Goal: Task Accomplishment & Management: Manage account settings

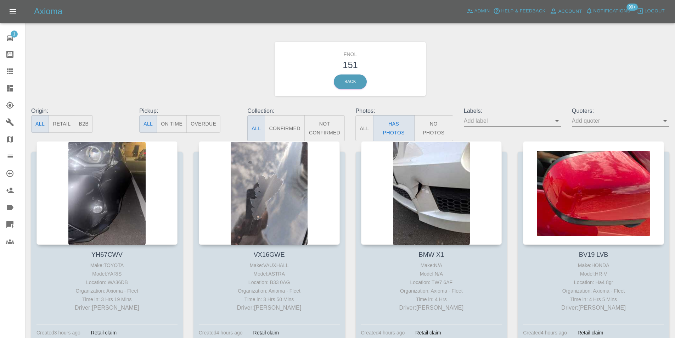
scroll to position [1736, 0]
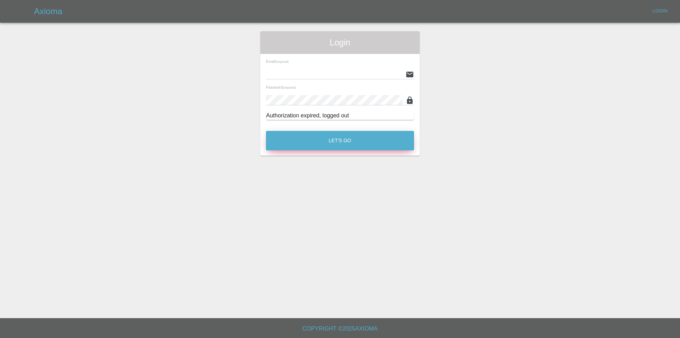
type input "[PERSON_NAME][EMAIL_ADDRESS][DOMAIN_NAME]"
click at [304, 136] on button "Let's Go" at bounding box center [340, 140] width 148 height 19
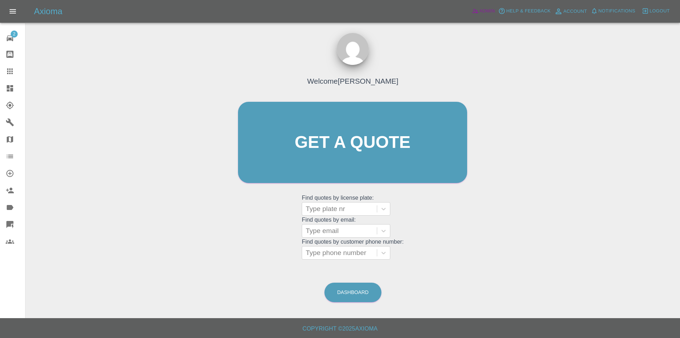
click at [485, 13] on span "Admin" at bounding box center [488, 11] width 16 height 8
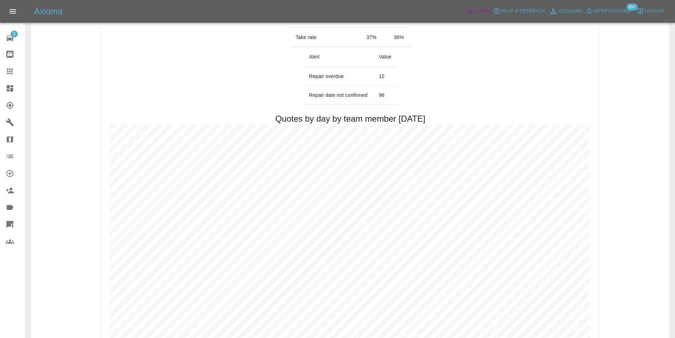
scroll to position [354, 0]
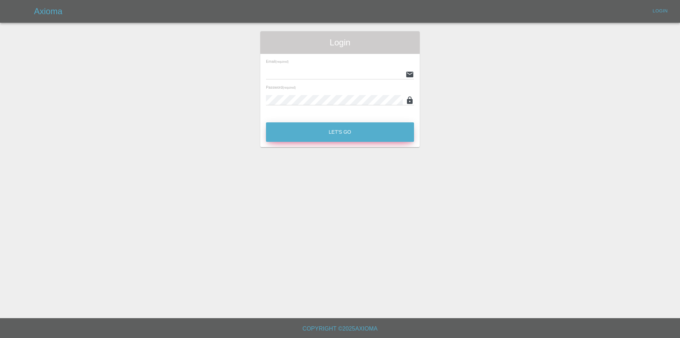
type input "[PERSON_NAME][EMAIL_ADDRESS][DOMAIN_NAME]"
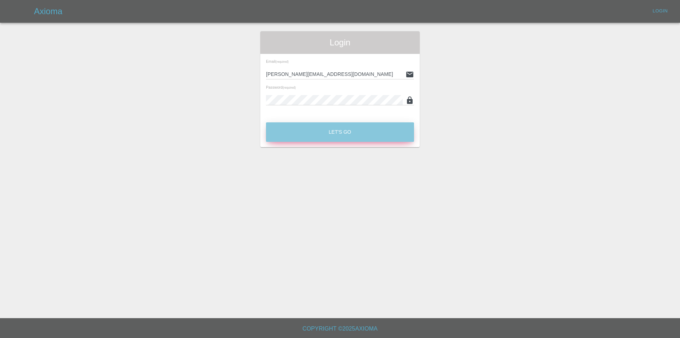
click at [342, 135] on button "Let's Go" at bounding box center [340, 131] width 148 height 19
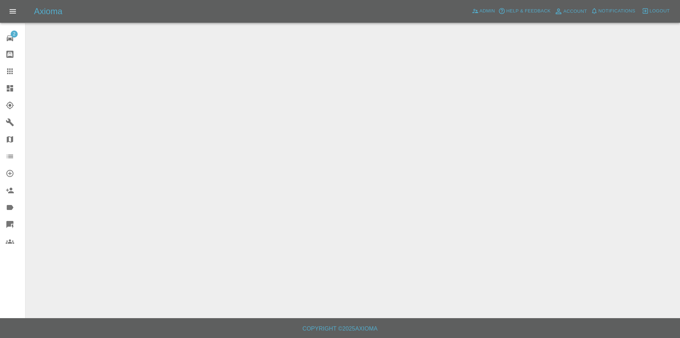
click at [8, 90] on icon at bounding box center [10, 88] width 6 height 6
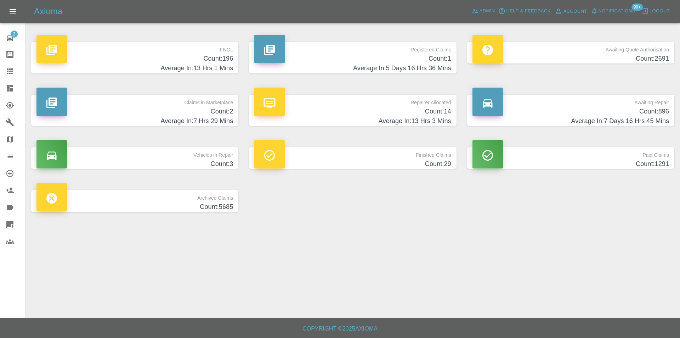
click at [220, 61] on h4 "Count: 196" at bounding box center [134, 59] width 197 height 10
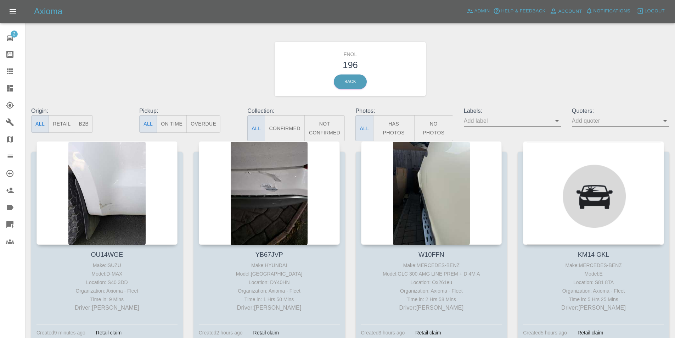
click at [389, 123] on button "Has Photos" at bounding box center [394, 128] width 42 height 26
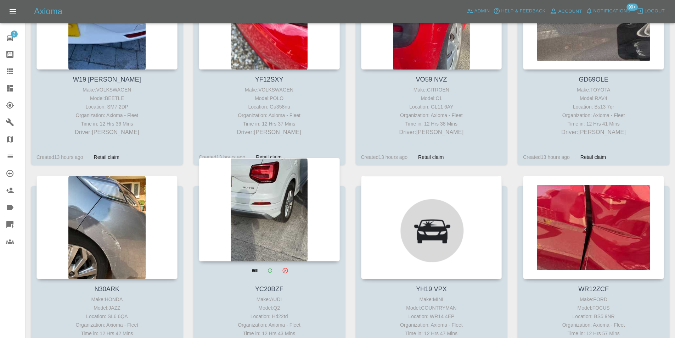
scroll to position [3791, 0]
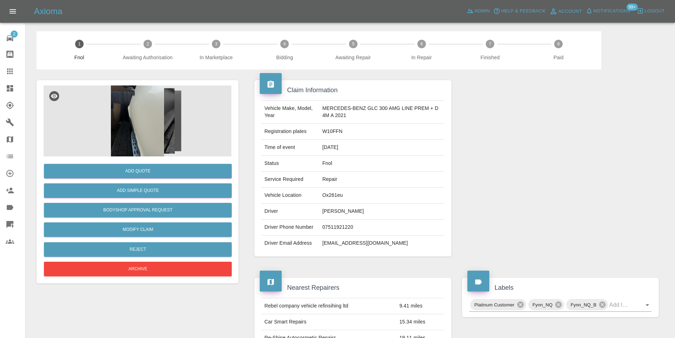
click at [141, 117] on img at bounding box center [138, 120] width 188 height 71
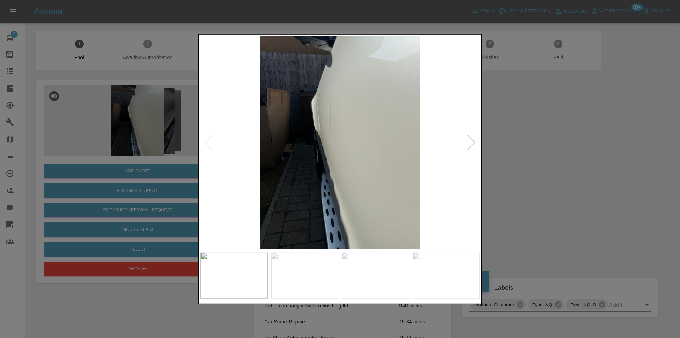
click at [471, 144] on div at bounding box center [472, 142] width 10 height 16
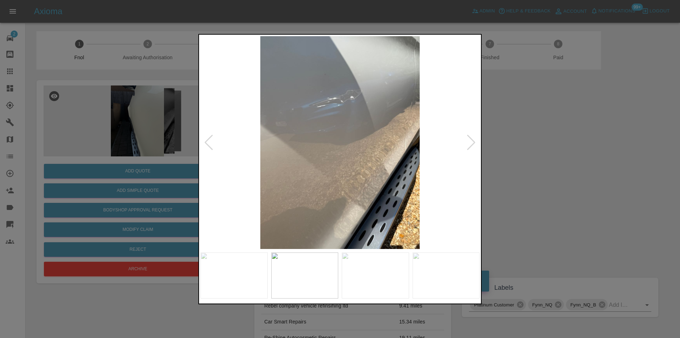
click at [471, 144] on div at bounding box center [472, 142] width 10 height 16
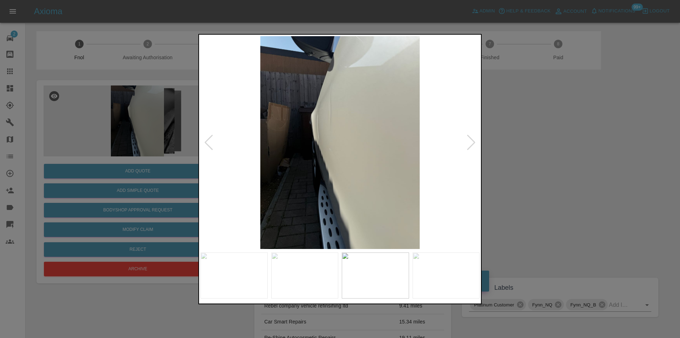
click at [471, 144] on div at bounding box center [472, 142] width 10 height 16
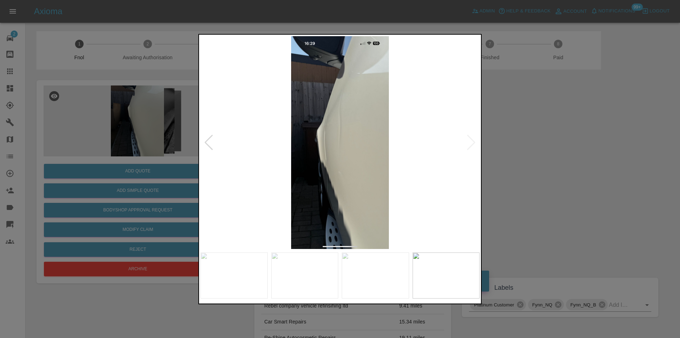
click at [477, 145] on img at bounding box center [340, 142] width 279 height 213
click at [539, 147] on div at bounding box center [340, 169] width 680 height 338
drag, startPoint x: 539, startPoint y: 147, endPoint x: 535, endPoint y: 149, distance: 4.6
click at [538, 148] on div at bounding box center [560, 167] width 207 height 197
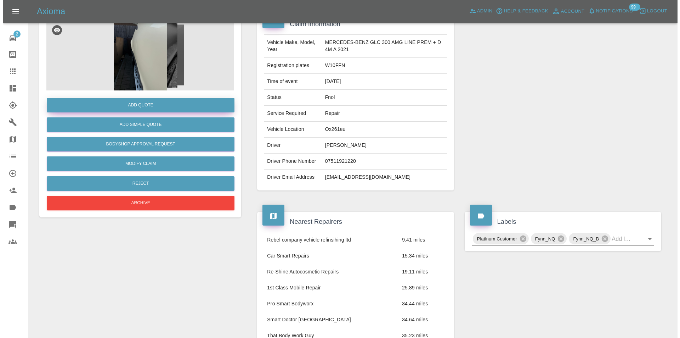
scroll to position [27, 0]
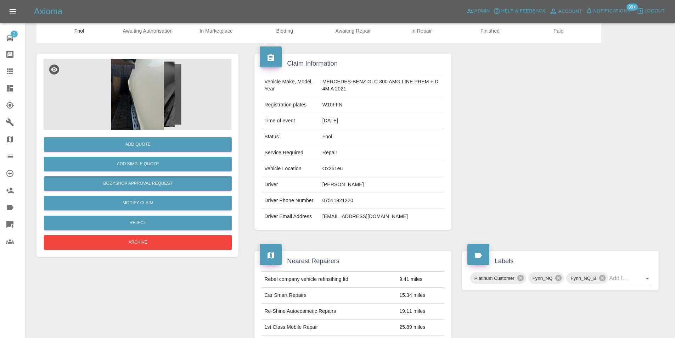
click at [135, 88] on img at bounding box center [138, 94] width 188 height 71
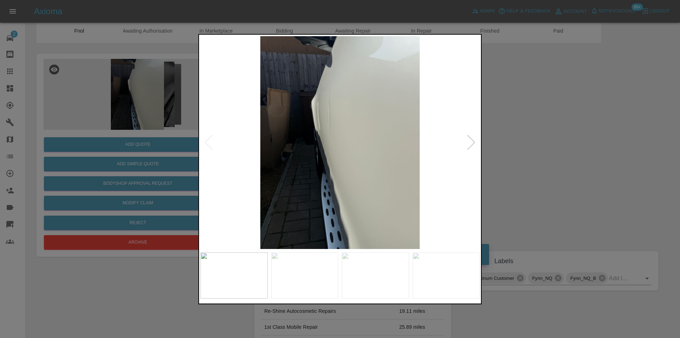
click at [471, 145] on div at bounding box center [472, 142] width 10 height 16
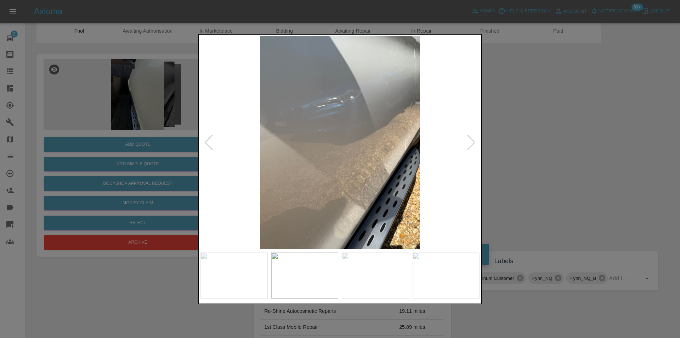
click at [471, 145] on div at bounding box center [472, 142] width 10 height 16
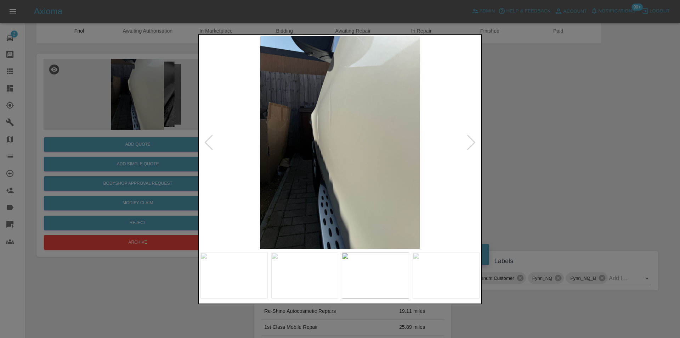
click at [471, 145] on div at bounding box center [472, 142] width 10 height 16
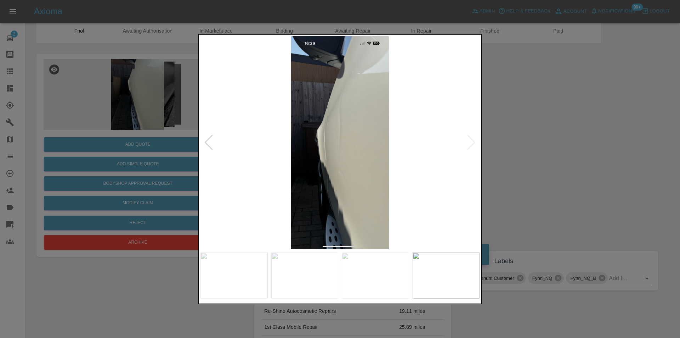
click at [471, 145] on img at bounding box center [340, 142] width 279 height 213
click at [567, 157] on div at bounding box center [340, 169] width 680 height 338
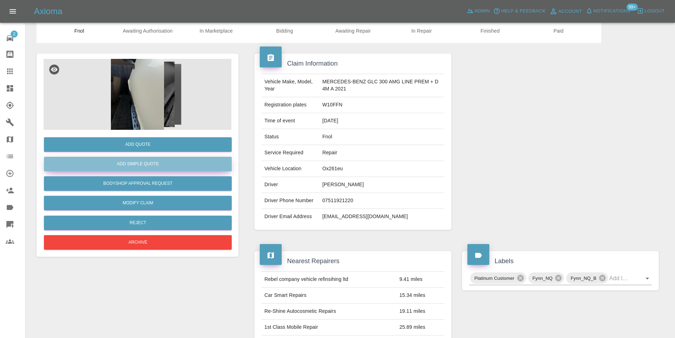
click at [174, 169] on button "Add Simple Quote" at bounding box center [138, 164] width 188 height 15
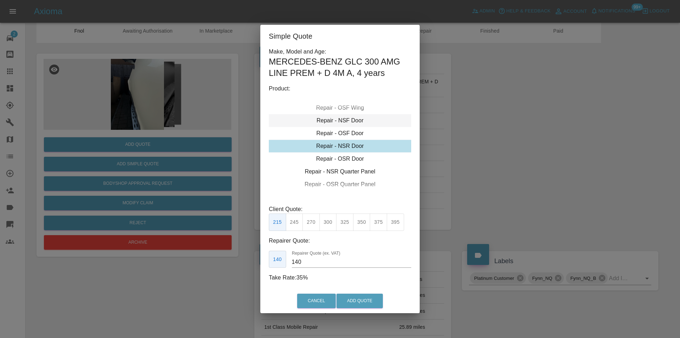
click at [350, 119] on div "Repair - NSF Door" at bounding box center [340, 120] width 142 height 13
click at [327, 221] on button "300" at bounding box center [328, 221] width 17 height 17
type input "190"
click at [361, 301] on button "Add Quote" at bounding box center [360, 300] width 46 height 15
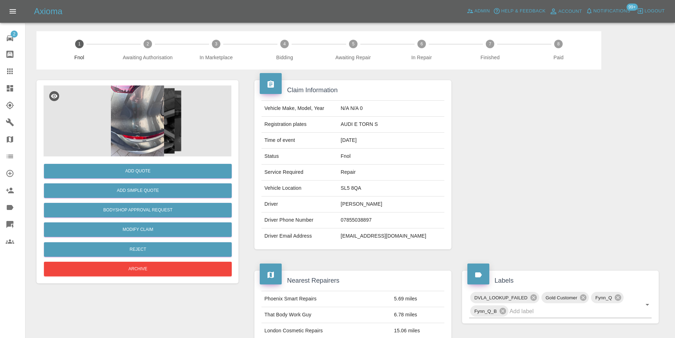
click at [142, 113] on img at bounding box center [138, 120] width 188 height 71
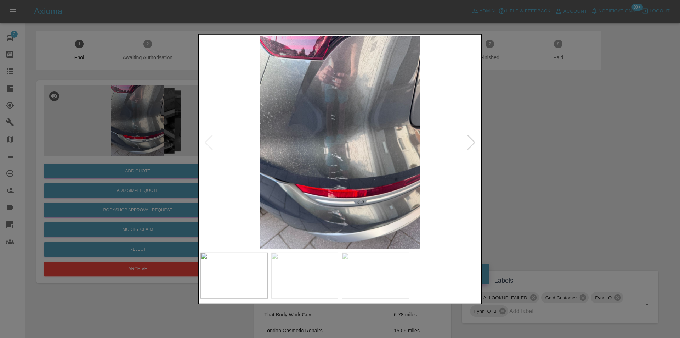
click at [471, 140] on div at bounding box center [472, 142] width 10 height 16
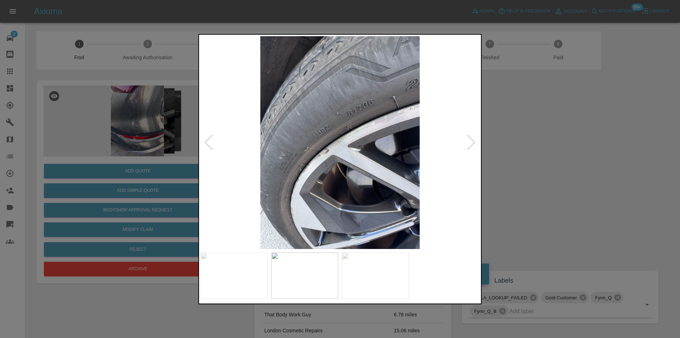
click at [471, 140] on div at bounding box center [472, 142] width 10 height 16
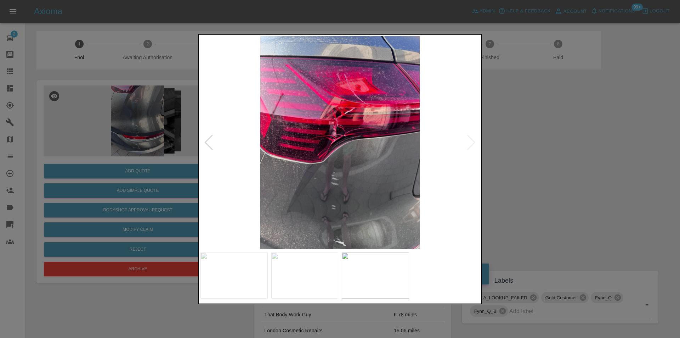
click at [471, 140] on img at bounding box center [340, 142] width 279 height 213
click at [209, 141] on div at bounding box center [209, 142] width 10 height 16
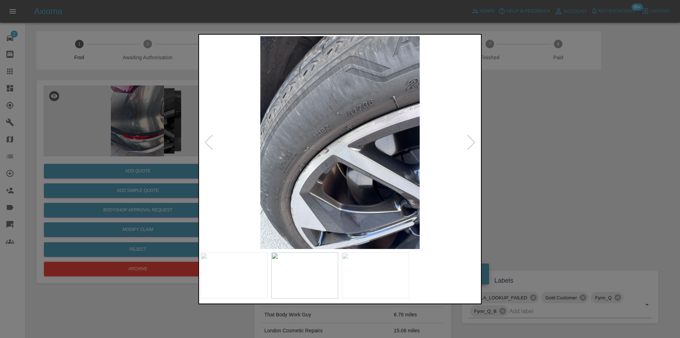
click at [209, 141] on div at bounding box center [209, 142] width 10 height 16
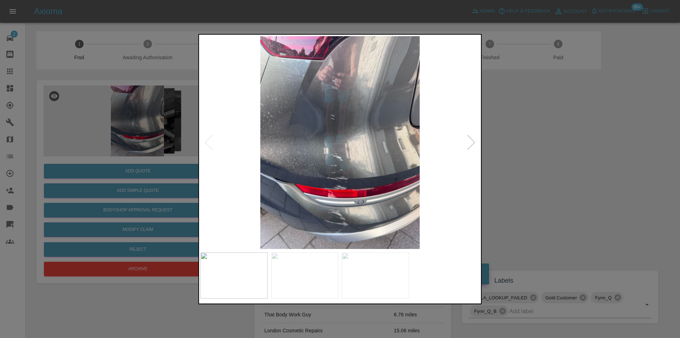
click at [339, 188] on img at bounding box center [340, 142] width 279 height 213
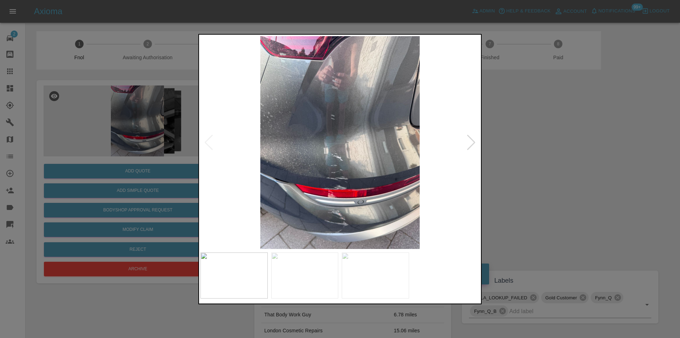
click at [510, 158] on div at bounding box center [340, 169] width 680 height 338
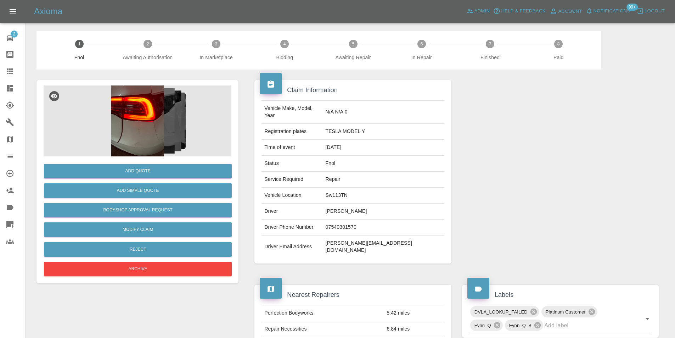
click at [145, 106] on img at bounding box center [138, 120] width 188 height 71
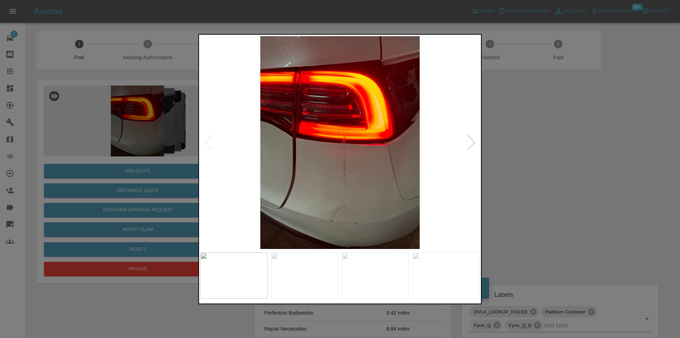
click at [471, 147] on div at bounding box center [472, 142] width 10 height 16
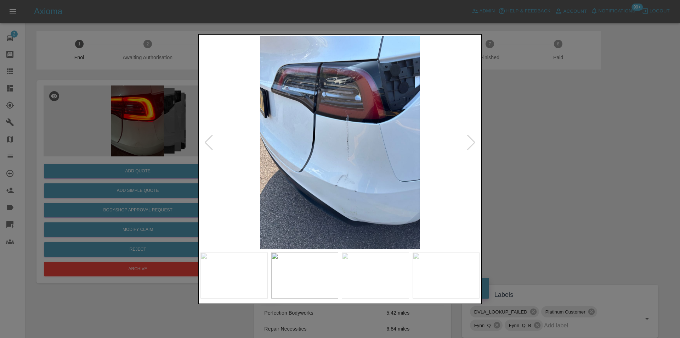
click at [471, 147] on div at bounding box center [472, 142] width 10 height 16
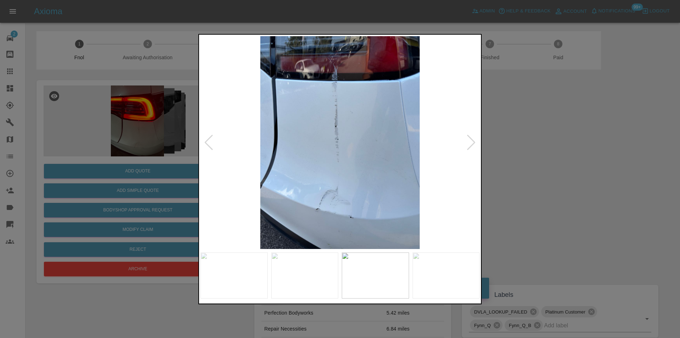
click at [472, 147] on div at bounding box center [472, 142] width 10 height 16
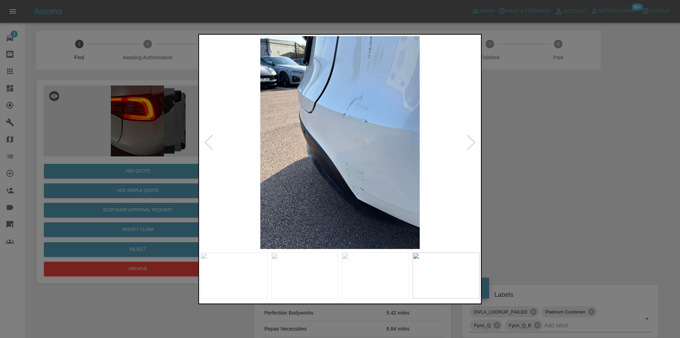
click at [472, 147] on div at bounding box center [472, 142] width 10 height 16
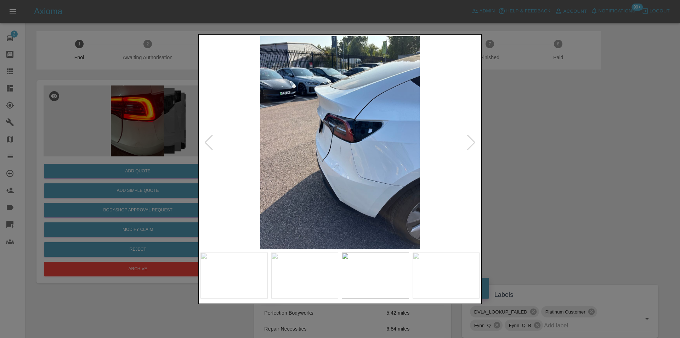
click at [472, 147] on div at bounding box center [472, 142] width 10 height 16
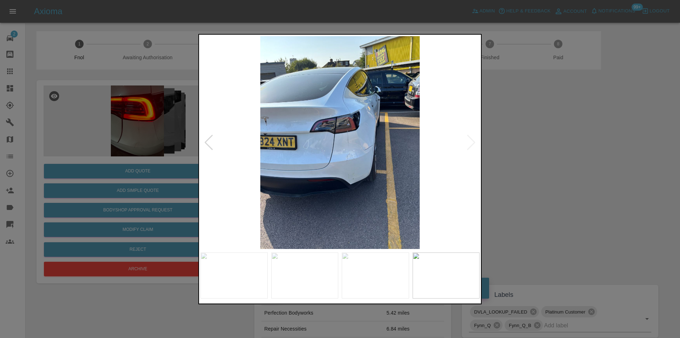
click at [468, 141] on img at bounding box center [340, 142] width 279 height 213
drag, startPoint x: 533, startPoint y: 154, endPoint x: 522, endPoint y: 154, distance: 11.0
click at [531, 154] on div at bounding box center [340, 169] width 680 height 338
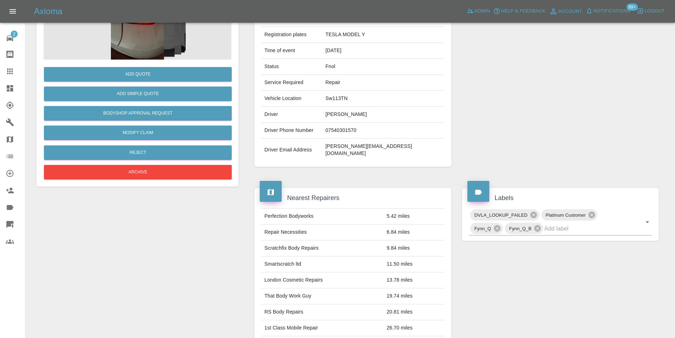
scroll to position [35, 0]
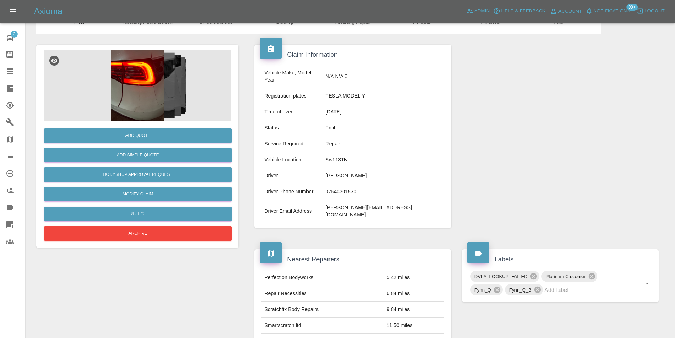
click at [143, 101] on img at bounding box center [138, 85] width 188 height 71
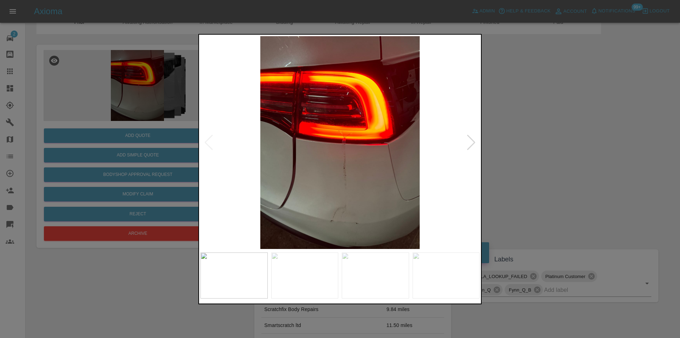
click at [468, 146] on div at bounding box center [472, 142] width 10 height 16
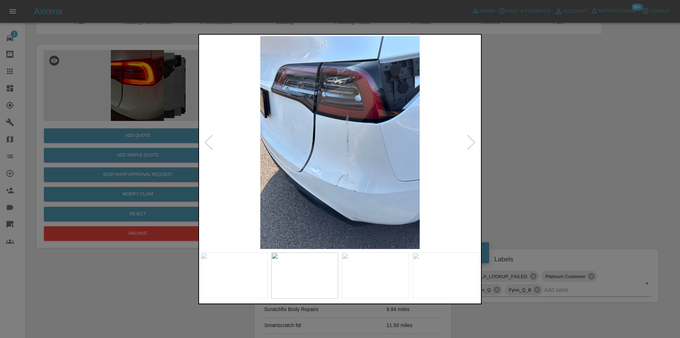
click at [549, 159] on div at bounding box center [340, 169] width 680 height 338
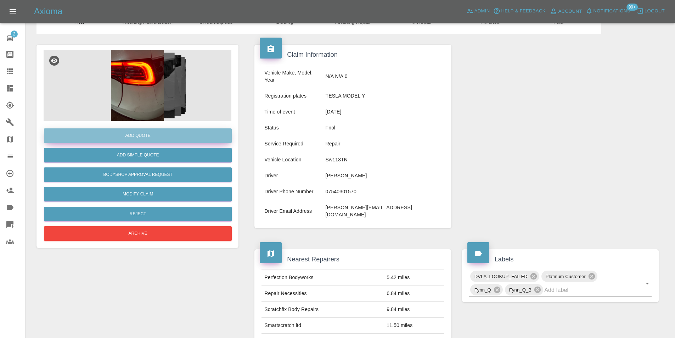
click at [125, 131] on button "Add Quote" at bounding box center [138, 135] width 188 height 15
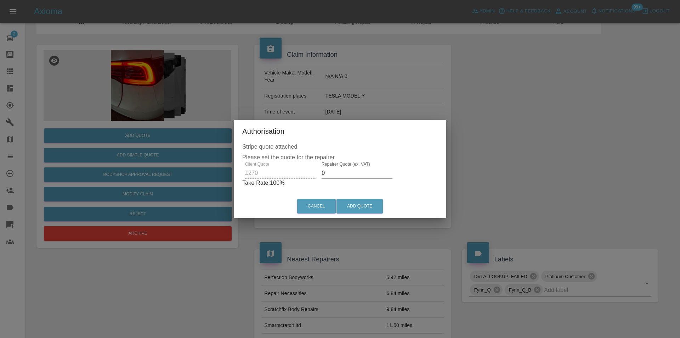
click at [337, 173] on input "0" at bounding box center [357, 172] width 71 height 11
type input "0170"
click at [353, 210] on button "Add Quote" at bounding box center [360, 206] width 46 height 15
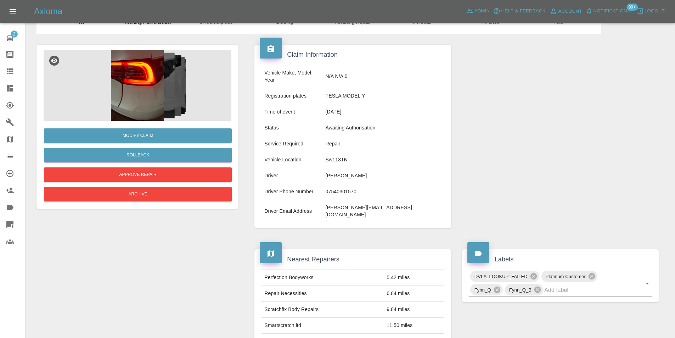
scroll to position [0, 0]
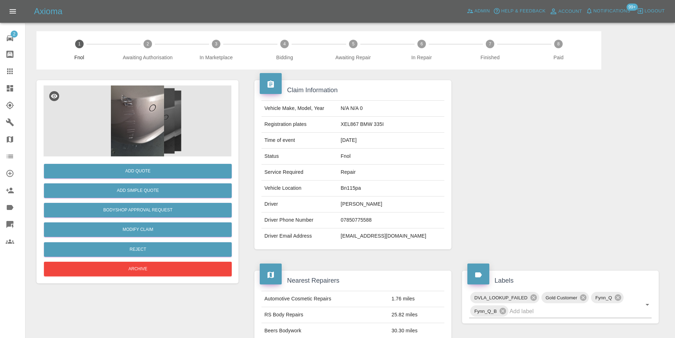
click at [145, 106] on img at bounding box center [138, 120] width 188 height 71
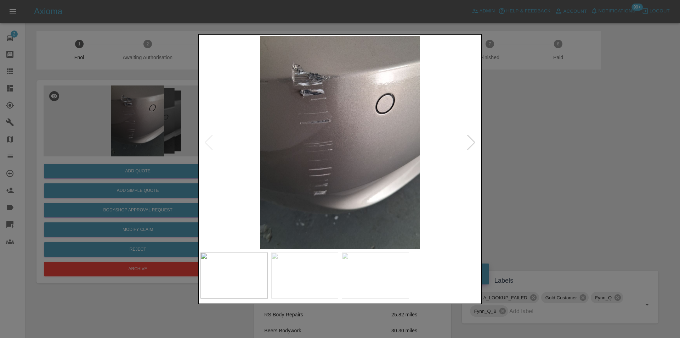
click at [470, 145] on div at bounding box center [472, 142] width 10 height 16
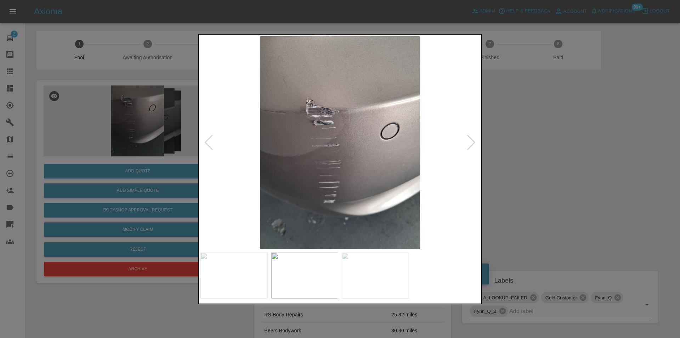
click at [470, 145] on div at bounding box center [472, 142] width 10 height 16
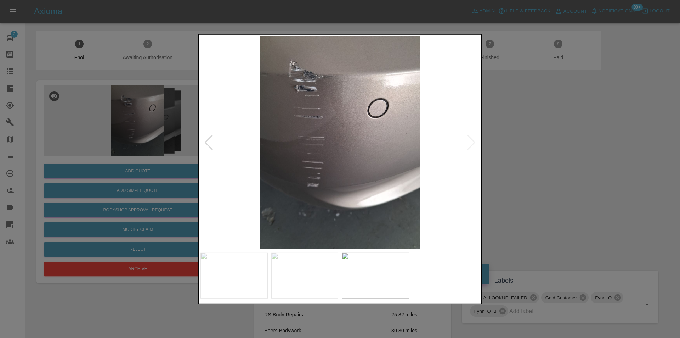
click at [475, 145] on img at bounding box center [340, 142] width 279 height 213
click at [548, 161] on div at bounding box center [340, 169] width 680 height 338
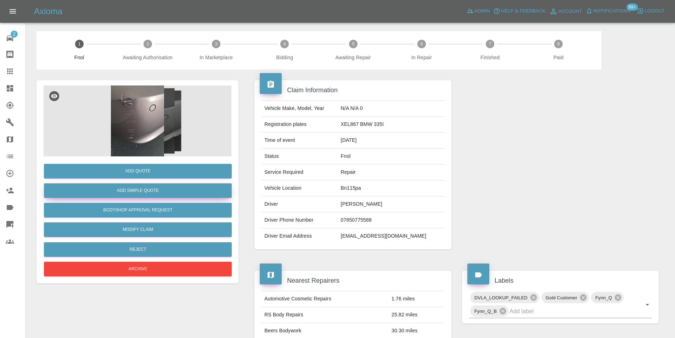
click at [170, 195] on button "Add Simple Quote" at bounding box center [138, 190] width 188 height 15
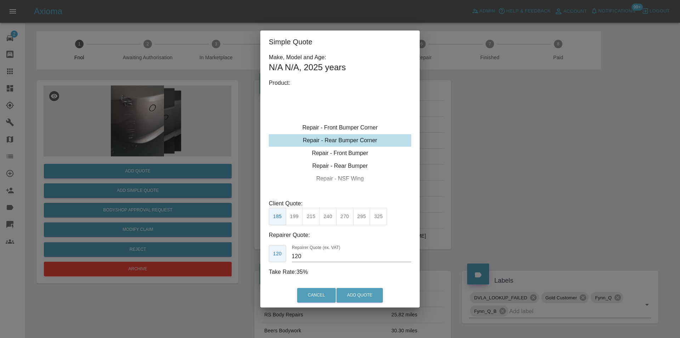
click at [364, 141] on div "Repair - Rear Bumper Corner" at bounding box center [340, 140] width 142 height 13
click at [330, 220] on button "240" at bounding box center [328, 216] width 17 height 17
type input "150"
click at [361, 293] on button "Add Quote" at bounding box center [360, 295] width 46 height 15
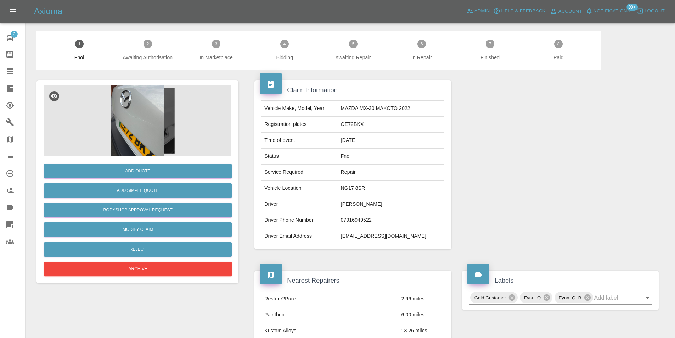
click at [143, 106] on img at bounding box center [138, 120] width 188 height 71
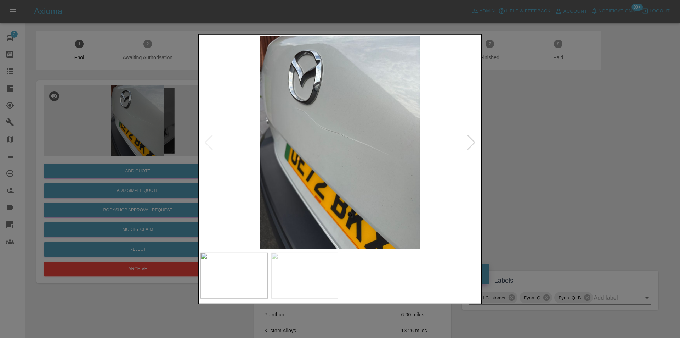
click at [474, 143] on div at bounding box center [472, 142] width 10 height 16
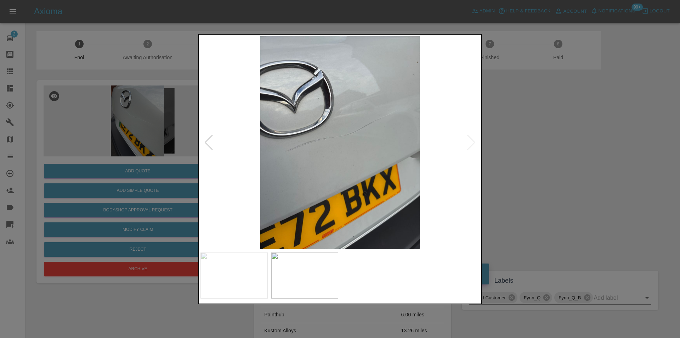
click at [474, 143] on img at bounding box center [340, 142] width 279 height 213
drag, startPoint x: 561, startPoint y: 141, endPoint x: 554, endPoint y: 139, distance: 7.0
click at [561, 141] on div at bounding box center [340, 169] width 680 height 338
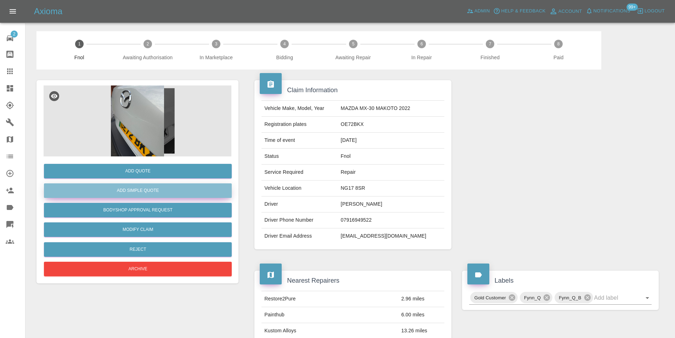
click at [152, 190] on button "Add Simple Quote" at bounding box center [138, 190] width 188 height 15
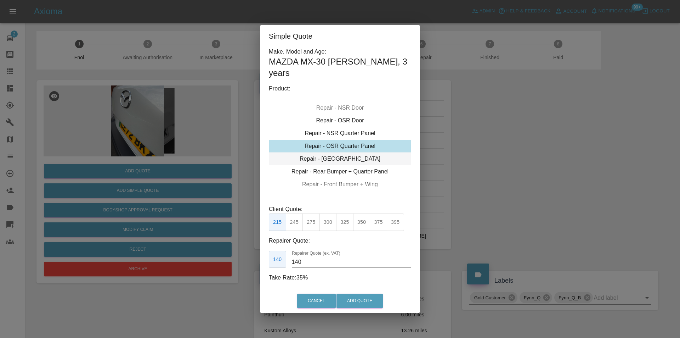
click at [359, 152] on div "Repair - [GEOGRAPHIC_DATA]" at bounding box center [340, 158] width 142 height 13
click at [341, 218] on button "325" at bounding box center [344, 221] width 17 height 17
type input "210"
click at [370, 297] on button "Add Quote" at bounding box center [360, 300] width 46 height 15
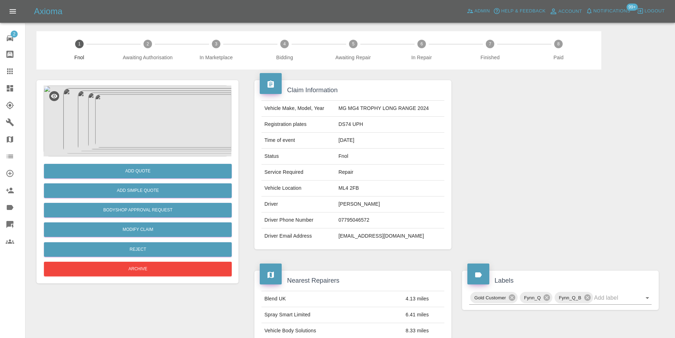
click at [141, 106] on img at bounding box center [138, 120] width 188 height 71
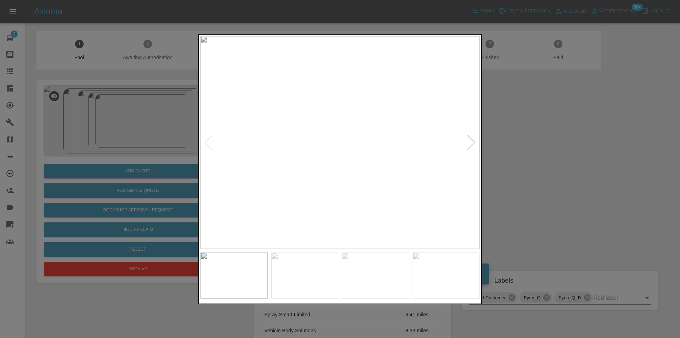
click at [469, 140] on div at bounding box center [472, 142] width 10 height 16
click at [470, 141] on div at bounding box center [472, 142] width 10 height 16
click at [470, 141] on img at bounding box center [340, 142] width 279 height 213
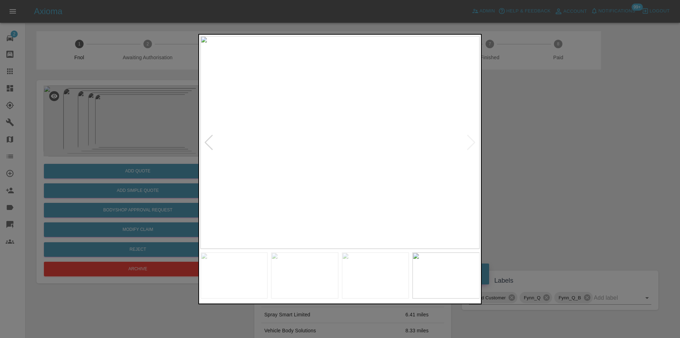
click at [470, 141] on img at bounding box center [340, 142] width 279 height 213
click at [207, 143] on div at bounding box center [209, 142] width 10 height 16
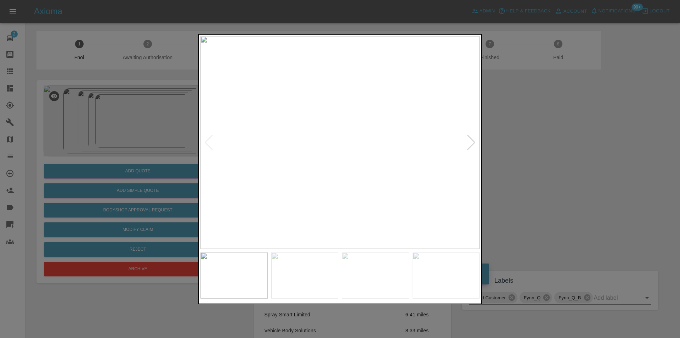
click at [207, 143] on img at bounding box center [340, 142] width 279 height 213
click at [472, 140] on div at bounding box center [472, 142] width 10 height 16
click at [471, 141] on div at bounding box center [472, 142] width 10 height 16
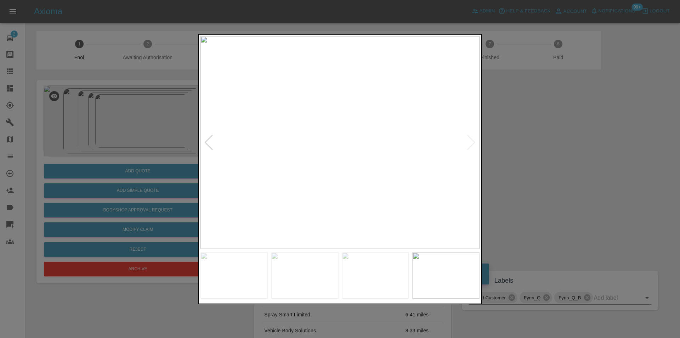
click at [471, 141] on img at bounding box center [340, 142] width 279 height 213
drag, startPoint x: 558, startPoint y: 152, endPoint x: 489, endPoint y: 152, distance: 69.1
click at [558, 152] on div at bounding box center [340, 169] width 680 height 338
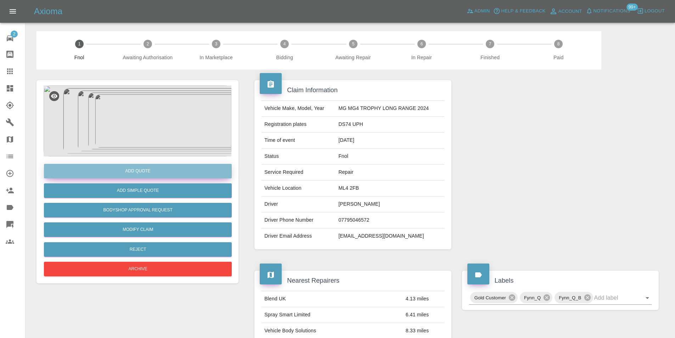
click at [162, 171] on button "Add Quote" at bounding box center [138, 171] width 188 height 15
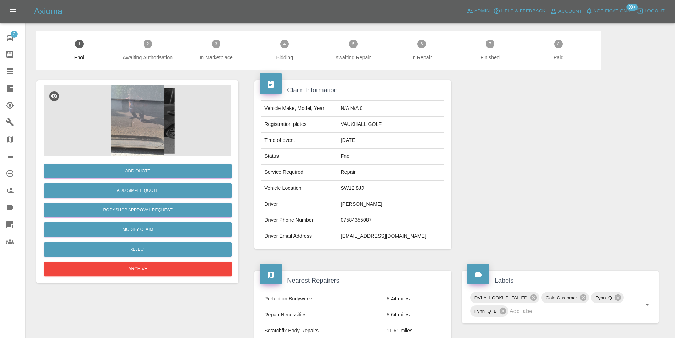
click at [148, 105] on img at bounding box center [138, 120] width 188 height 71
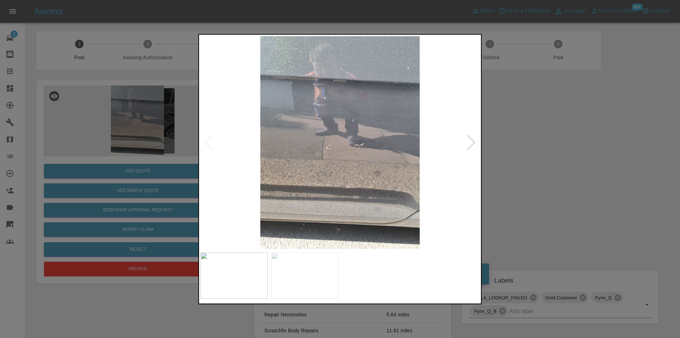
click at [470, 141] on div at bounding box center [472, 142] width 10 height 16
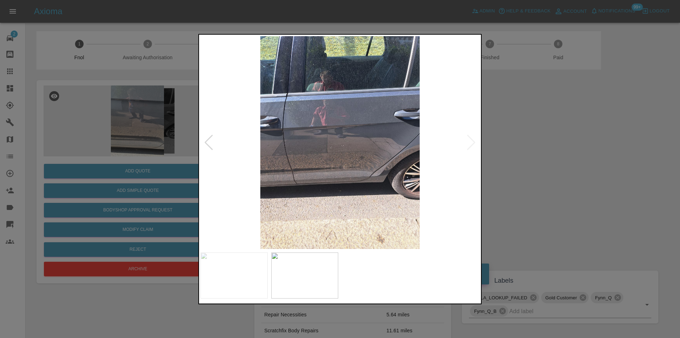
click at [470, 141] on img at bounding box center [340, 142] width 279 height 213
click at [564, 147] on div at bounding box center [340, 169] width 680 height 338
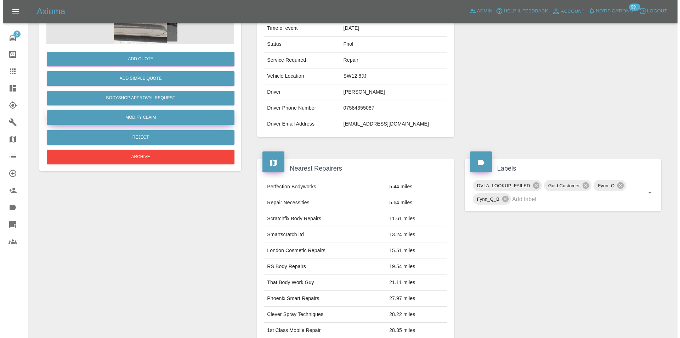
scroll to position [35, 0]
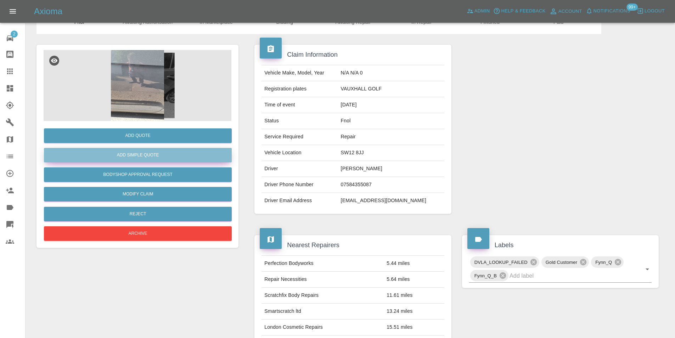
click at [147, 156] on button "Add Simple Quote" at bounding box center [138, 155] width 188 height 15
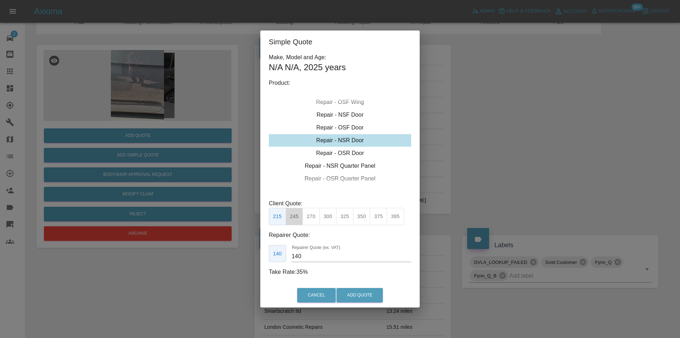
drag, startPoint x: 293, startPoint y: 218, endPoint x: 320, endPoint y: 243, distance: 37.3
click at [293, 218] on button "245" at bounding box center [294, 216] width 17 height 17
type input "160"
drag, startPoint x: 342, startPoint y: 286, endPoint x: 344, endPoint y: 290, distance: 4.4
click at [344, 288] on div "Cancel Add Quote" at bounding box center [339, 295] width 159 height 24
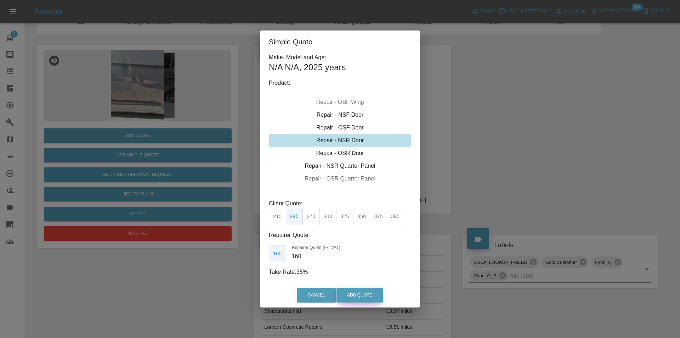
click at [345, 290] on button "Add Quote" at bounding box center [360, 295] width 46 height 15
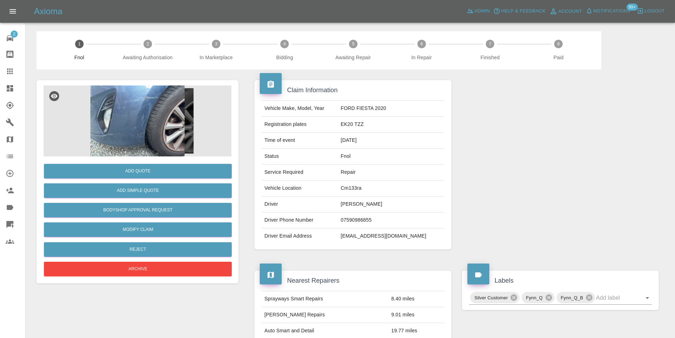
click at [141, 135] on img at bounding box center [138, 120] width 188 height 71
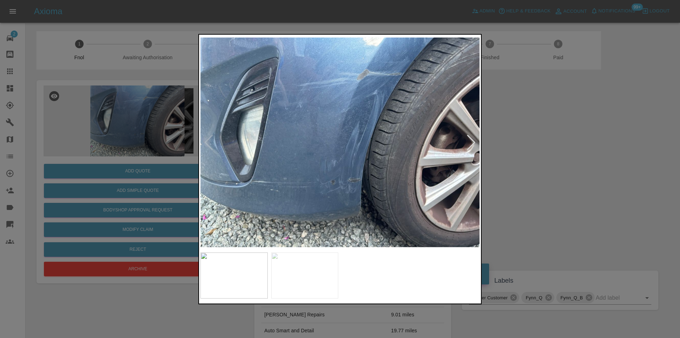
click at [474, 140] on div at bounding box center [472, 142] width 10 height 16
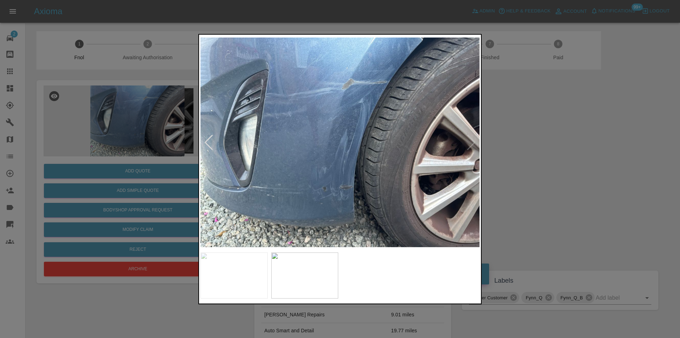
click at [474, 140] on img at bounding box center [340, 142] width 279 height 213
click at [562, 155] on div at bounding box center [340, 169] width 680 height 338
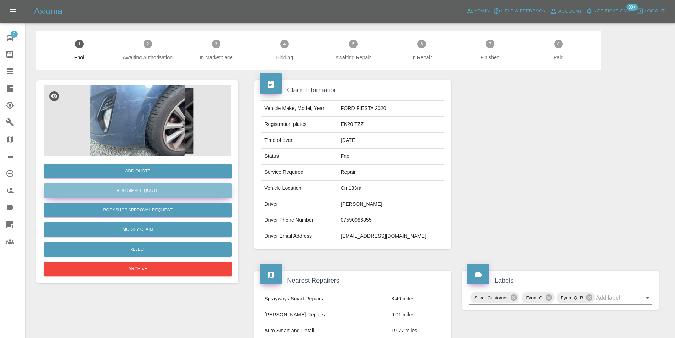
click at [136, 192] on button "Add Simple Quote" at bounding box center [138, 190] width 188 height 15
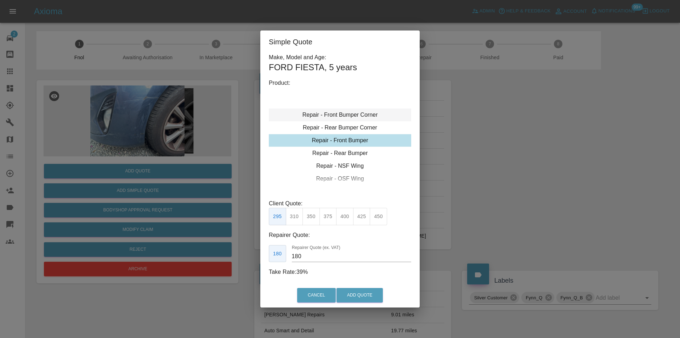
click at [356, 113] on div "Repair - Front Bumper Corner" at bounding box center [340, 114] width 142 height 13
type input "120"
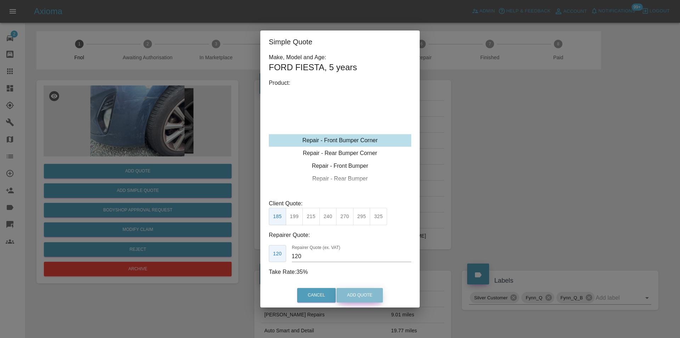
click at [348, 293] on button "Add Quote" at bounding box center [360, 295] width 46 height 15
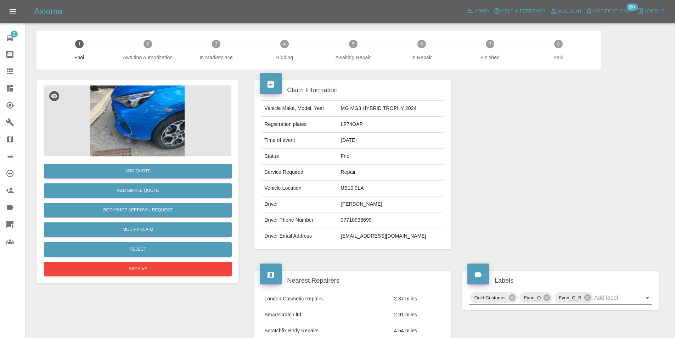
click at [161, 94] on img at bounding box center [138, 120] width 188 height 71
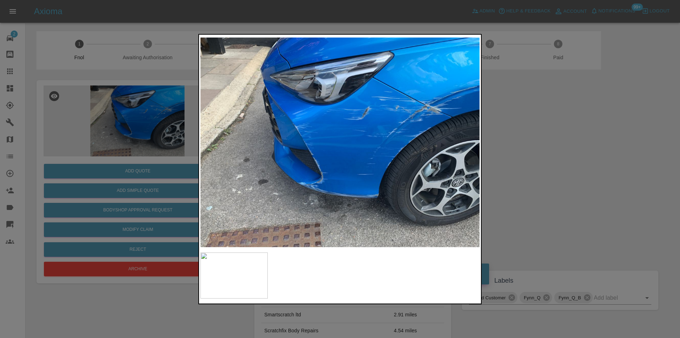
click at [530, 139] on div at bounding box center [340, 169] width 680 height 338
click at [530, 139] on div at bounding box center [560, 164] width 207 height 190
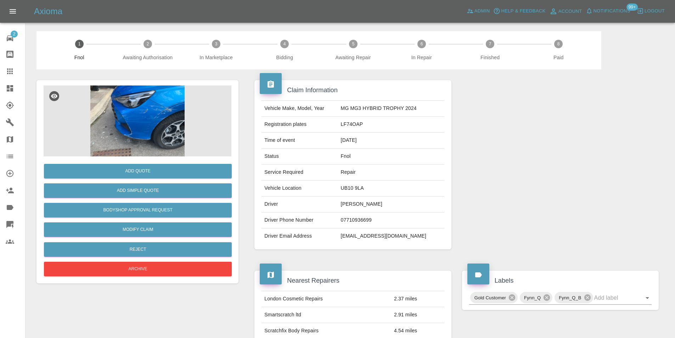
click at [151, 115] on img at bounding box center [138, 120] width 188 height 71
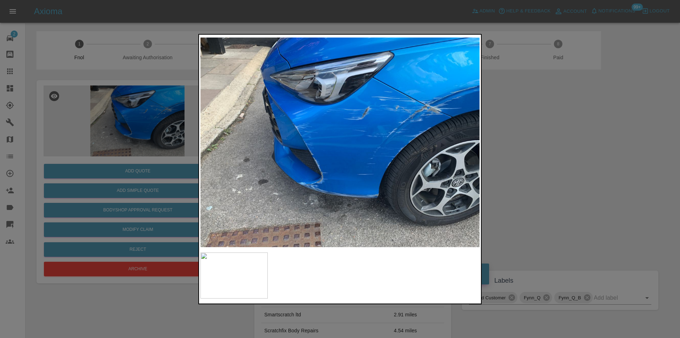
click at [545, 124] on div at bounding box center [340, 169] width 680 height 338
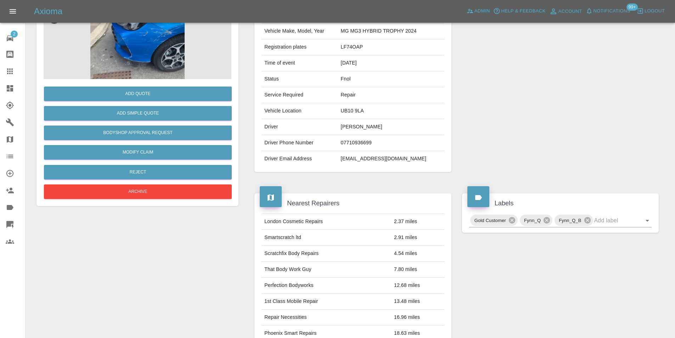
scroll to position [3, 0]
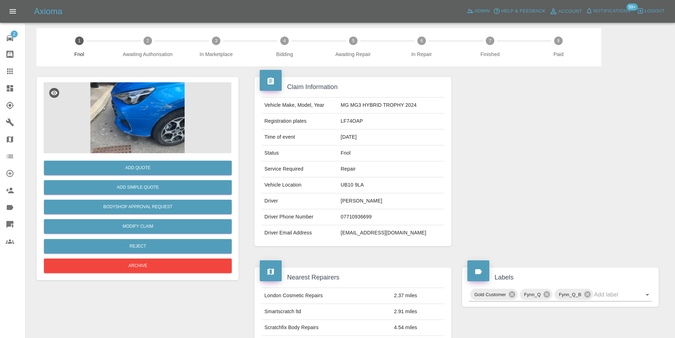
click at [151, 117] on img at bounding box center [138, 117] width 188 height 71
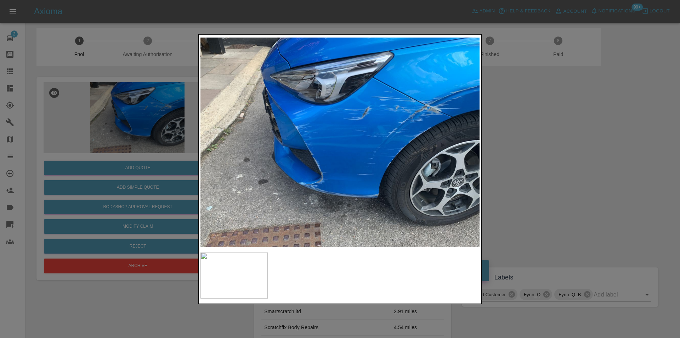
click at [526, 146] on div at bounding box center [340, 169] width 680 height 338
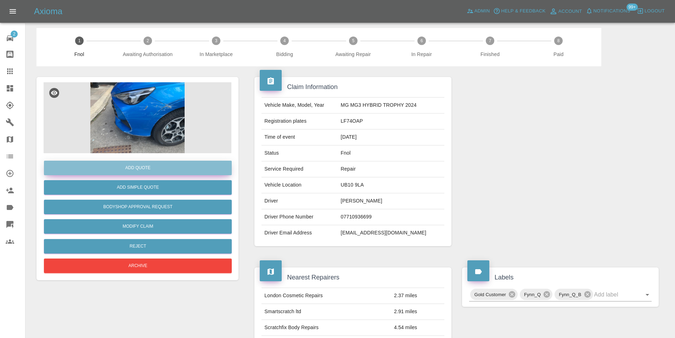
click at [164, 169] on button "Add Quote" at bounding box center [138, 168] width 188 height 15
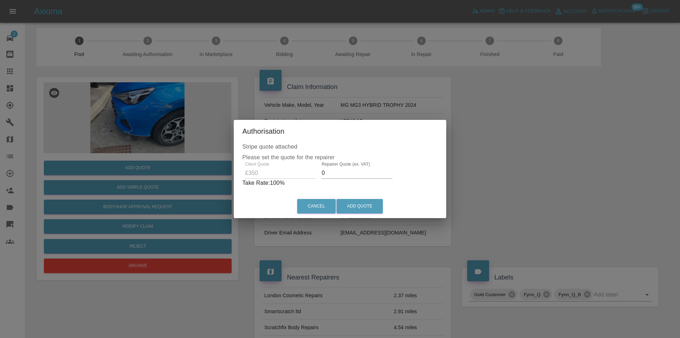
click at [332, 172] on input "0" at bounding box center [357, 172] width 71 height 11
type input "0220"
click at [359, 204] on button "Add Quote" at bounding box center [360, 206] width 46 height 15
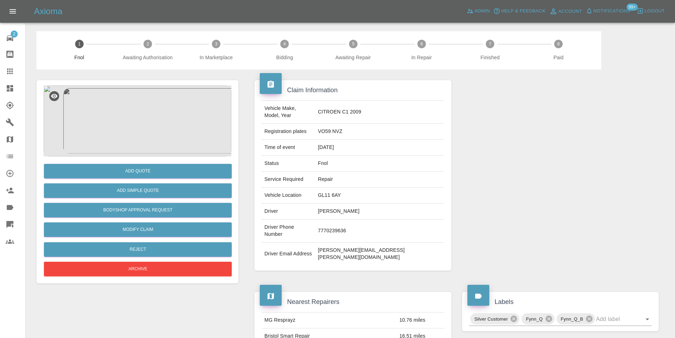
click at [118, 122] on img at bounding box center [138, 120] width 188 height 71
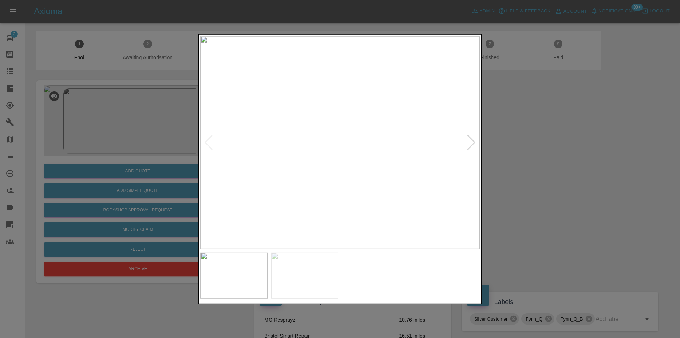
click at [469, 141] on div at bounding box center [472, 142] width 10 height 16
click at [469, 141] on img at bounding box center [340, 142] width 279 height 213
click at [576, 162] on div at bounding box center [340, 169] width 680 height 338
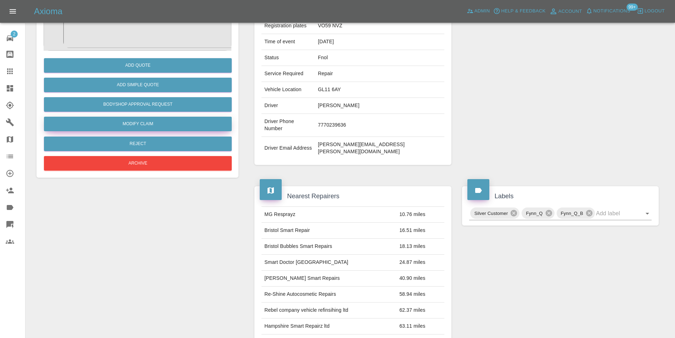
scroll to position [74, 0]
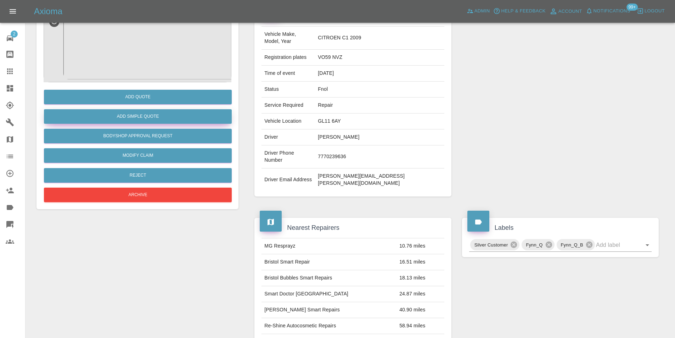
click at [139, 117] on button "Add Simple Quote" at bounding box center [138, 116] width 188 height 15
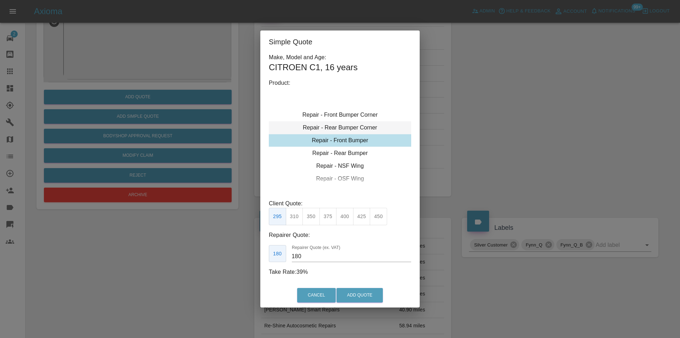
click at [355, 128] on div "Repair - Rear Bumper Corner" at bounding box center [340, 127] width 142 height 13
type input "120"
click at [361, 295] on button "Add Quote" at bounding box center [360, 295] width 46 height 15
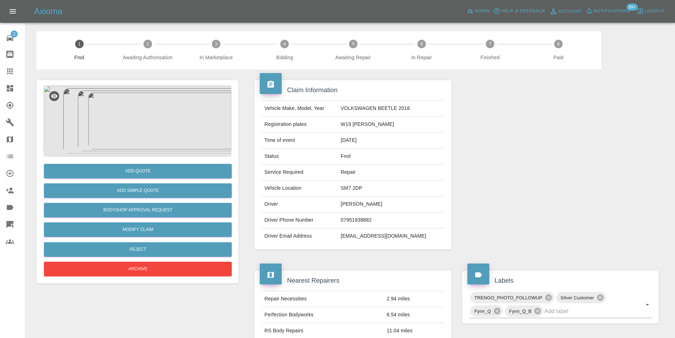
click at [150, 112] on img at bounding box center [138, 120] width 188 height 71
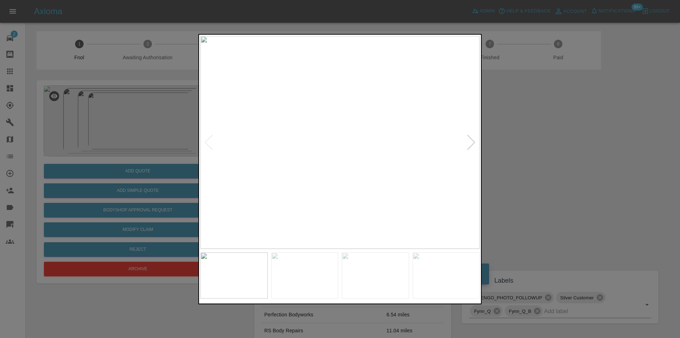
click at [469, 143] on div at bounding box center [472, 142] width 10 height 16
click at [469, 143] on img at bounding box center [340, 142] width 279 height 213
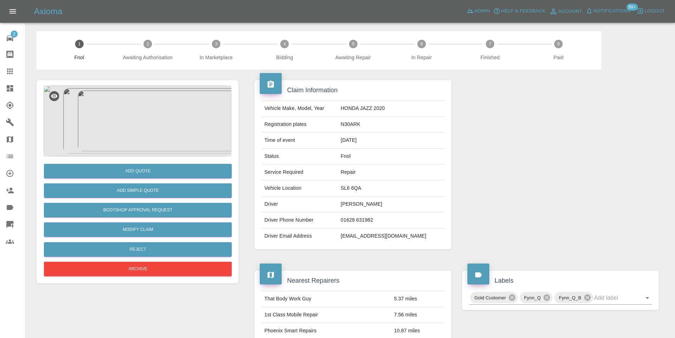
click at [149, 121] on img at bounding box center [138, 120] width 188 height 71
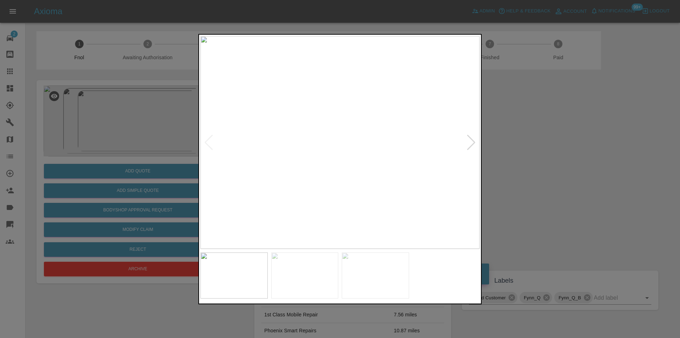
click at [474, 141] on div at bounding box center [472, 142] width 10 height 16
click at [474, 141] on img at bounding box center [340, 142] width 279 height 213
click at [542, 153] on div at bounding box center [340, 169] width 680 height 338
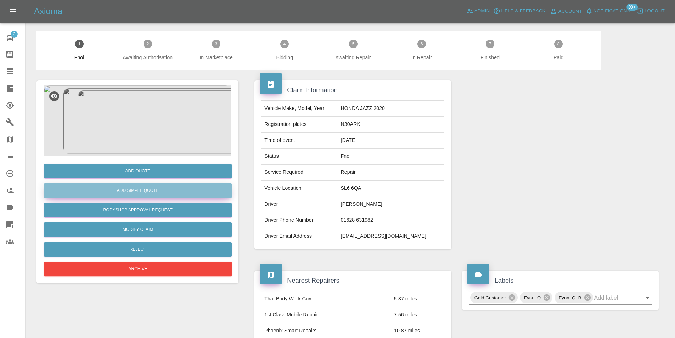
click at [158, 192] on button "Add Simple Quote" at bounding box center [138, 190] width 188 height 15
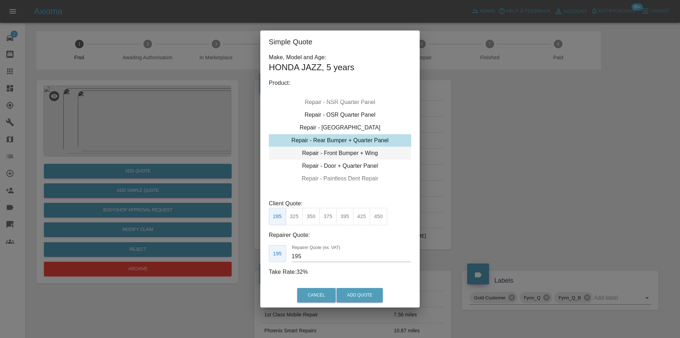
click at [371, 156] on div "Repair - Front Bumper + Wing" at bounding box center [340, 153] width 142 height 13
click at [315, 216] on button "350" at bounding box center [311, 216] width 17 height 17
type input "210"
click at [353, 296] on button "Add Quote" at bounding box center [360, 295] width 46 height 15
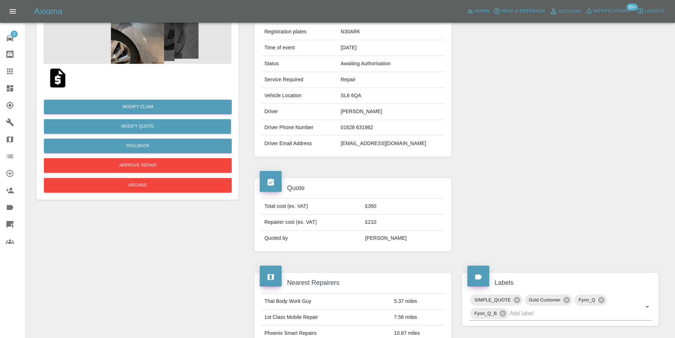
scroll to position [12, 0]
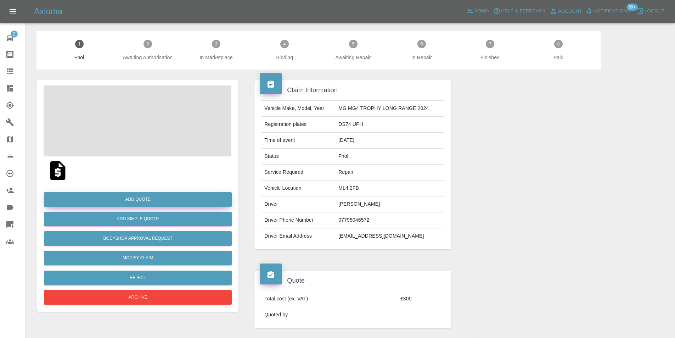
click at [154, 199] on button "Add Quote" at bounding box center [138, 199] width 188 height 15
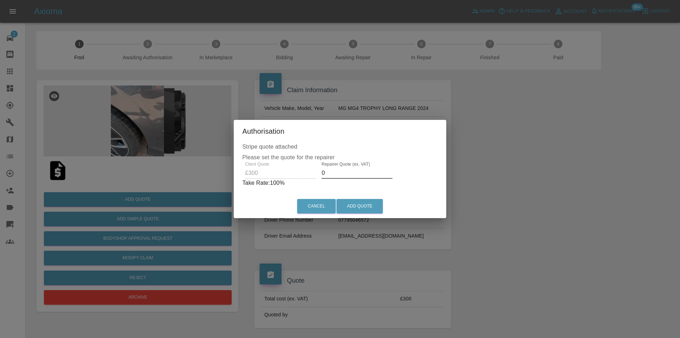
click at [346, 173] on input "0" at bounding box center [357, 172] width 71 height 11
type input "0190"
click at [356, 204] on button "Add Quote" at bounding box center [360, 206] width 46 height 15
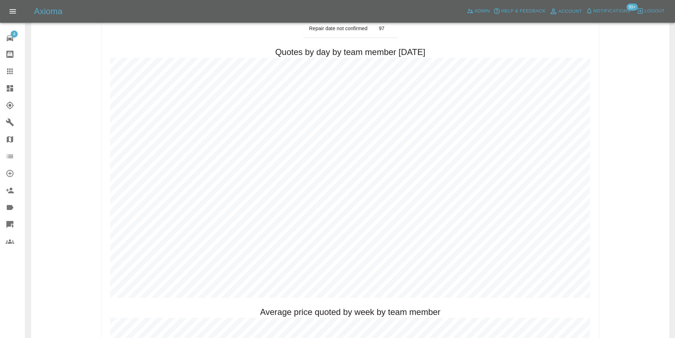
scroll to position [354, 0]
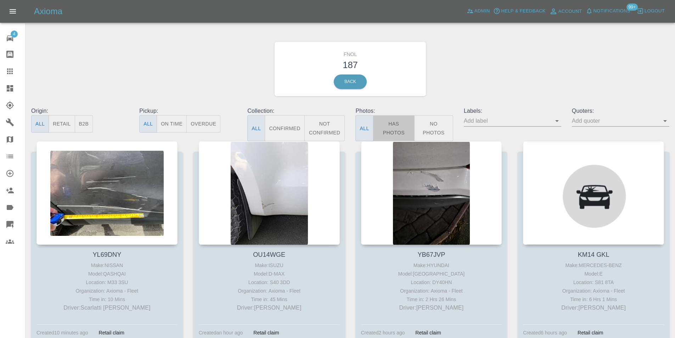
click at [400, 125] on button "Has Photos" at bounding box center [394, 128] width 42 height 26
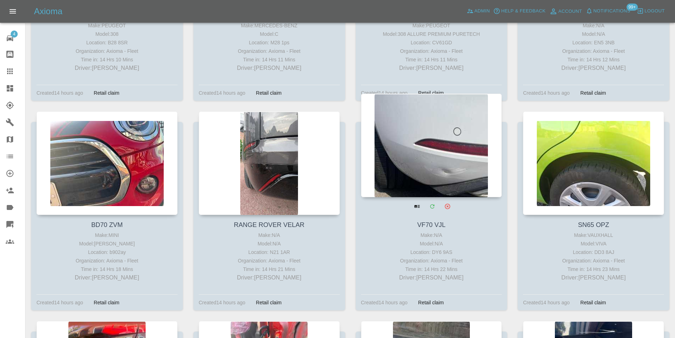
scroll to position [4638, 0]
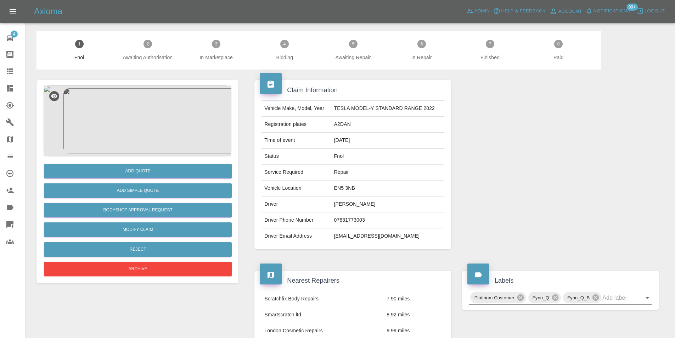
click at [141, 113] on img at bounding box center [138, 120] width 188 height 71
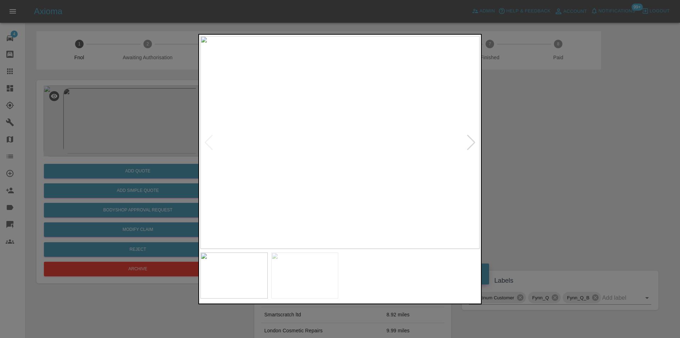
click at [472, 141] on div at bounding box center [472, 142] width 10 height 16
click at [472, 141] on img at bounding box center [340, 142] width 279 height 213
drag, startPoint x: 502, startPoint y: 140, endPoint x: 432, endPoint y: 102, distance: 79.4
click at [497, 136] on div at bounding box center [340, 169] width 680 height 338
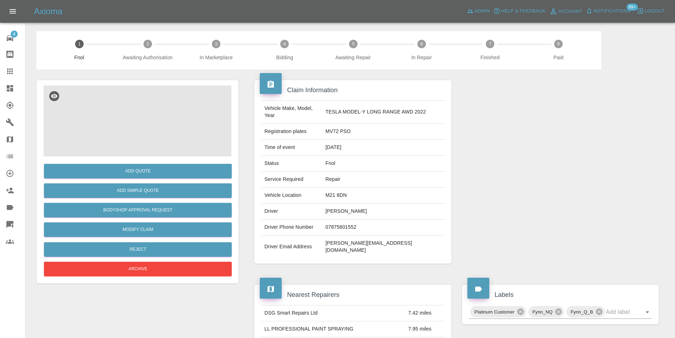
click at [148, 112] on img at bounding box center [138, 120] width 188 height 71
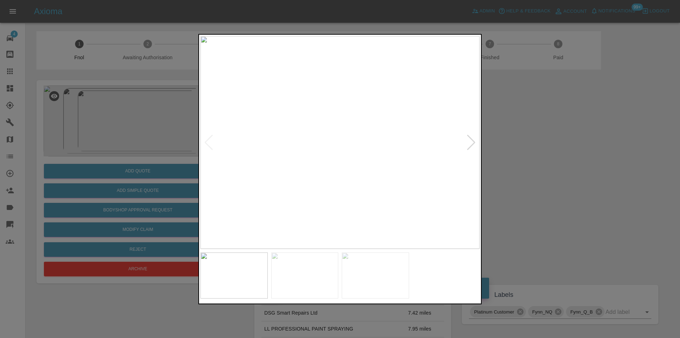
click at [468, 143] on div at bounding box center [472, 142] width 10 height 16
click at [468, 143] on img at bounding box center [340, 142] width 279 height 213
click at [593, 167] on div at bounding box center [340, 169] width 680 height 338
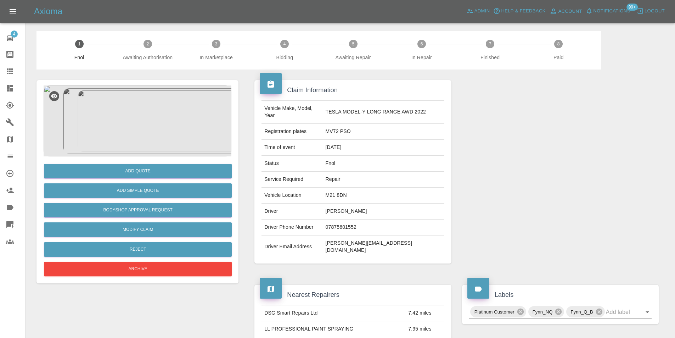
click at [138, 117] on img at bounding box center [138, 120] width 188 height 71
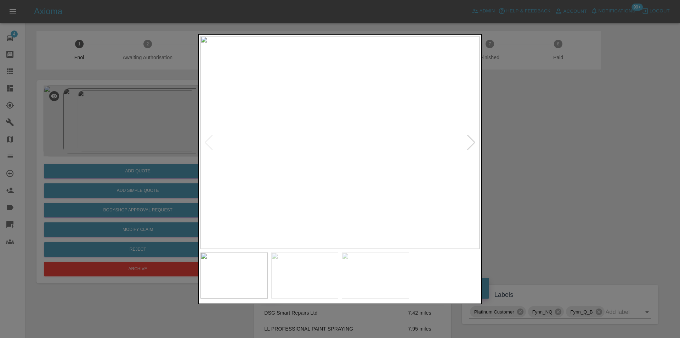
click at [473, 143] on div at bounding box center [472, 142] width 10 height 16
click at [520, 152] on div at bounding box center [340, 169] width 680 height 338
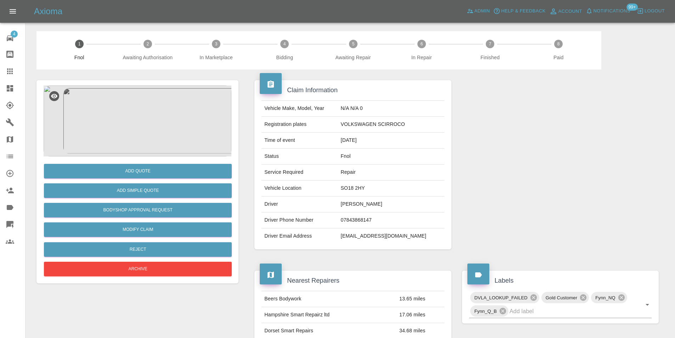
click at [136, 127] on img at bounding box center [138, 120] width 188 height 71
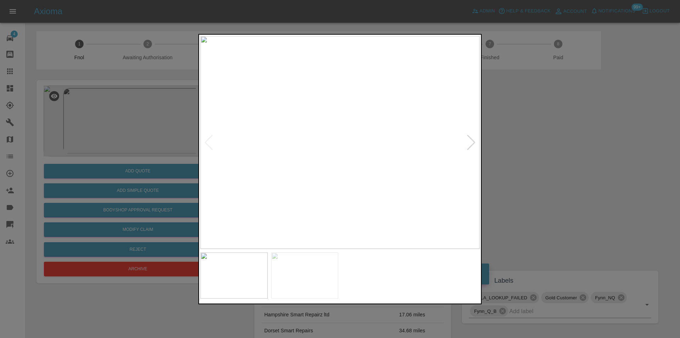
drag, startPoint x: 547, startPoint y: 151, endPoint x: 268, endPoint y: 19, distance: 308.8
click at [540, 149] on div at bounding box center [340, 169] width 680 height 338
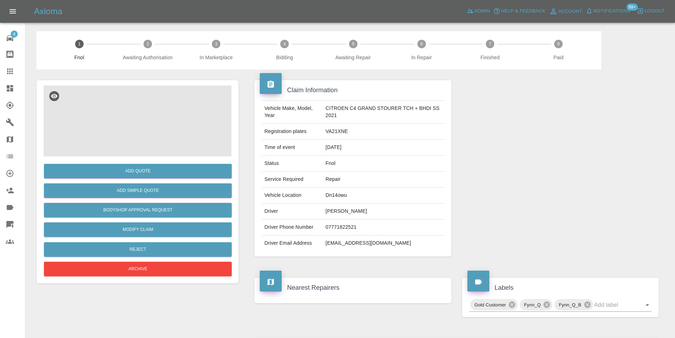
click at [141, 97] on img at bounding box center [138, 120] width 188 height 71
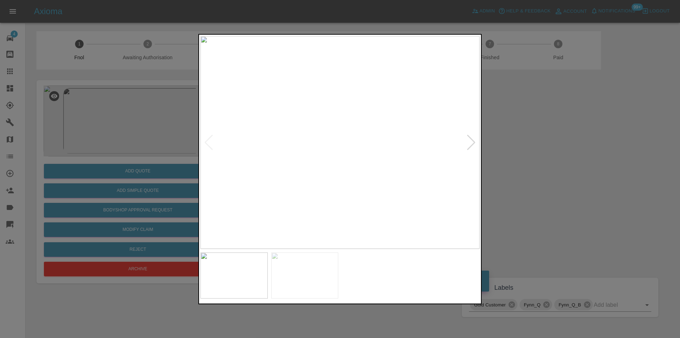
drag, startPoint x: 473, startPoint y: 139, endPoint x: 471, endPoint y: 144, distance: 5.7
click at [473, 139] on div at bounding box center [472, 142] width 10 height 16
click at [471, 146] on img at bounding box center [340, 142] width 279 height 213
click at [542, 159] on div at bounding box center [340, 169] width 680 height 338
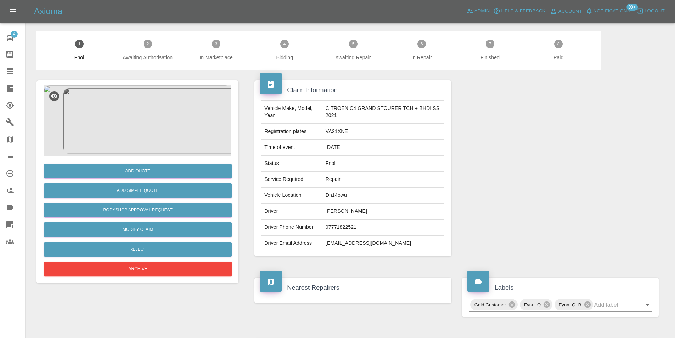
click at [150, 123] on img at bounding box center [138, 120] width 188 height 71
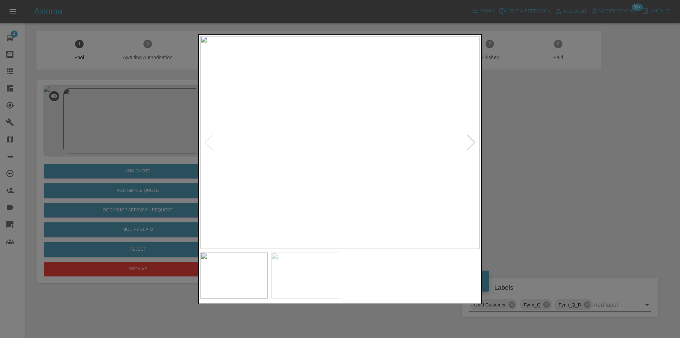
click at [472, 143] on div at bounding box center [472, 142] width 10 height 16
drag, startPoint x: 531, startPoint y: 142, endPoint x: 523, endPoint y: 137, distance: 9.1
click at [530, 141] on div at bounding box center [340, 169] width 680 height 338
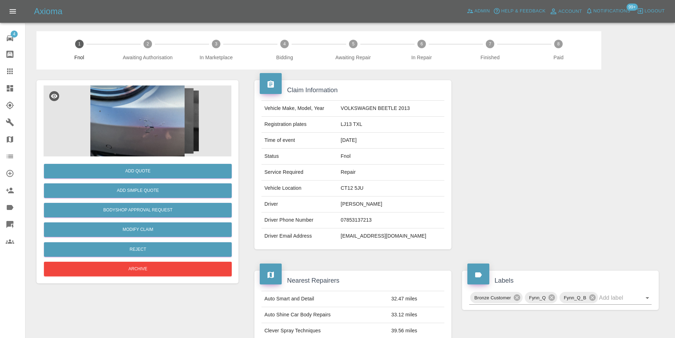
click at [138, 128] on img at bounding box center [138, 120] width 188 height 71
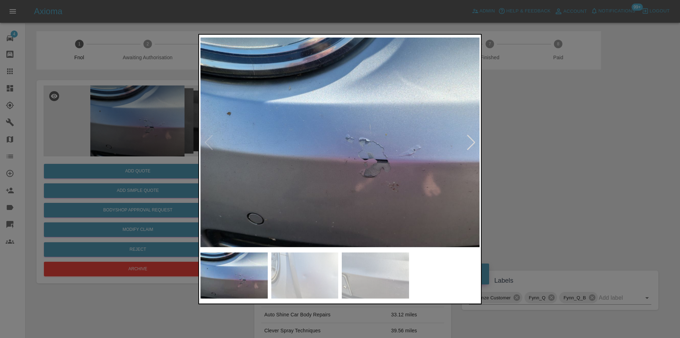
click at [472, 144] on div at bounding box center [472, 142] width 10 height 16
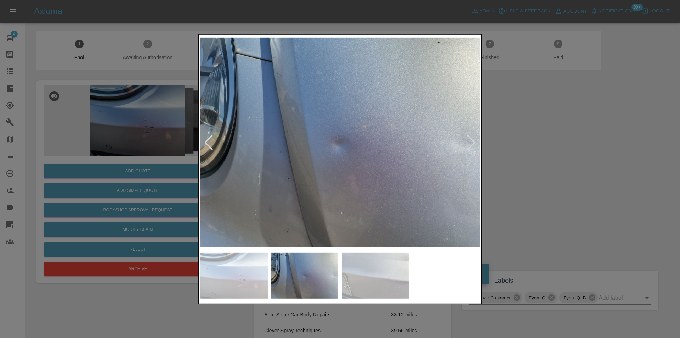
click at [472, 144] on div at bounding box center [472, 142] width 10 height 16
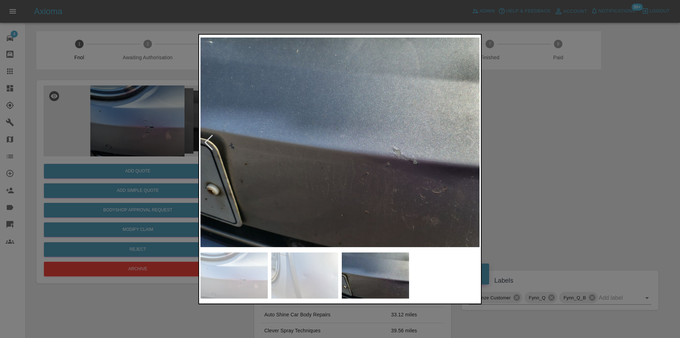
click at [473, 143] on img at bounding box center [340, 142] width 279 height 213
drag, startPoint x: 535, startPoint y: 147, endPoint x: 434, endPoint y: 95, distance: 113.9
click at [525, 142] on div at bounding box center [340, 169] width 680 height 338
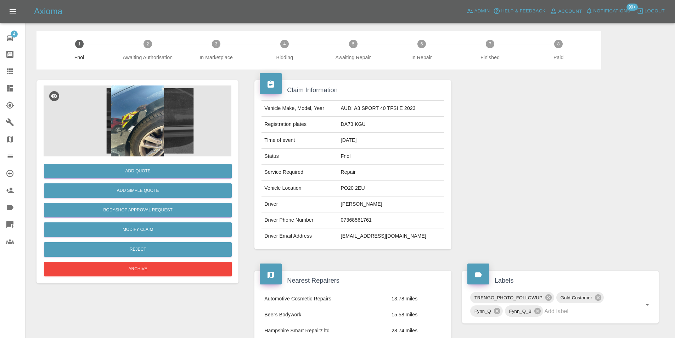
click at [143, 120] on img at bounding box center [138, 120] width 188 height 71
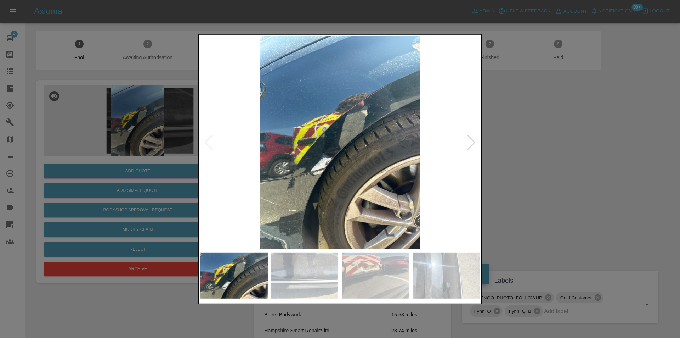
click at [474, 145] on div at bounding box center [472, 142] width 10 height 16
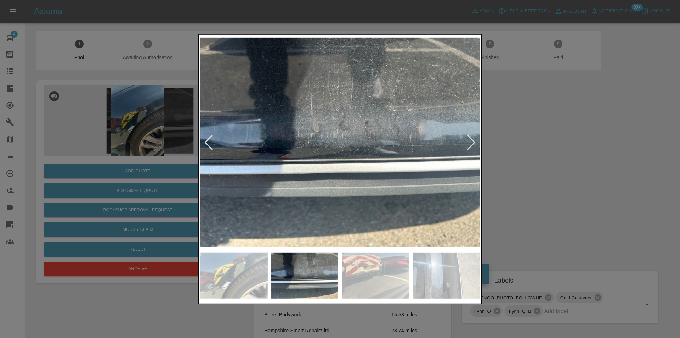
click at [474, 145] on div at bounding box center [472, 142] width 10 height 16
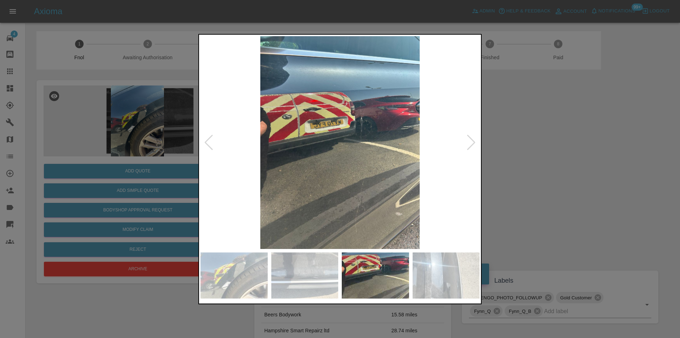
click at [473, 144] on div at bounding box center [472, 142] width 10 height 16
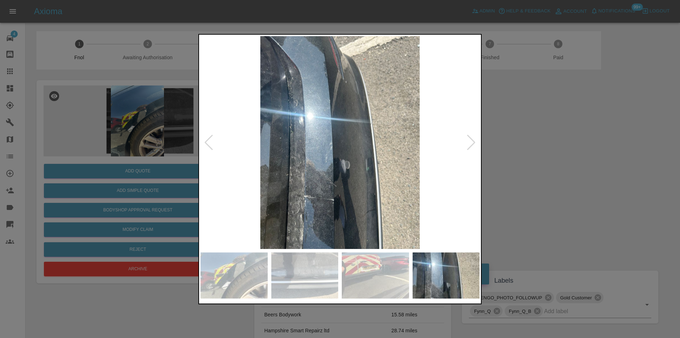
click at [473, 144] on div at bounding box center [472, 142] width 10 height 16
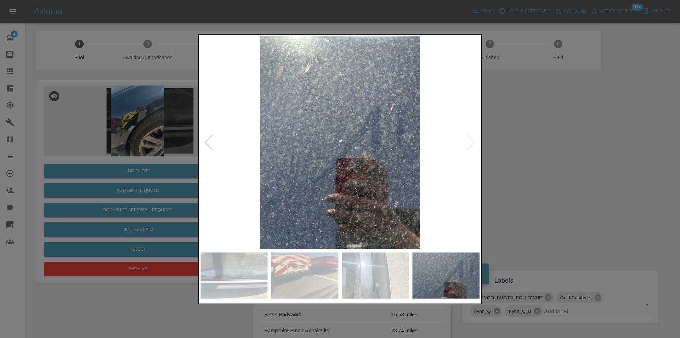
drag, startPoint x: 570, startPoint y: 158, endPoint x: 431, endPoint y: 81, distance: 159.0
click at [564, 156] on div at bounding box center [340, 169] width 680 height 338
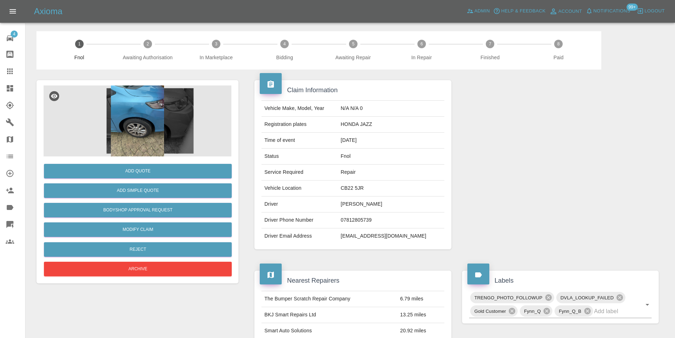
click at [146, 110] on img at bounding box center [138, 120] width 188 height 71
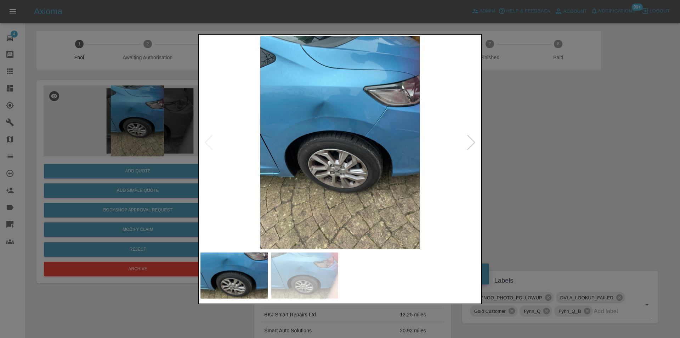
click at [469, 143] on div at bounding box center [472, 142] width 10 height 16
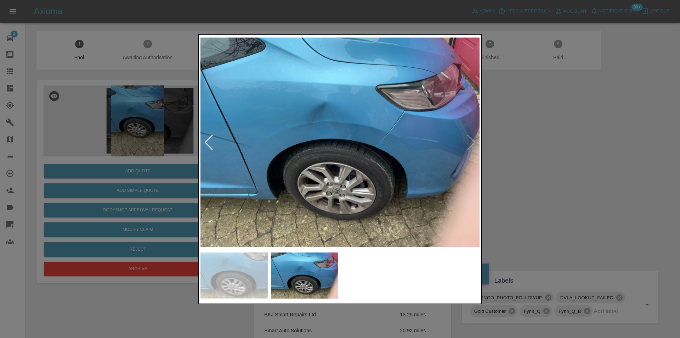
click at [472, 143] on img at bounding box center [340, 142] width 279 height 213
drag, startPoint x: 552, startPoint y: 148, endPoint x: 407, endPoint y: 169, distance: 146.4
click at [546, 149] on div at bounding box center [340, 169] width 680 height 338
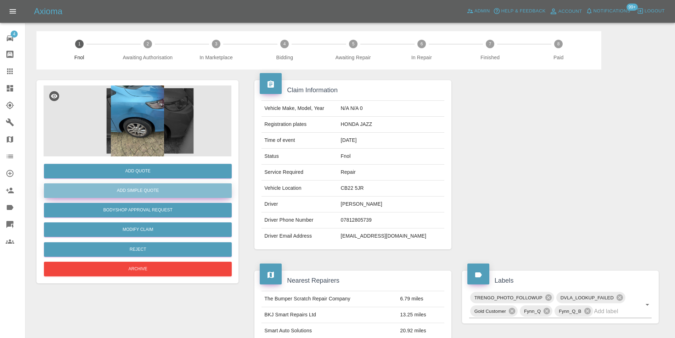
click at [150, 188] on button "Add Simple Quote" at bounding box center [138, 190] width 188 height 15
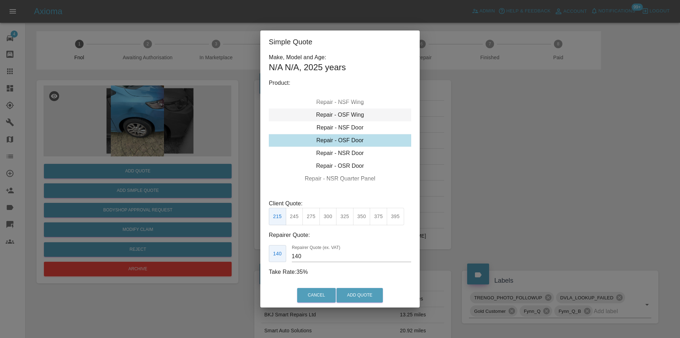
click at [359, 115] on div "Repair - OSF Wing" at bounding box center [340, 114] width 142 height 13
click at [361, 219] on button "350" at bounding box center [361, 216] width 17 height 17
type input "230"
click at [364, 297] on button "Add Quote" at bounding box center [360, 295] width 46 height 15
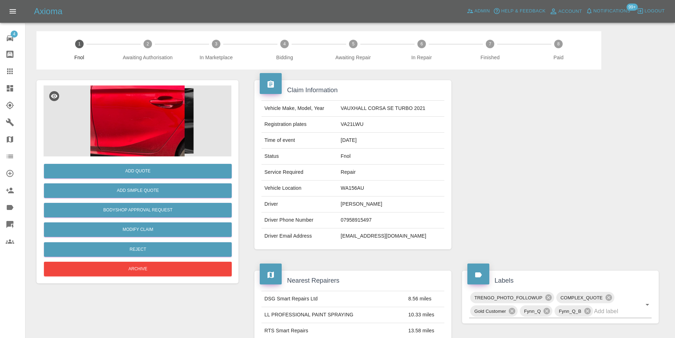
click at [149, 133] on img at bounding box center [138, 120] width 188 height 71
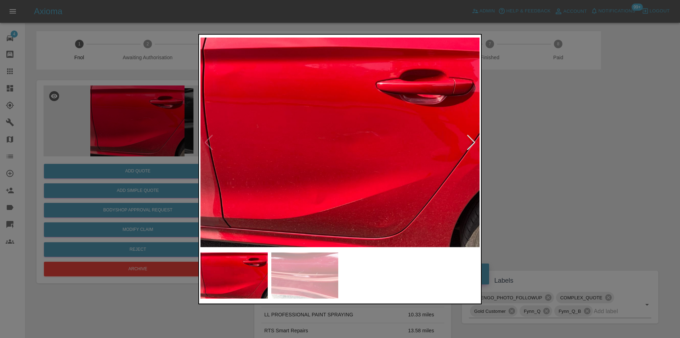
click at [472, 146] on div at bounding box center [472, 142] width 10 height 16
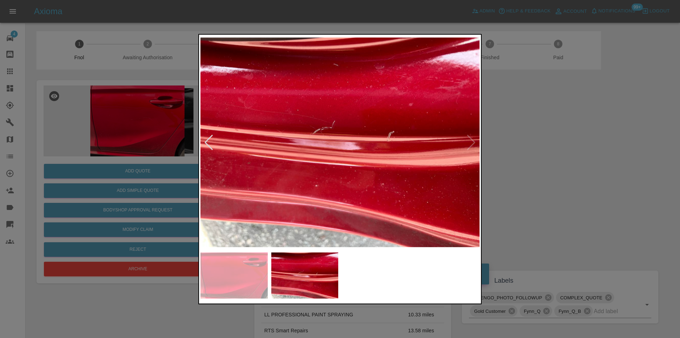
click at [472, 145] on img at bounding box center [340, 142] width 279 height 213
click at [546, 156] on div at bounding box center [340, 169] width 680 height 338
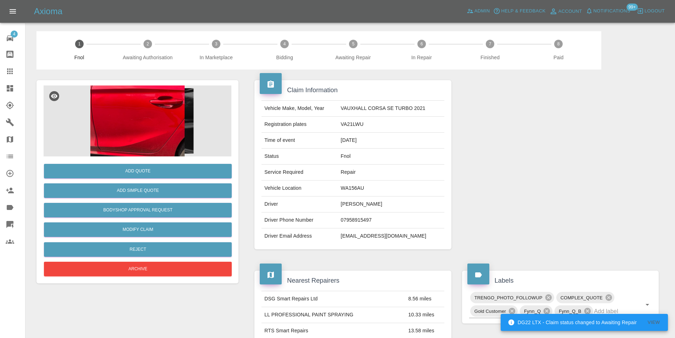
click at [139, 122] on img at bounding box center [138, 120] width 188 height 71
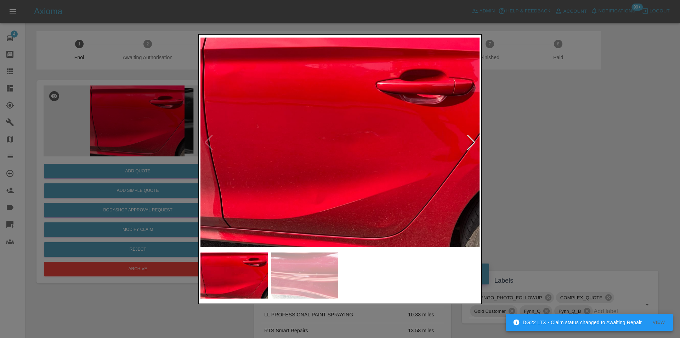
click at [467, 145] on div at bounding box center [472, 142] width 10 height 16
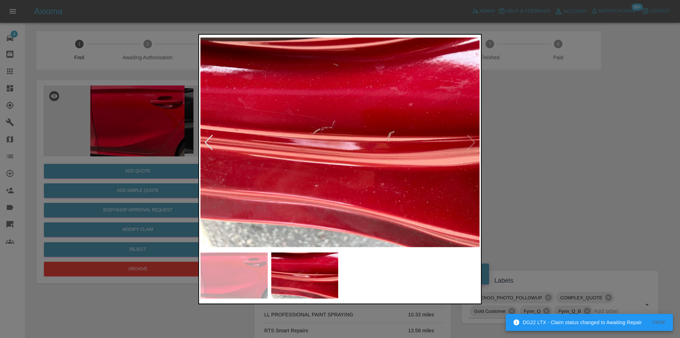
click at [209, 142] on div at bounding box center [209, 142] width 10 height 16
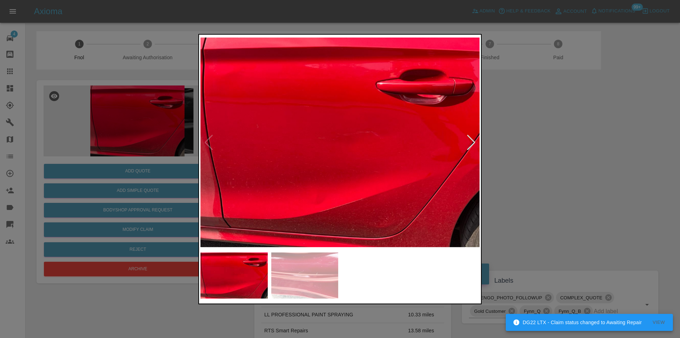
click at [520, 147] on div at bounding box center [340, 169] width 680 height 338
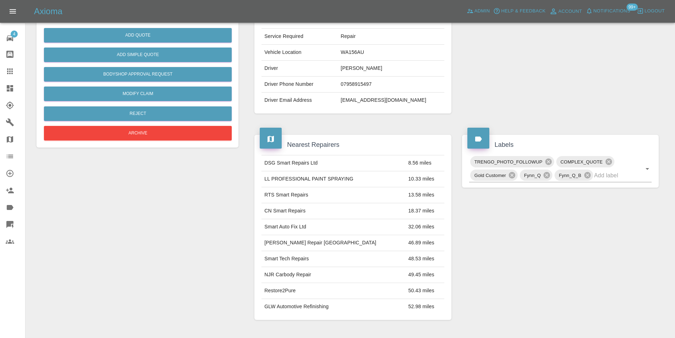
scroll to position [82, 0]
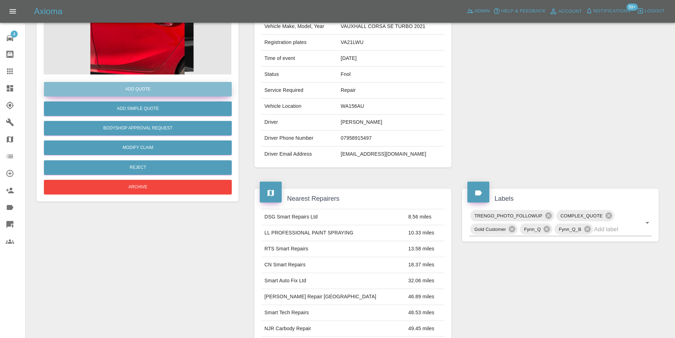
click at [145, 92] on button "Add Quote" at bounding box center [138, 89] width 188 height 15
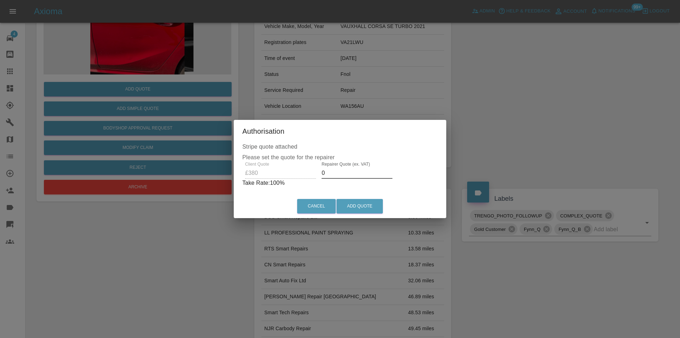
click at [343, 173] on input "0" at bounding box center [357, 172] width 71 height 11
type input "0240"
click at [364, 210] on button "Add Quote" at bounding box center [360, 206] width 46 height 15
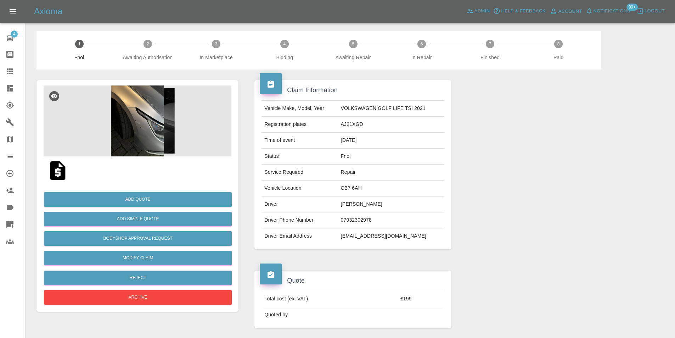
click at [141, 117] on img at bounding box center [138, 120] width 188 height 71
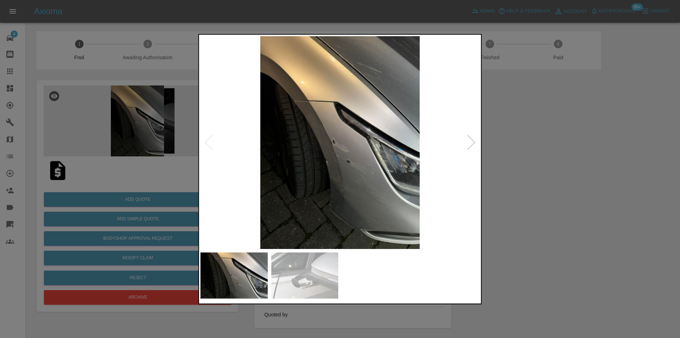
click at [470, 143] on div at bounding box center [472, 142] width 10 height 16
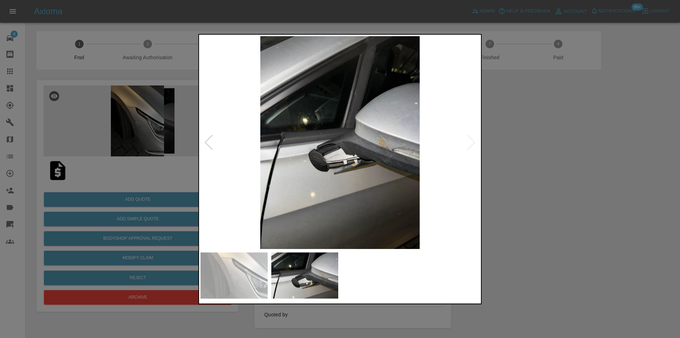
click at [472, 142] on img at bounding box center [340, 142] width 279 height 213
drag, startPoint x: 559, startPoint y: 149, endPoint x: 366, endPoint y: 156, distance: 194.0
click at [556, 149] on div at bounding box center [340, 169] width 680 height 338
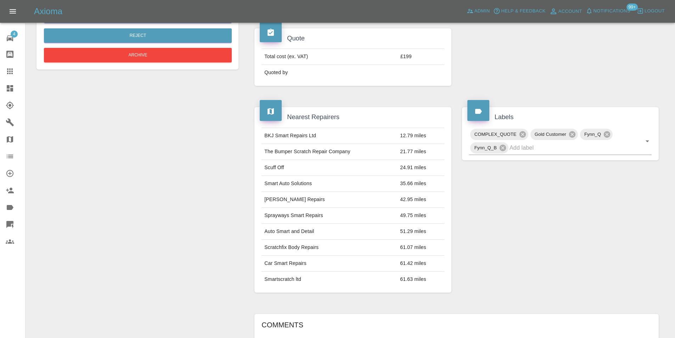
scroll to position [146, 0]
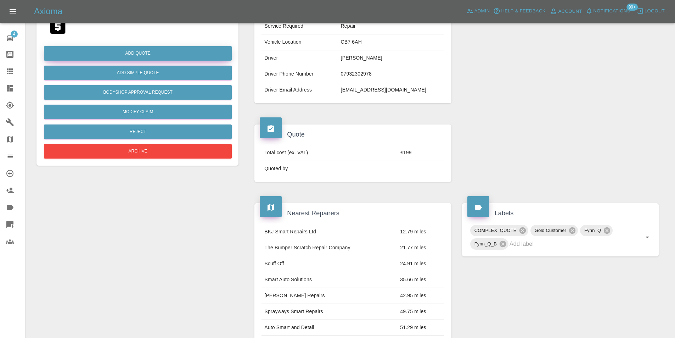
click at [145, 51] on button "Add Quote" at bounding box center [138, 53] width 188 height 15
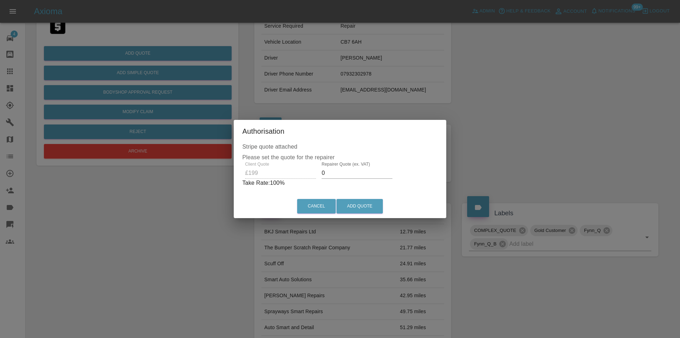
click at [335, 172] on input "0" at bounding box center [357, 172] width 71 height 11
type input "0130"
click at [361, 202] on button "Add Quote" at bounding box center [360, 206] width 46 height 15
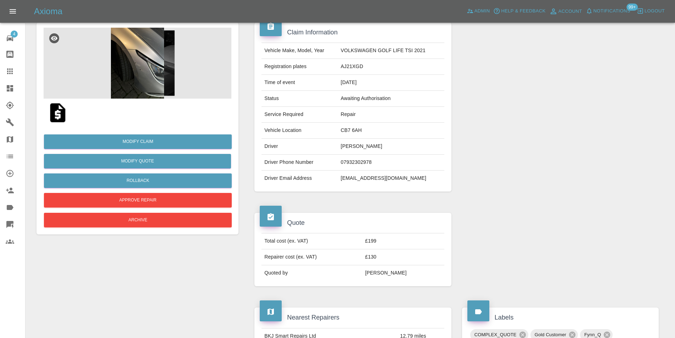
scroll to position [4, 0]
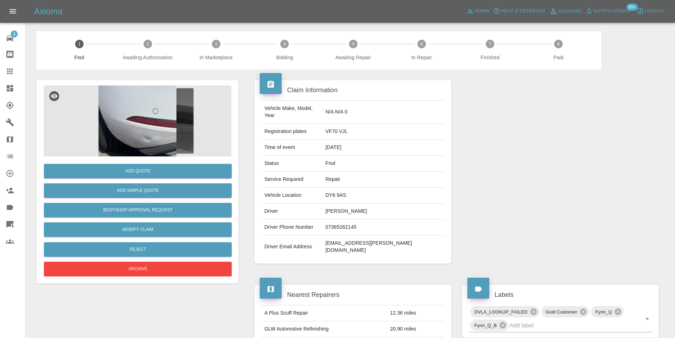
click at [150, 129] on img at bounding box center [138, 120] width 188 height 71
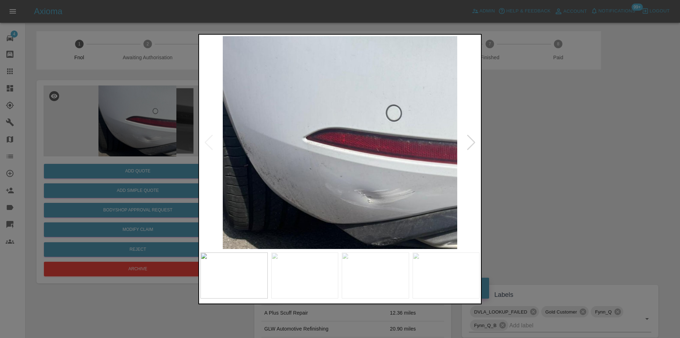
click at [472, 146] on div at bounding box center [472, 142] width 10 height 16
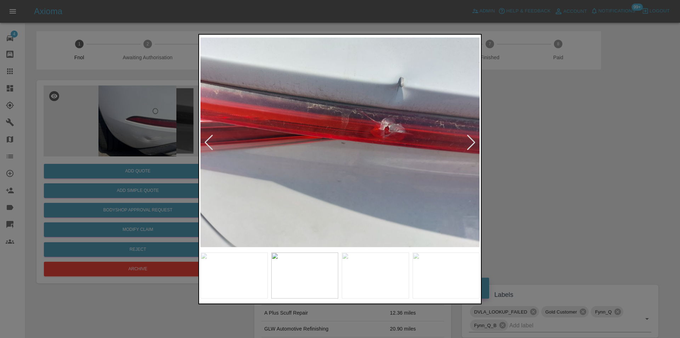
click at [472, 146] on div at bounding box center [472, 142] width 10 height 16
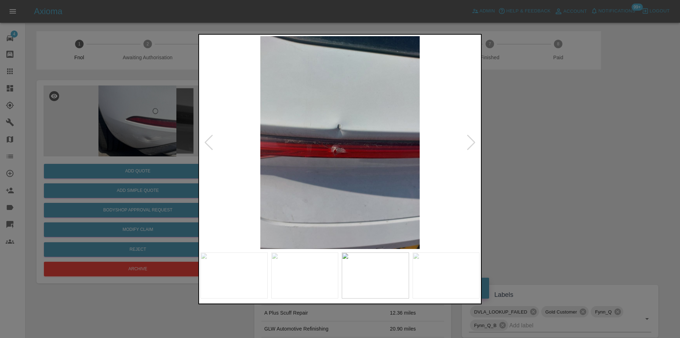
click at [538, 149] on div at bounding box center [340, 169] width 680 height 338
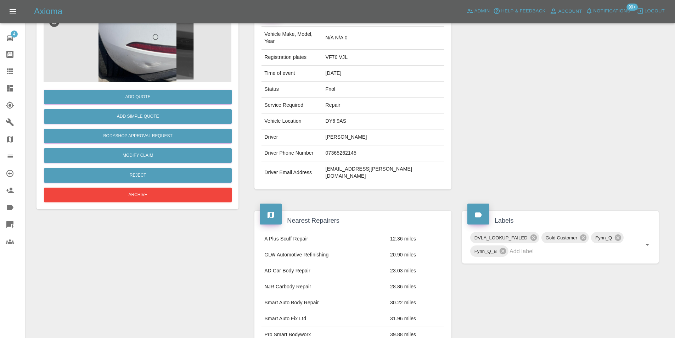
scroll to position [3, 0]
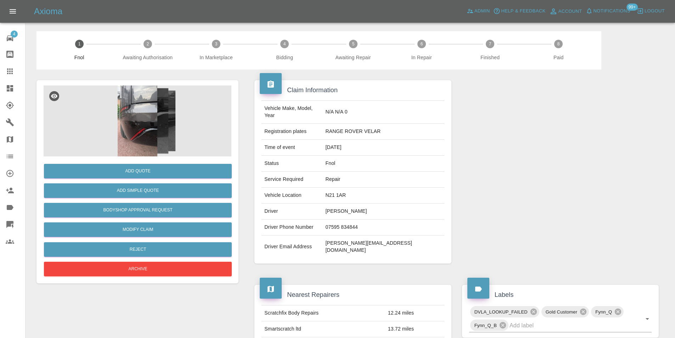
click at [132, 96] on img at bounding box center [138, 120] width 188 height 71
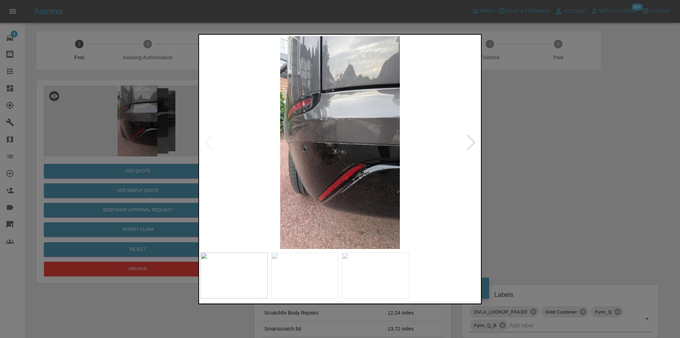
click at [468, 140] on div at bounding box center [472, 142] width 10 height 16
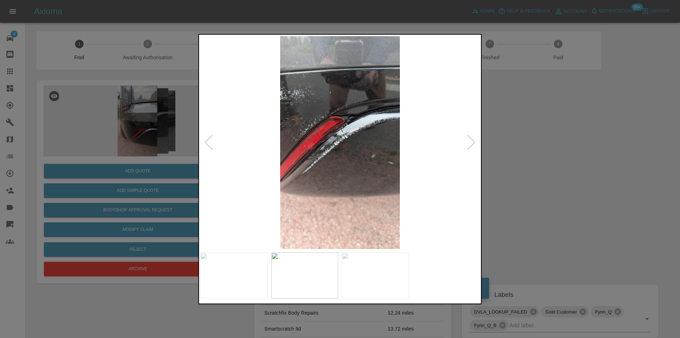
click at [468, 140] on div at bounding box center [472, 142] width 10 height 16
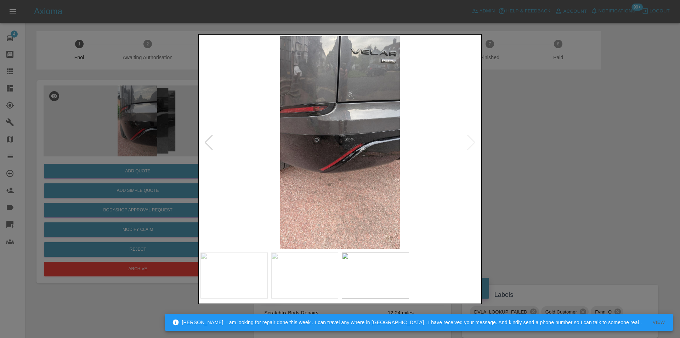
click at [468, 140] on img at bounding box center [340, 142] width 279 height 213
click at [534, 150] on div at bounding box center [340, 169] width 680 height 338
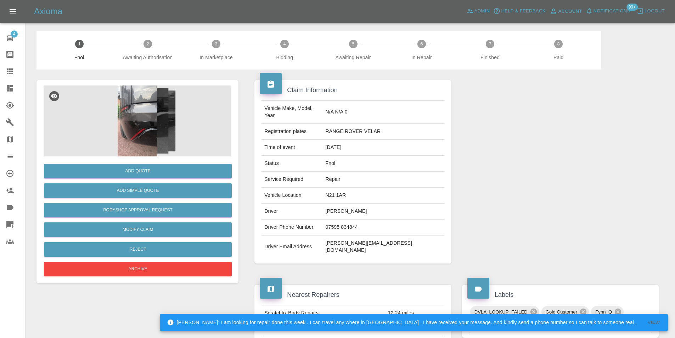
click at [164, 112] on img at bounding box center [138, 120] width 188 height 71
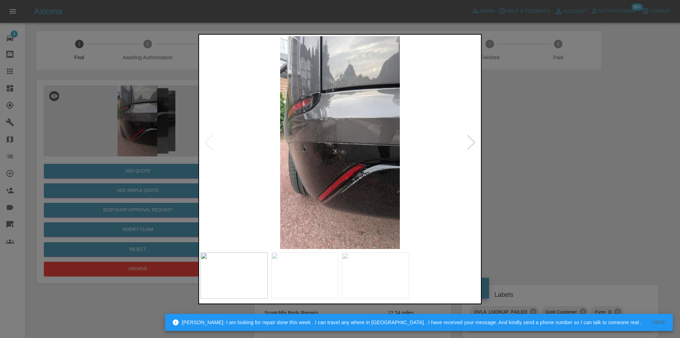
click at [468, 140] on div at bounding box center [472, 142] width 10 height 16
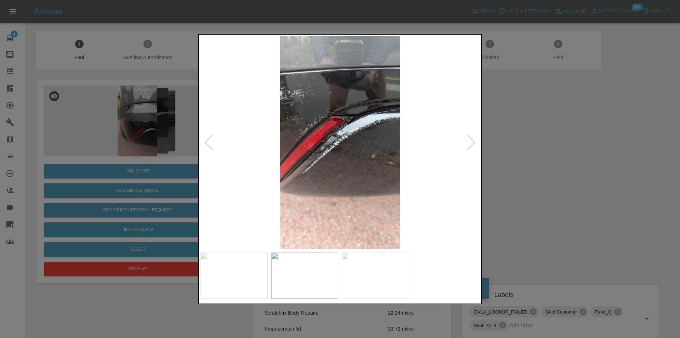
click at [468, 140] on div at bounding box center [472, 142] width 10 height 16
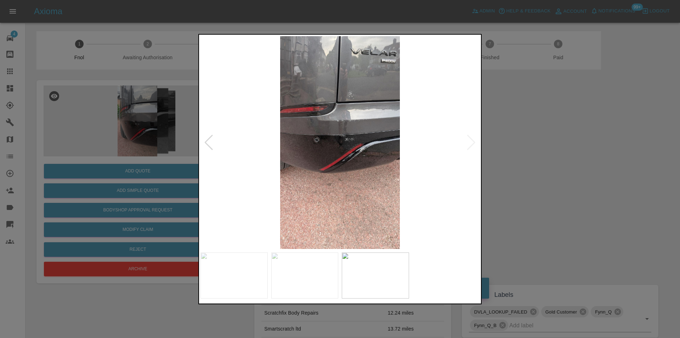
click at [468, 140] on img at bounding box center [340, 142] width 279 height 213
click at [556, 154] on div at bounding box center [340, 169] width 680 height 338
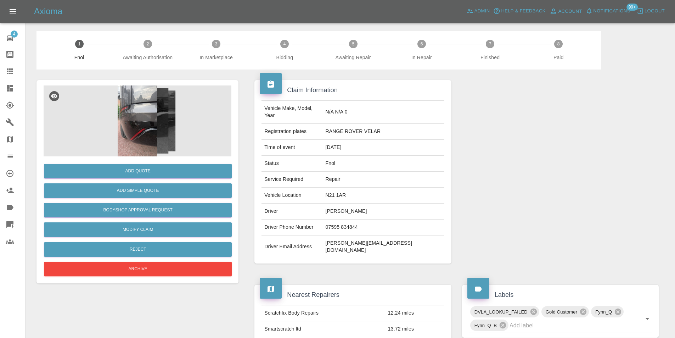
click at [139, 123] on img at bounding box center [138, 120] width 188 height 71
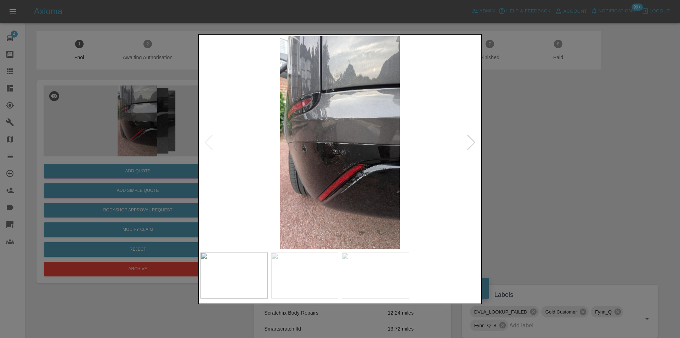
click at [373, 167] on img at bounding box center [340, 142] width 279 height 213
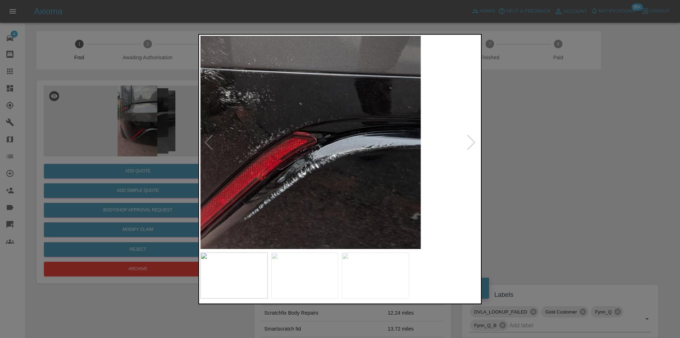
click at [345, 168] on img at bounding box center [241, 68] width 838 height 638
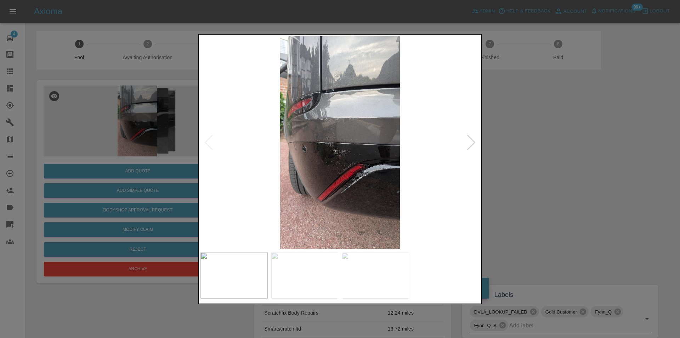
drag, startPoint x: 546, startPoint y: 165, endPoint x: 537, endPoint y: 165, distance: 8.9
click at [545, 165] on div at bounding box center [340, 169] width 680 height 338
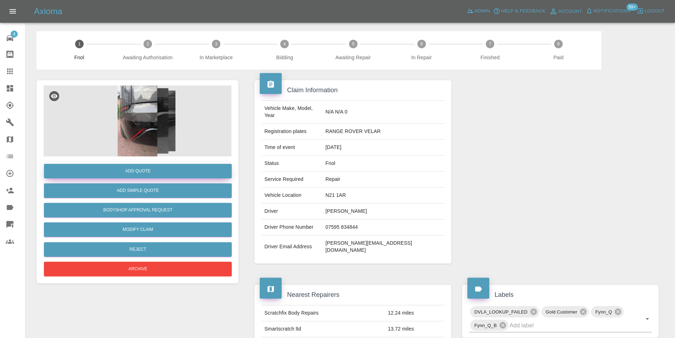
click at [147, 173] on button "Add Quote" at bounding box center [138, 171] width 188 height 15
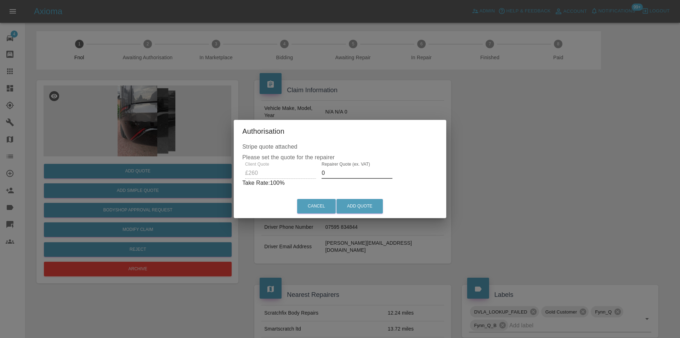
click at [337, 173] on input "0" at bounding box center [357, 172] width 71 height 11
type input "0170"
click at [355, 208] on button "Add Quote" at bounding box center [360, 206] width 46 height 15
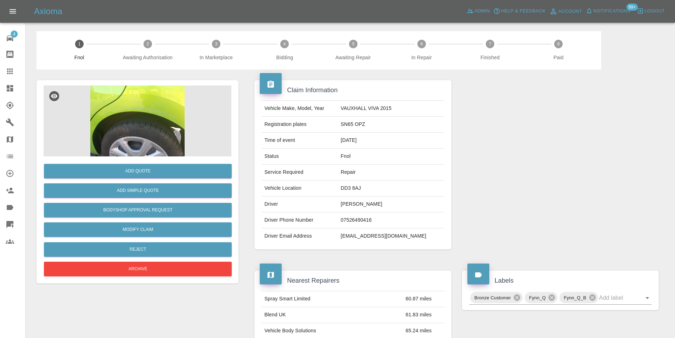
click at [140, 109] on img at bounding box center [138, 120] width 188 height 71
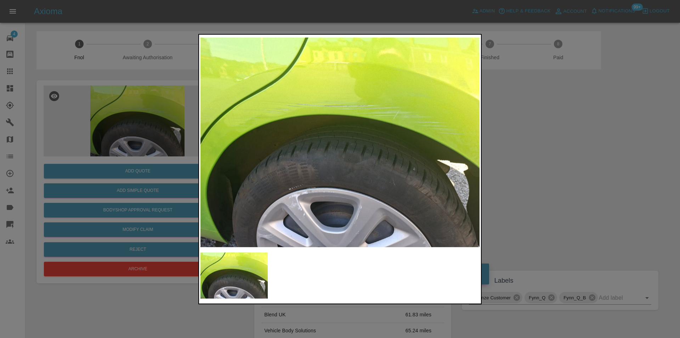
click at [234, 118] on img at bounding box center [340, 142] width 279 height 213
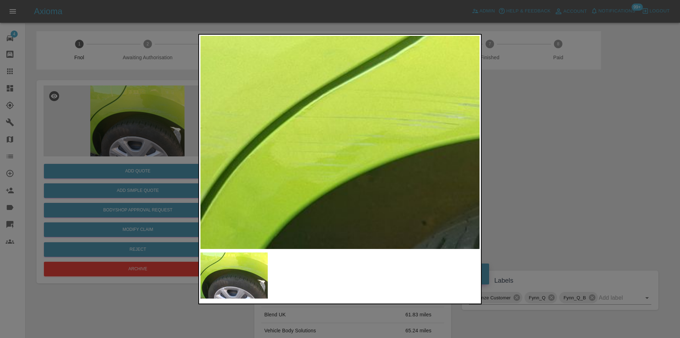
click at [260, 124] on img at bounding box center [620, 214] width 838 height 638
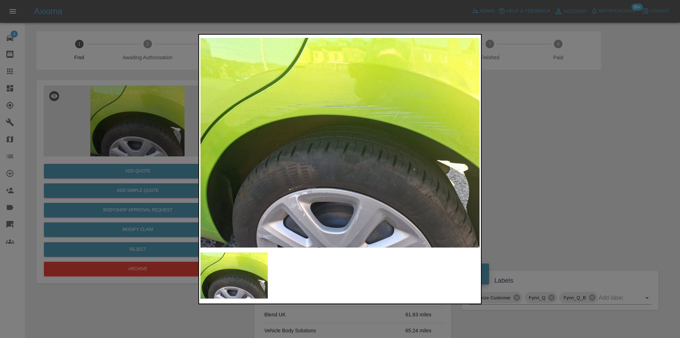
drag, startPoint x: 527, startPoint y: 131, endPoint x: 517, endPoint y: 131, distance: 9.2
click at [527, 131] on div at bounding box center [340, 169] width 680 height 338
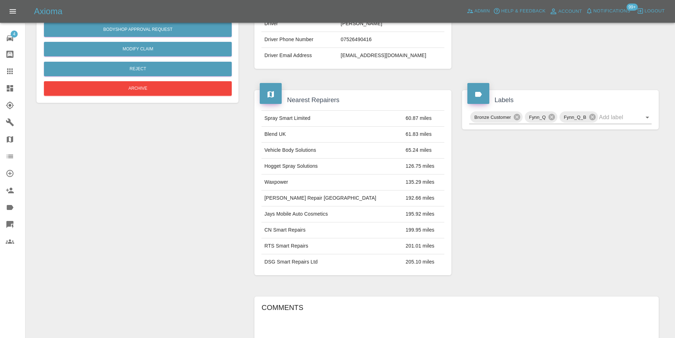
scroll to position [39, 0]
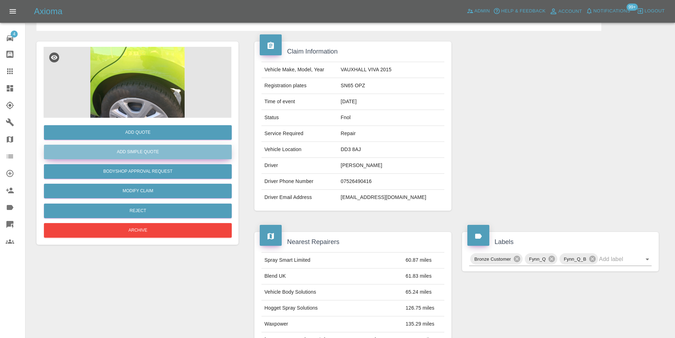
click at [149, 154] on button "Add Simple Quote" at bounding box center [138, 152] width 188 height 15
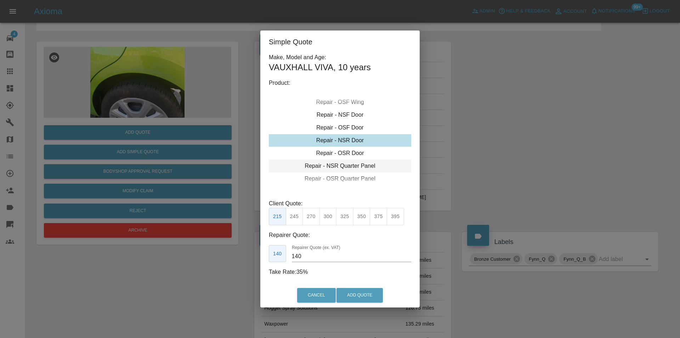
click at [361, 168] on div "Repair - NSR Quarter Panel" at bounding box center [340, 165] width 142 height 13
drag, startPoint x: 316, startPoint y: 214, endPoint x: 354, endPoint y: 257, distance: 57.7
click at [317, 216] on button "275" at bounding box center [311, 216] width 17 height 17
type input "180"
click at [368, 294] on button "Add Quote" at bounding box center [360, 295] width 46 height 15
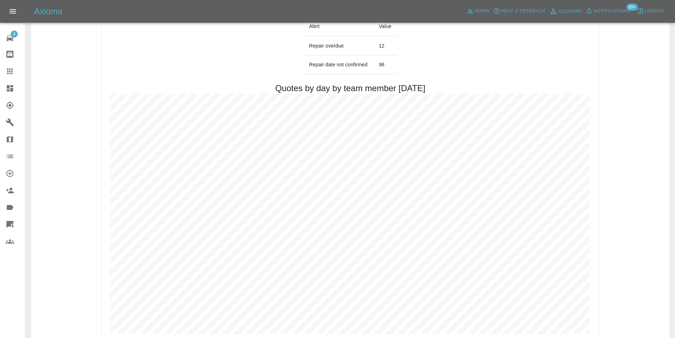
scroll to position [354, 0]
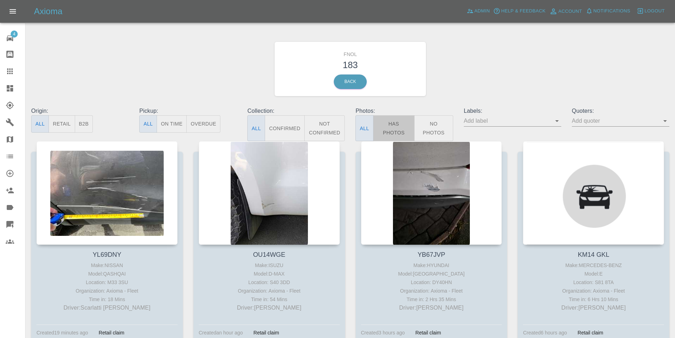
click at [396, 123] on button "Has Photos" at bounding box center [394, 128] width 42 height 26
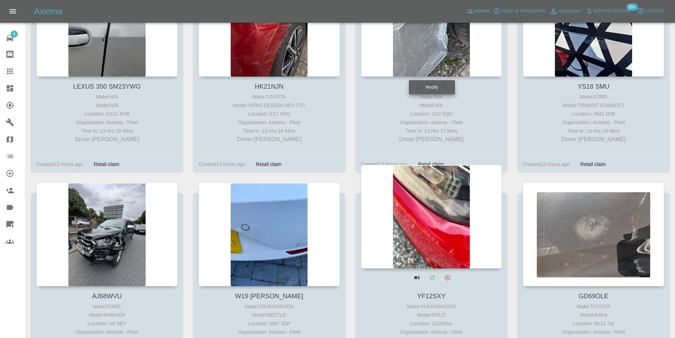
scroll to position [3153, 0]
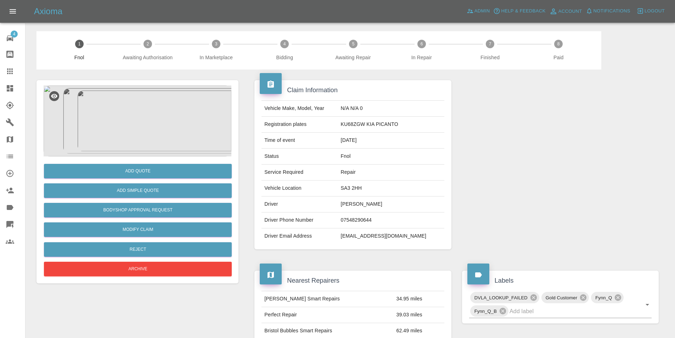
click at [121, 137] on img at bounding box center [138, 120] width 188 height 71
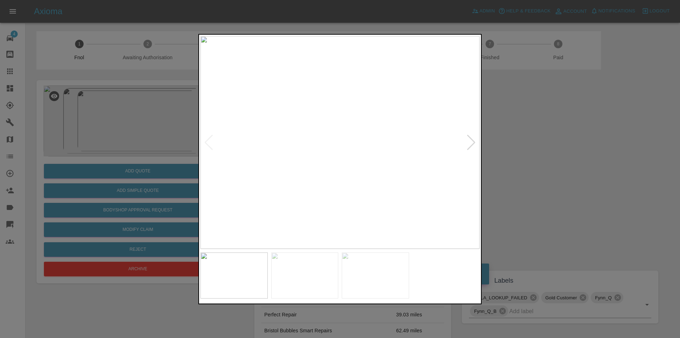
click at [474, 141] on div at bounding box center [472, 142] width 10 height 16
click at [474, 141] on img at bounding box center [340, 142] width 279 height 213
drag, startPoint x: 524, startPoint y: 139, endPoint x: 372, endPoint y: 40, distance: 180.8
click at [518, 136] on div at bounding box center [340, 169] width 680 height 338
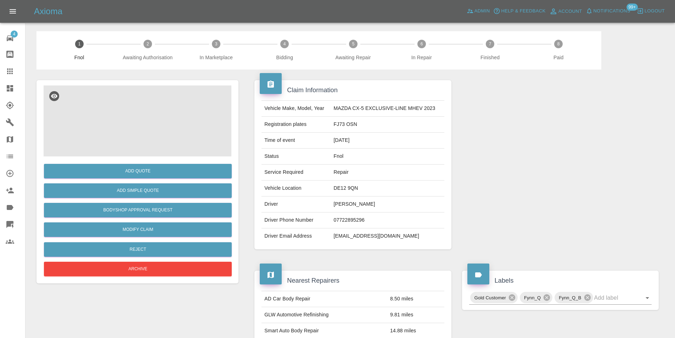
click at [161, 116] on img at bounding box center [138, 120] width 188 height 71
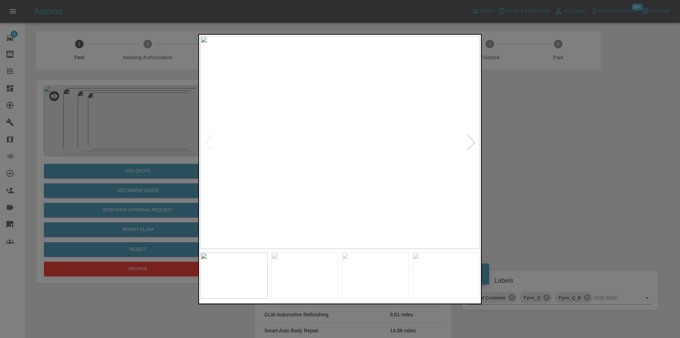
click at [473, 142] on div at bounding box center [472, 142] width 10 height 16
click at [473, 142] on img at bounding box center [340, 142] width 279 height 213
click at [569, 142] on div at bounding box center [340, 169] width 680 height 338
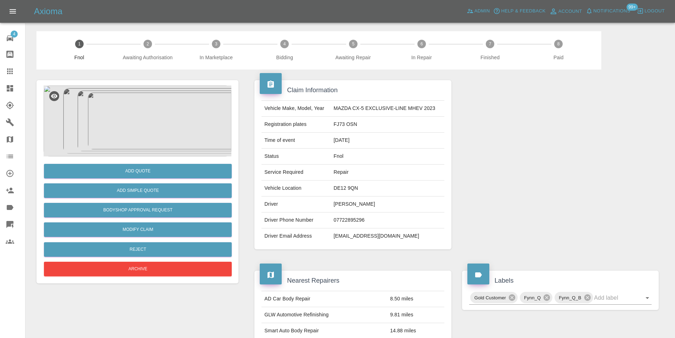
click at [156, 107] on img at bounding box center [138, 120] width 188 height 71
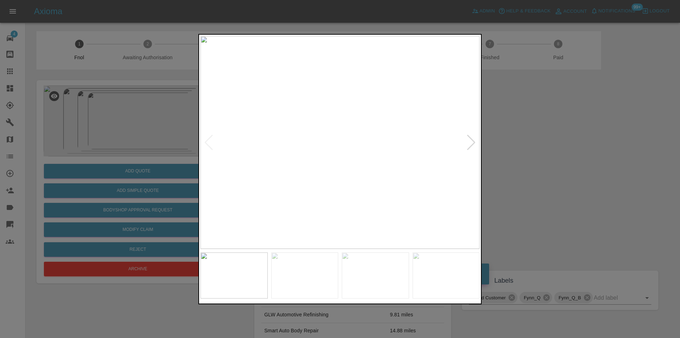
click at [471, 144] on div at bounding box center [472, 142] width 10 height 16
click at [471, 143] on div at bounding box center [472, 142] width 10 height 16
drag, startPoint x: 545, startPoint y: 143, endPoint x: 480, endPoint y: 116, distance: 70.0
click at [544, 142] on div at bounding box center [340, 169] width 680 height 338
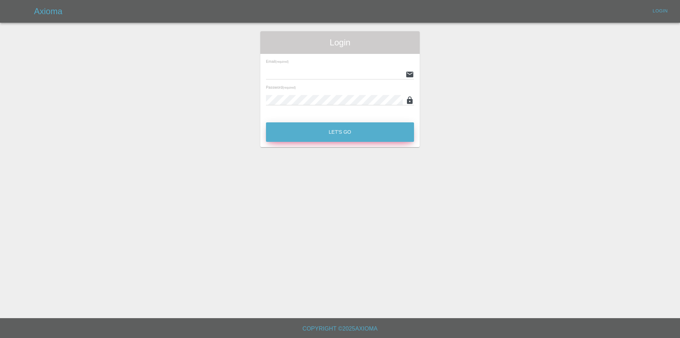
type input "[PERSON_NAME][EMAIL_ADDRESS][DOMAIN_NAME]"
click at [356, 133] on button "Let's Go" at bounding box center [340, 131] width 148 height 19
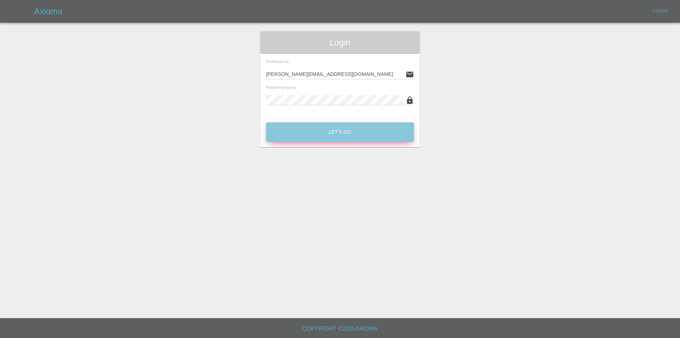
click at [333, 134] on button "Let's Go" at bounding box center [340, 131] width 148 height 19
click at [334, 132] on button "Let's Go" at bounding box center [340, 131] width 148 height 19
click at [326, 137] on button "Let's Go" at bounding box center [340, 131] width 148 height 19
click at [330, 133] on button "Let's Go" at bounding box center [340, 131] width 148 height 19
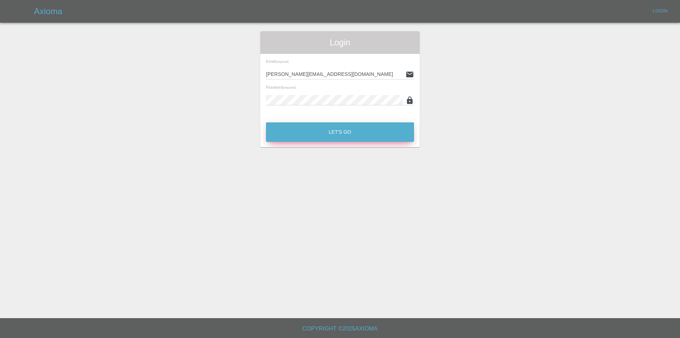
drag, startPoint x: 343, startPoint y: 141, endPoint x: 339, endPoint y: 128, distance: 13.9
click at [342, 138] on button "Let's Go" at bounding box center [340, 131] width 148 height 19
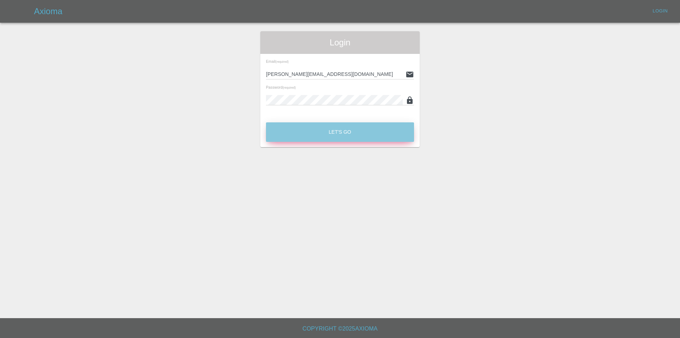
click at [339, 128] on button "Let's Go" at bounding box center [340, 131] width 148 height 19
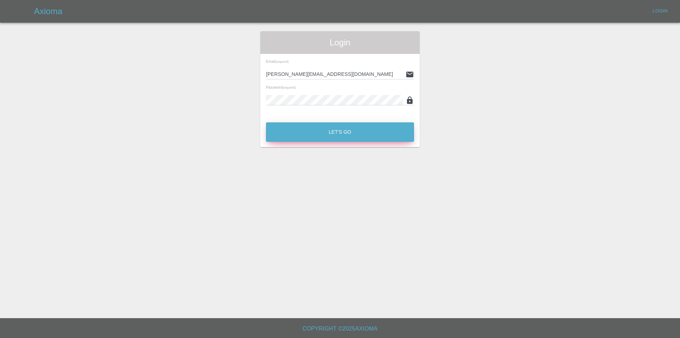
click at [338, 128] on button "Let's Go" at bounding box center [340, 131] width 148 height 19
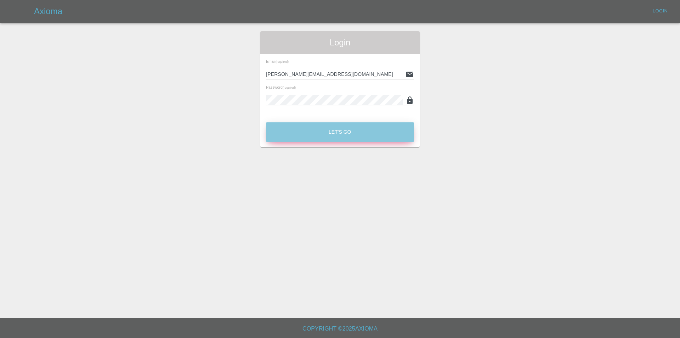
click at [338, 128] on button "Let's Go" at bounding box center [340, 131] width 148 height 19
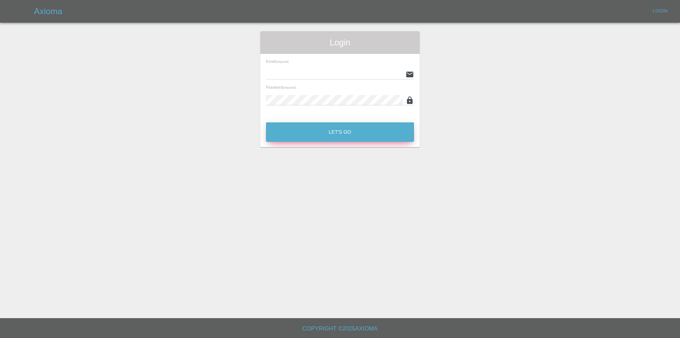
type input "[PERSON_NAME][EMAIL_ADDRESS][DOMAIN_NAME]"
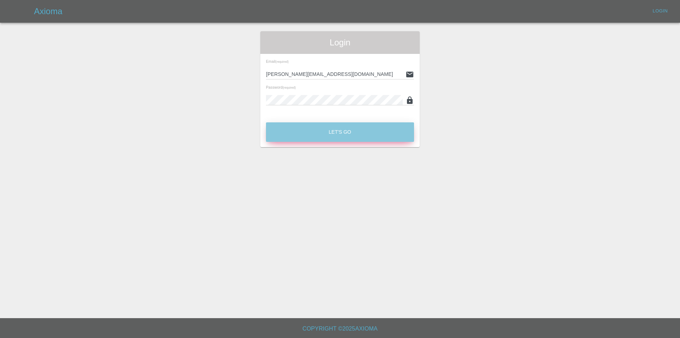
click at [352, 134] on button "Let's Go" at bounding box center [340, 131] width 148 height 19
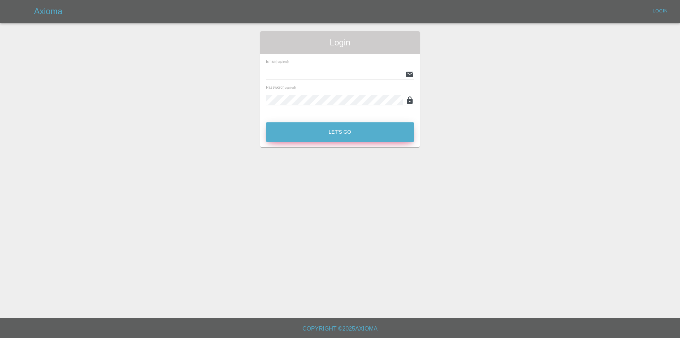
type input "eric.ordano@gmail.com"
click at [324, 132] on button "Let's Go" at bounding box center [340, 131] width 148 height 19
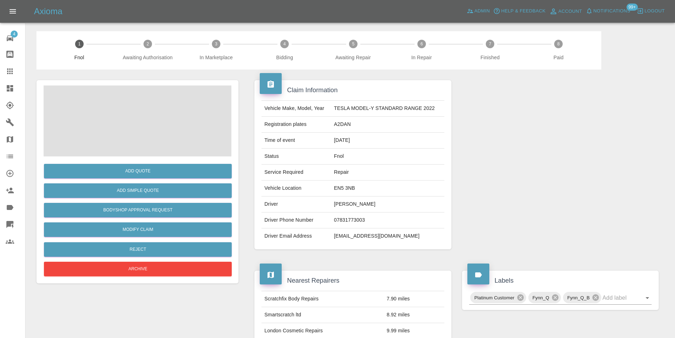
click at [160, 117] on span at bounding box center [138, 120] width 188 height 71
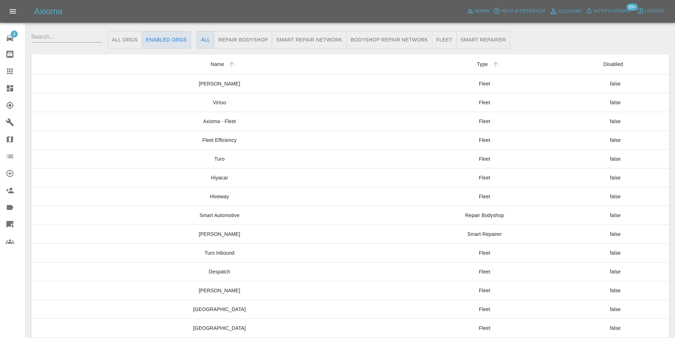
click at [10, 91] on icon at bounding box center [10, 88] width 9 height 9
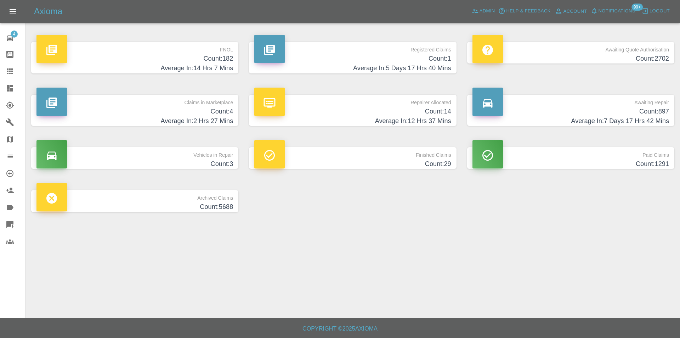
click at [225, 50] on p "FNOL" at bounding box center [134, 48] width 197 height 12
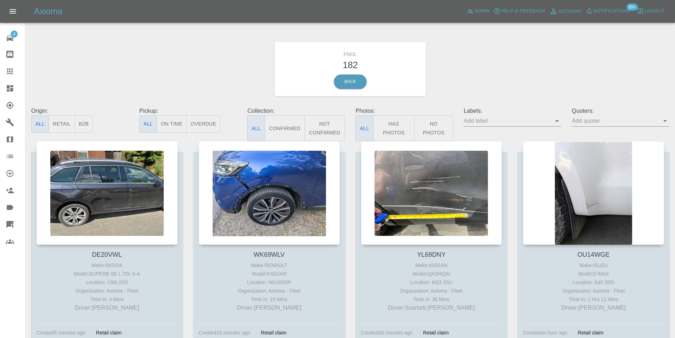
click at [398, 125] on button "Has Photos" at bounding box center [394, 128] width 42 height 26
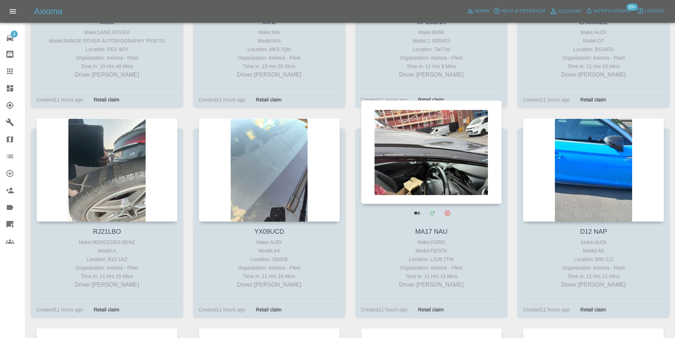
scroll to position [1311, 0]
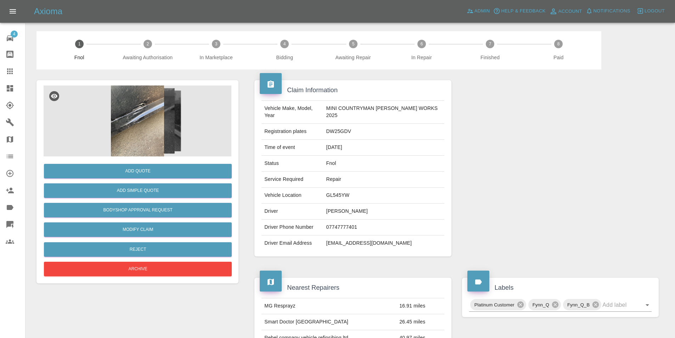
click at [137, 126] on img at bounding box center [138, 120] width 188 height 71
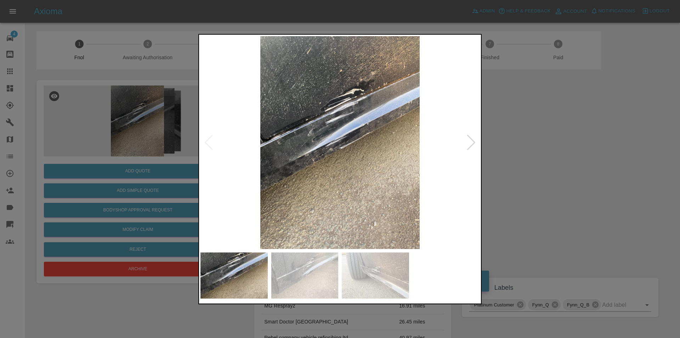
click at [472, 144] on div at bounding box center [472, 142] width 10 height 16
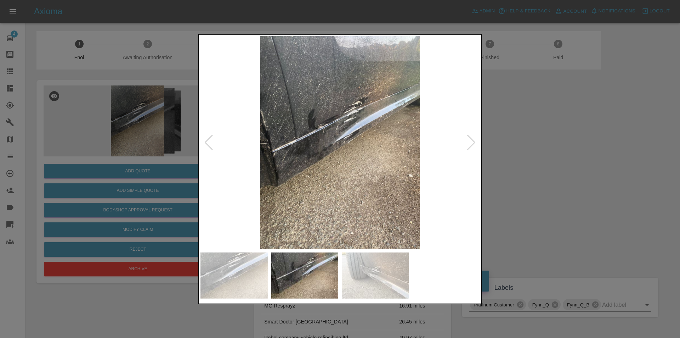
click at [471, 143] on div at bounding box center [472, 142] width 10 height 16
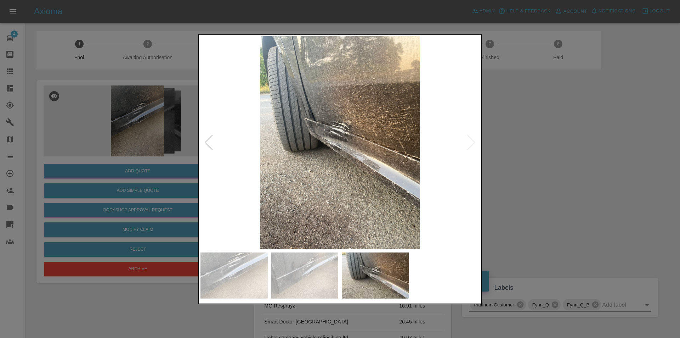
click at [471, 143] on img at bounding box center [340, 142] width 279 height 213
click at [519, 153] on div at bounding box center [340, 169] width 680 height 338
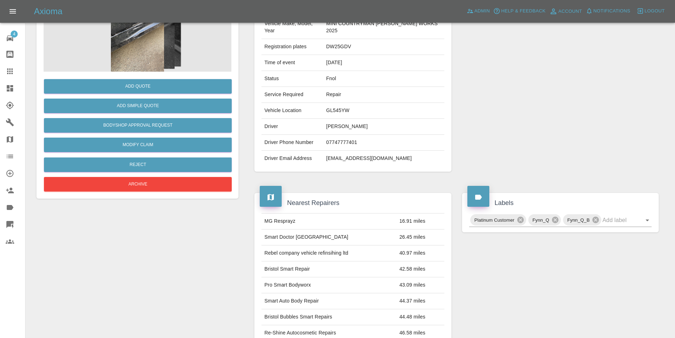
scroll to position [46, 0]
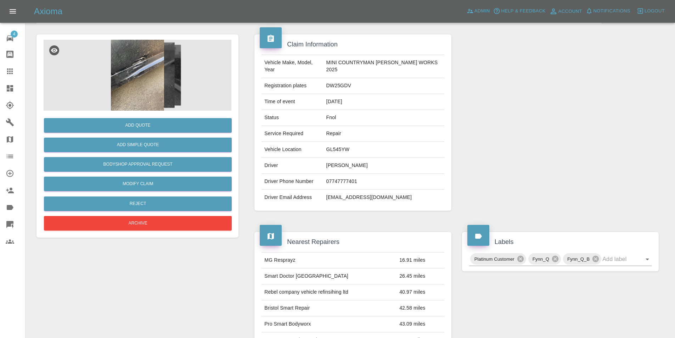
click at [137, 69] on img at bounding box center [138, 75] width 188 height 71
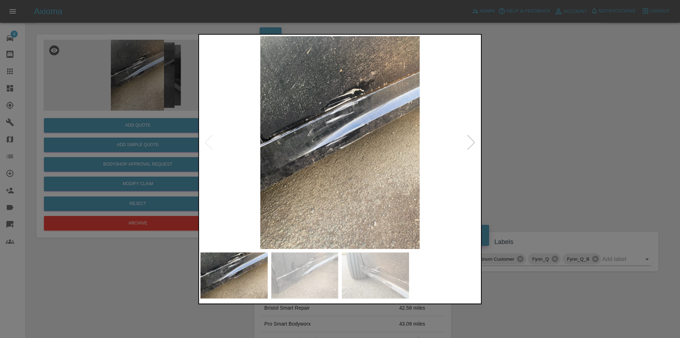
click at [467, 143] on div at bounding box center [472, 142] width 10 height 16
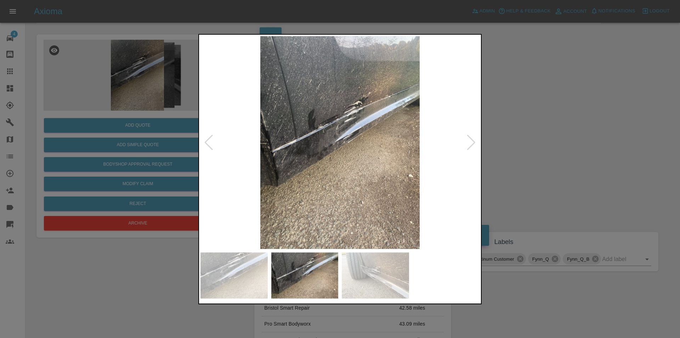
click at [467, 143] on div at bounding box center [472, 142] width 10 height 16
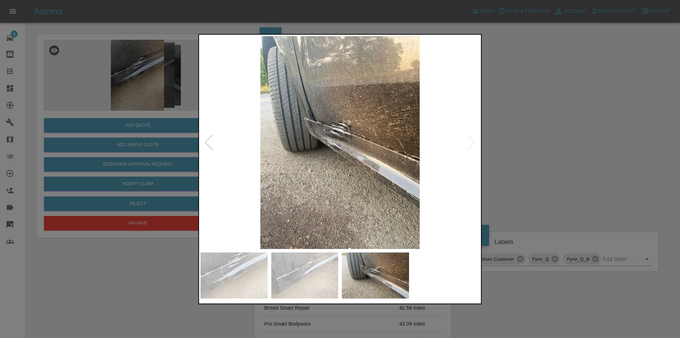
click at [515, 143] on div at bounding box center [340, 169] width 680 height 338
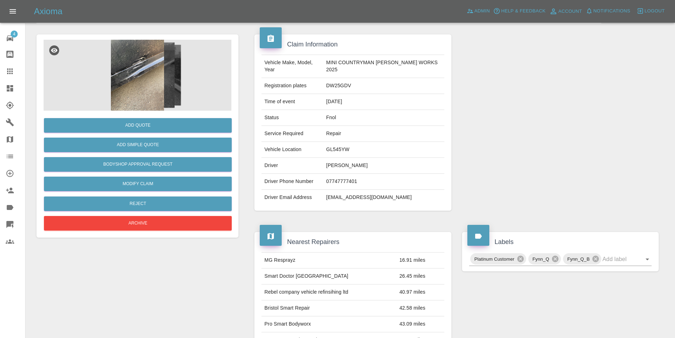
click at [148, 117] on div "Add Quote" at bounding box center [138, 125] width 188 height 18
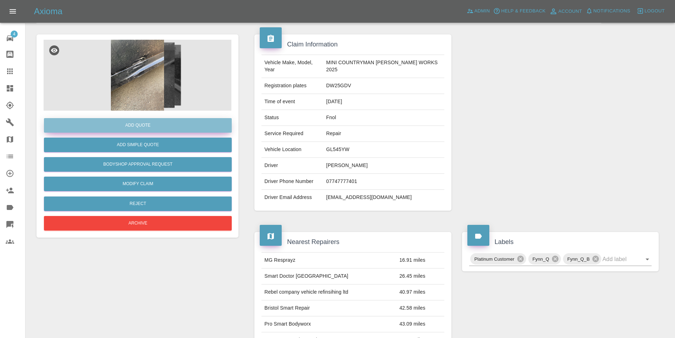
click at [144, 125] on button "Add Quote" at bounding box center [138, 125] width 188 height 15
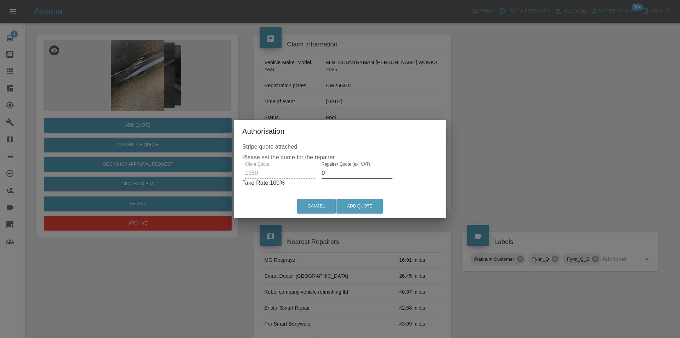
click at [350, 172] on input "0" at bounding box center [357, 172] width 71 height 11
type input "0220"
click at [356, 202] on button "Add Quote" at bounding box center [360, 206] width 46 height 15
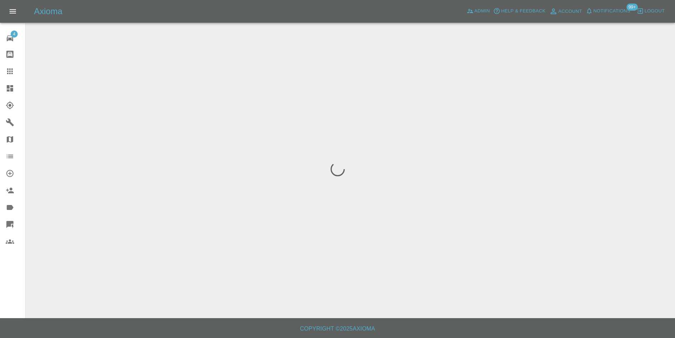
scroll to position [0, 0]
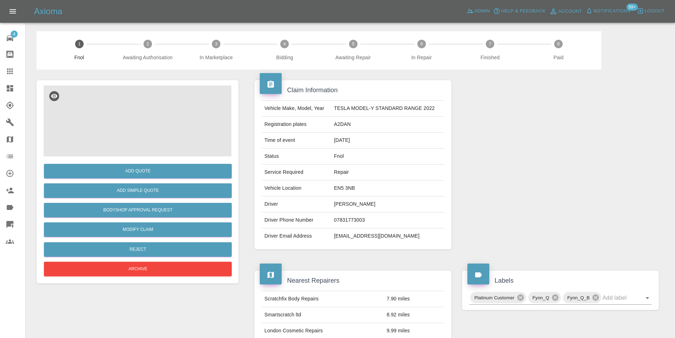
click at [137, 112] on img at bounding box center [138, 120] width 188 height 71
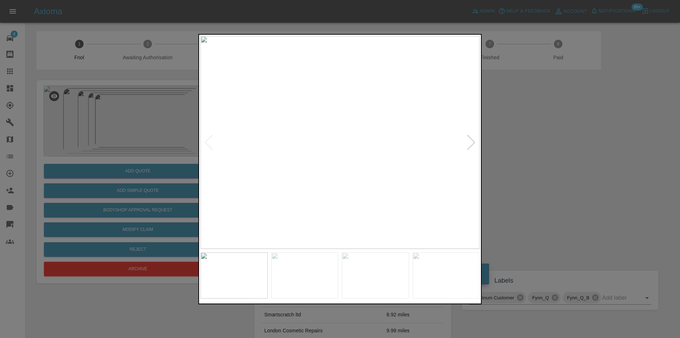
click at [469, 143] on div at bounding box center [472, 142] width 10 height 16
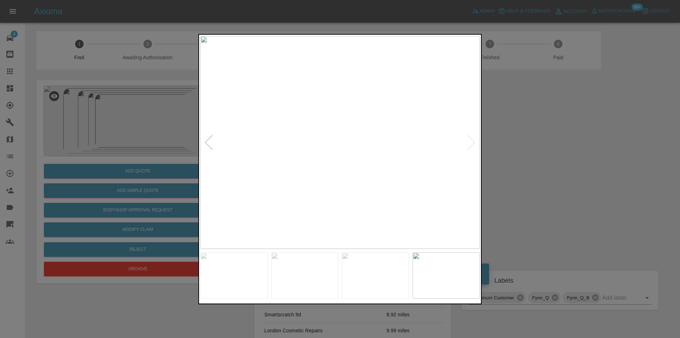
click at [469, 143] on img at bounding box center [340, 142] width 279 height 213
click at [211, 147] on div at bounding box center [209, 142] width 10 height 16
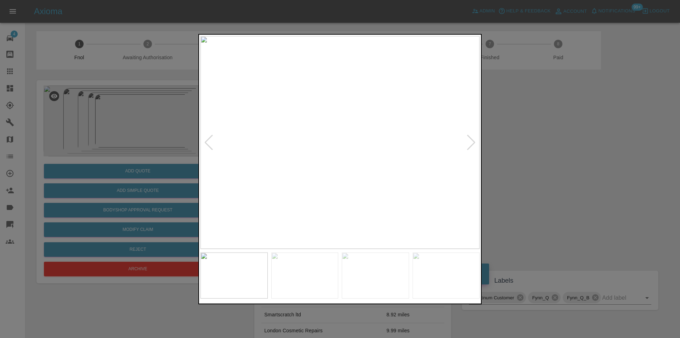
click at [211, 147] on div at bounding box center [209, 142] width 10 height 16
click at [211, 147] on img at bounding box center [340, 142] width 279 height 213
click at [545, 142] on div at bounding box center [340, 169] width 680 height 338
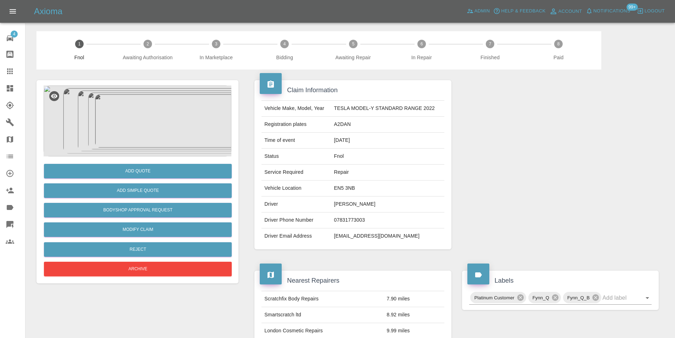
click at [129, 102] on img at bounding box center [138, 120] width 188 height 71
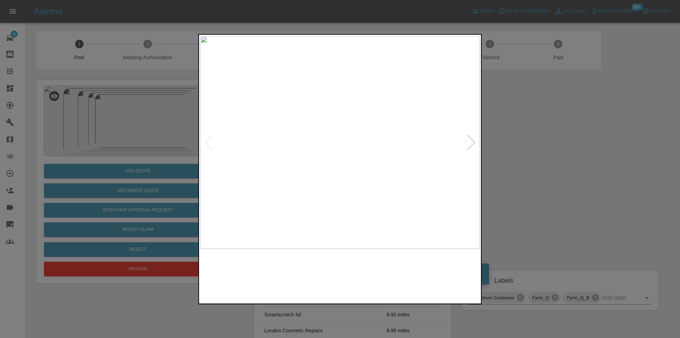
click at [245, 171] on img at bounding box center [340, 142] width 279 height 213
click at [246, 171] on img at bounding box center [340, 142] width 279 height 213
click at [274, 159] on img at bounding box center [620, 56] width 838 height 638
click at [273, 159] on img at bounding box center [620, 56] width 838 height 638
click at [553, 145] on div at bounding box center [340, 169] width 680 height 338
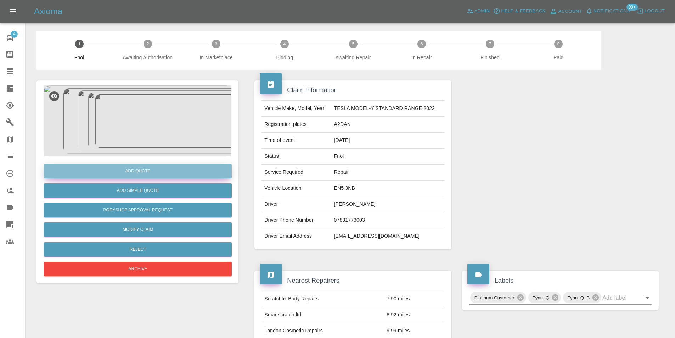
click at [148, 174] on button "Add Quote" at bounding box center [138, 171] width 188 height 15
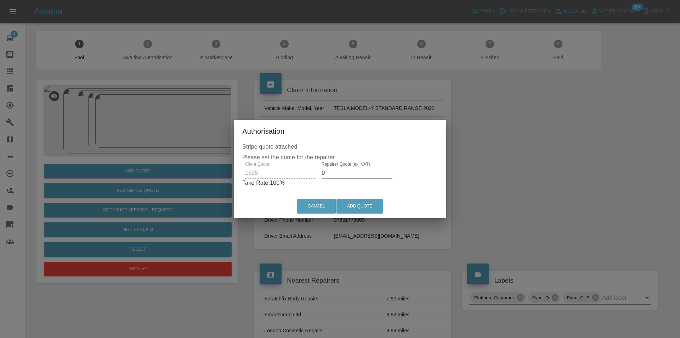
click at [340, 176] on input "0" at bounding box center [357, 172] width 71 height 11
type input "0370"
click at [374, 200] on button "Add Quote" at bounding box center [360, 206] width 46 height 15
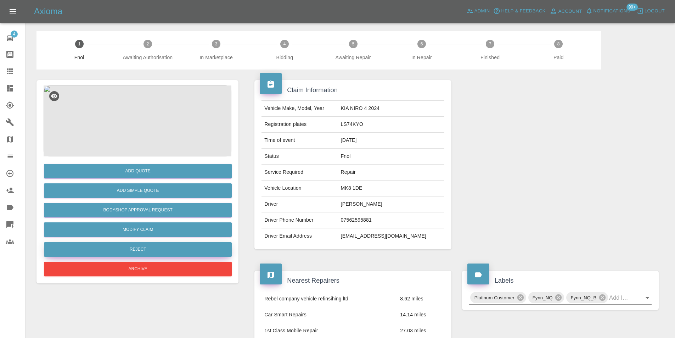
click at [142, 243] on button "Reject" at bounding box center [138, 249] width 188 height 15
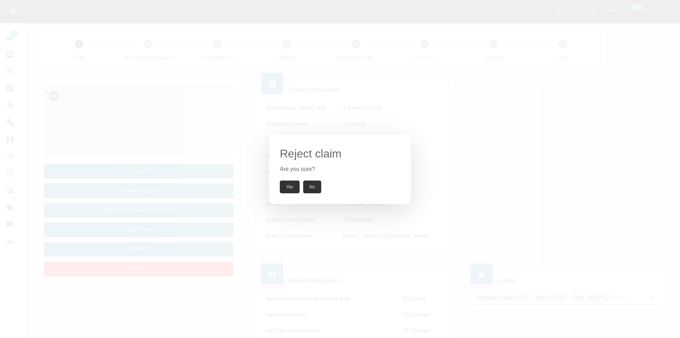
click at [294, 186] on button "Yes" at bounding box center [290, 186] width 20 height 13
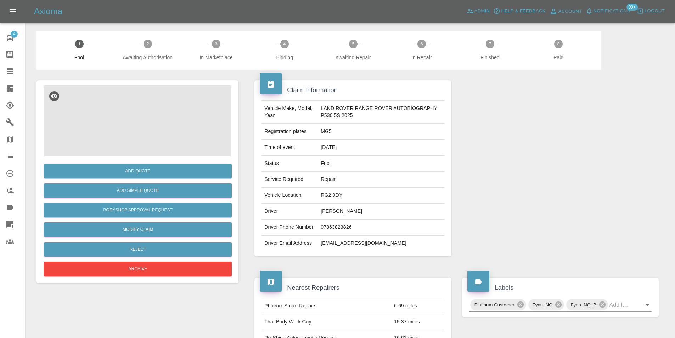
click at [135, 125] on img at bounding box center [138, 120] width 188 height 71
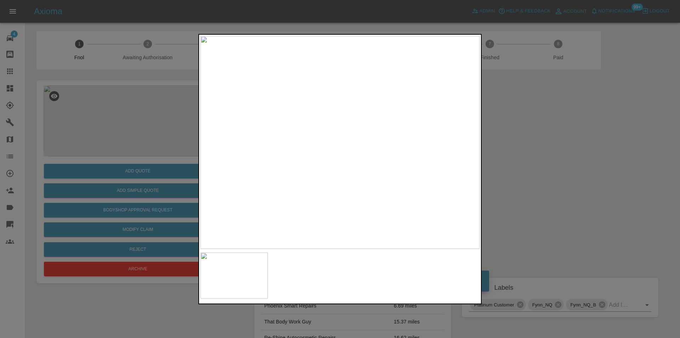
click at [537, 176] on div at bounding box center [340, 169] width 680 height 338
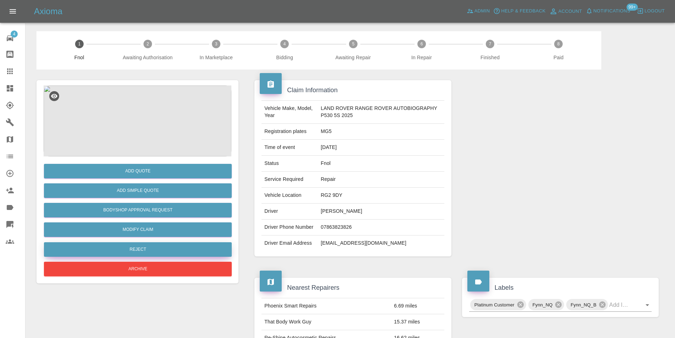
click at [145, 244] on button "Reject" at bounding box center [138, 249] width 188 height 15
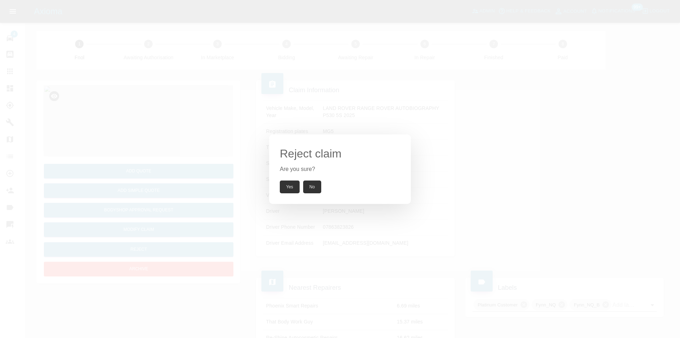
click at [286, 185] on button "Yes" at bounding box center [290, 186] width 20 height 13
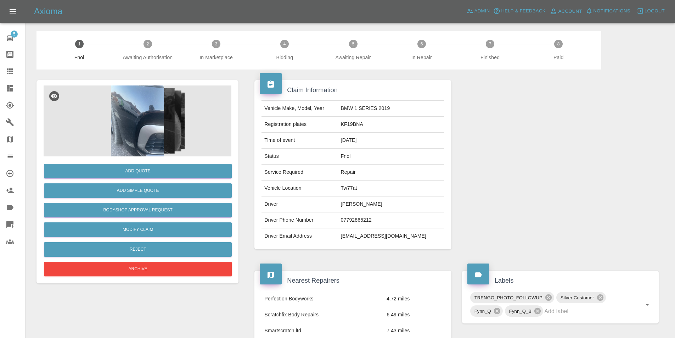
click at [130, 113] on img at bounding box center [138, 120] width 188 height 71
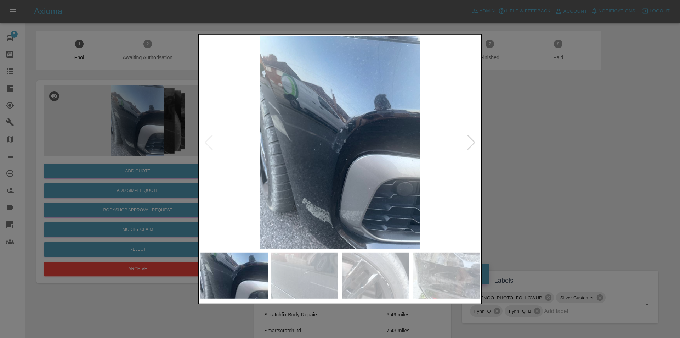
click at [513, 117] on div at bounding box center [340, 169] width 680 height 338
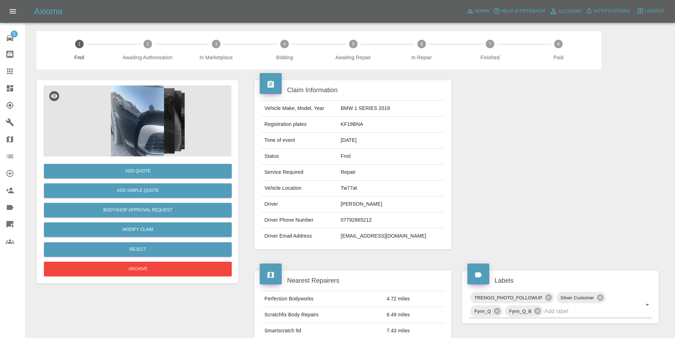
click at [141, 106] on img at bounding box center [138, 120] width 188 height 71
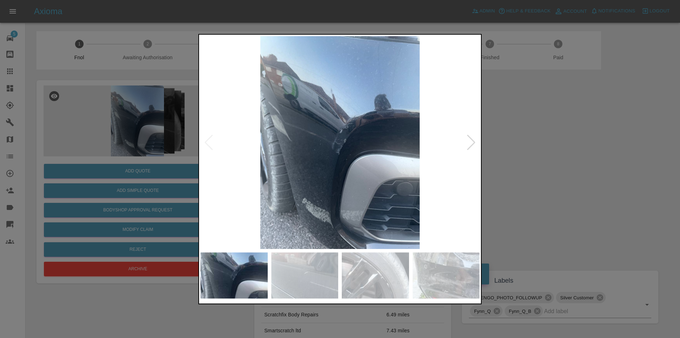
click at [473, 138] on div at bounding box center [472, 142] width 10 height 16
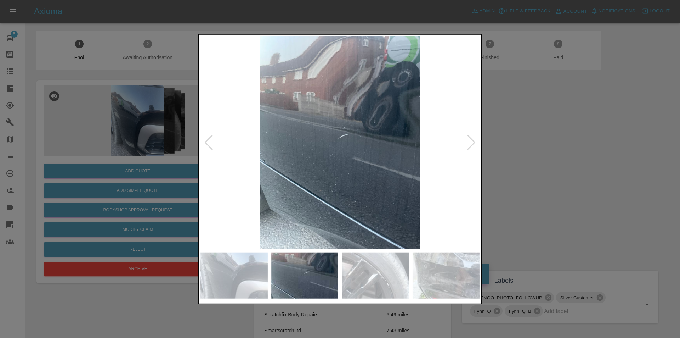
click at [473, 138] on div at bounding box center [472, 142] width 10 height 16
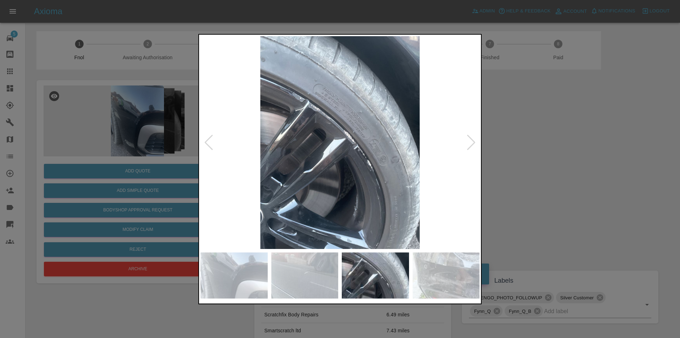
click at [473, 138] on div at bounding box center [472, 142] width 10 height 16
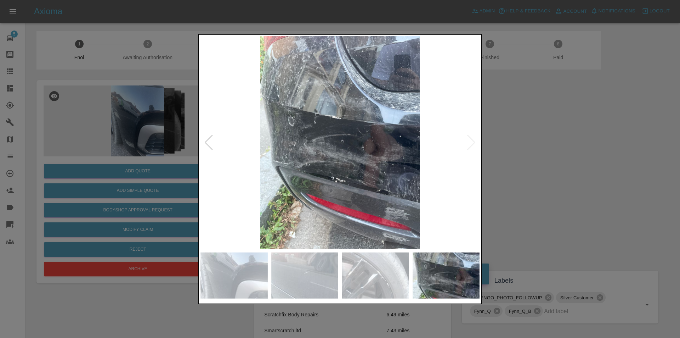
click at [473, 138] on img at bounding box center [340, 142] width 279 height 213
click at [210, 145] on div at bounding box center [209, 142] width 10 height 16
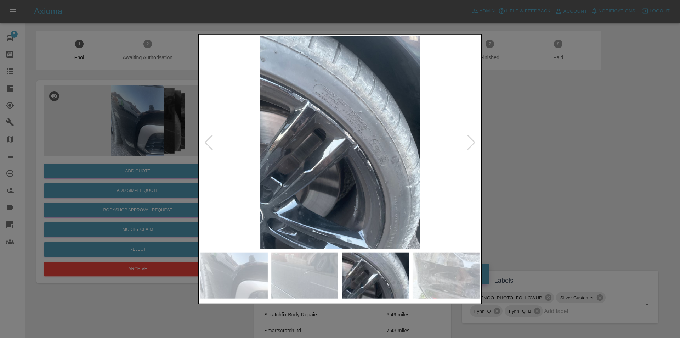
click at [210, 145] on div at bounding box center [209, 142] width 10 height 16
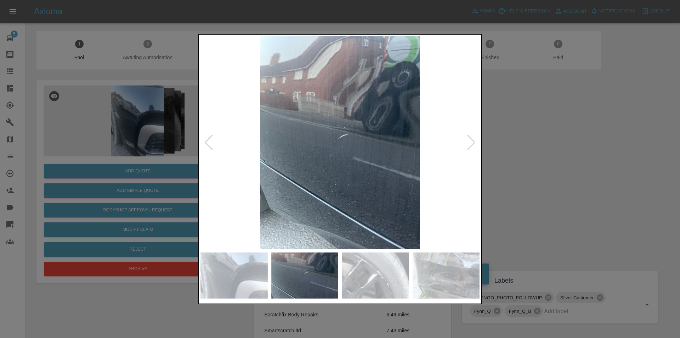
click at [210, 145] on div at bounding box center [209, 142] width 10 height 16
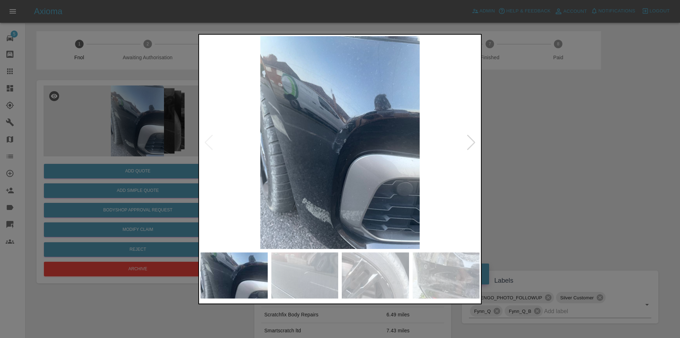
click at [210, 145] on img at bounding box center [340, 142] width 279 height 213
click at [474, 143] on div at bounding box center [472, 142] width 10 height 16
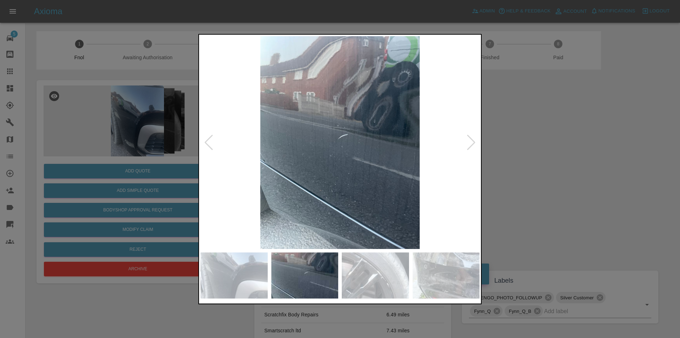
click at [474, 143] on div at bounding box center [472, 142] width 10 height 16
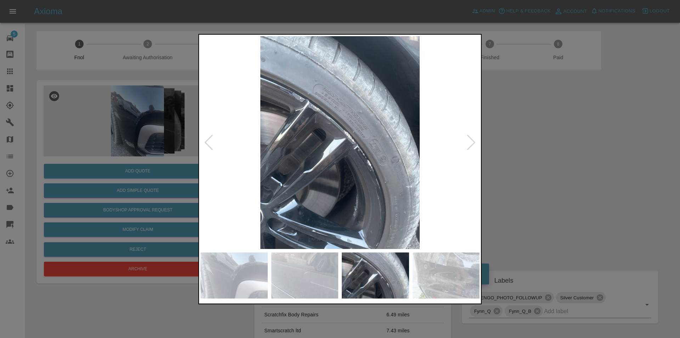
click at [474, 143] on div at bounding box center [472, 142] width 10 height 16
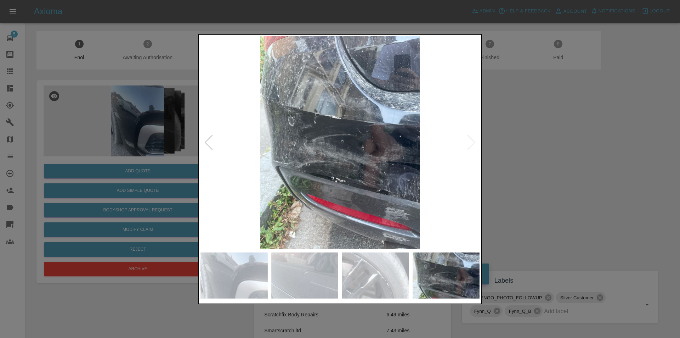
click at [474, 143] on img at bounding box center [340, 142] width 279 height 213
click at [586, 163] on div at bounding box center [340, 169] width 680 height 338
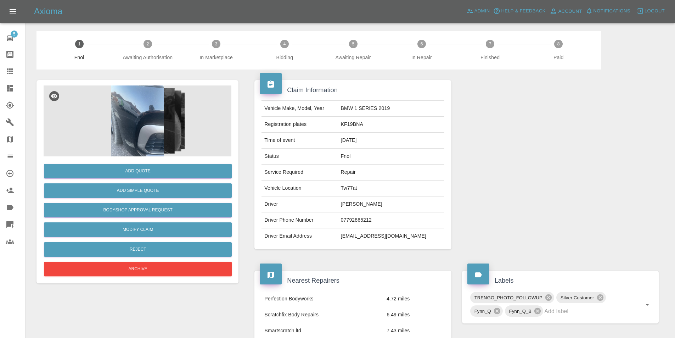
click at [153, 127] on img at bounding box center [138, 120] width 188 height 71
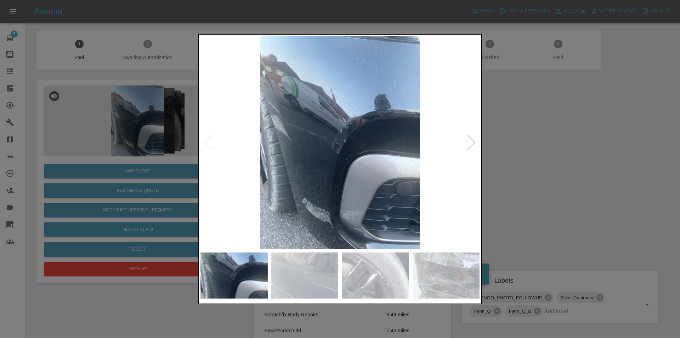
click at [473, 140] on div at bounding box center [472, 142] width 10 height 16
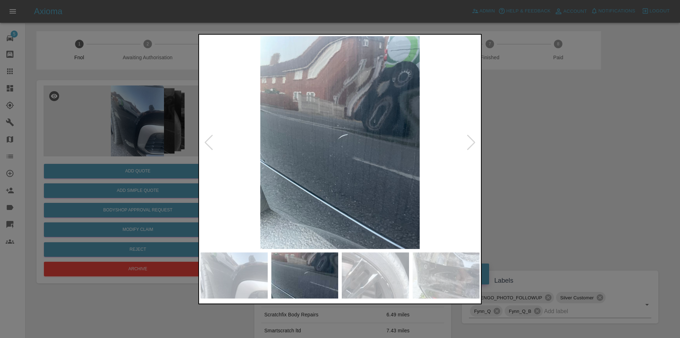
click at [473, 140] on div at bounding box center [472, 142] width 10 height 16
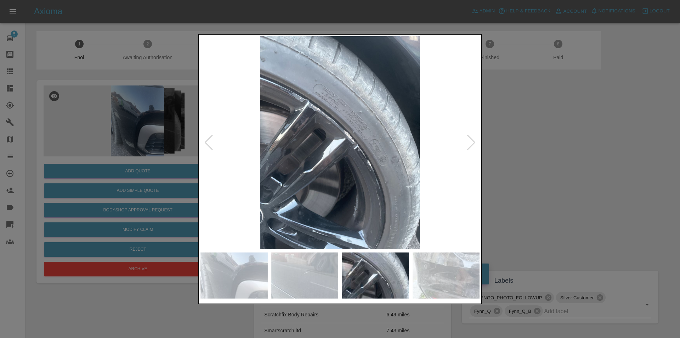
click at [473, 140] on div at bounding box center [472, 142] width 10 height 16
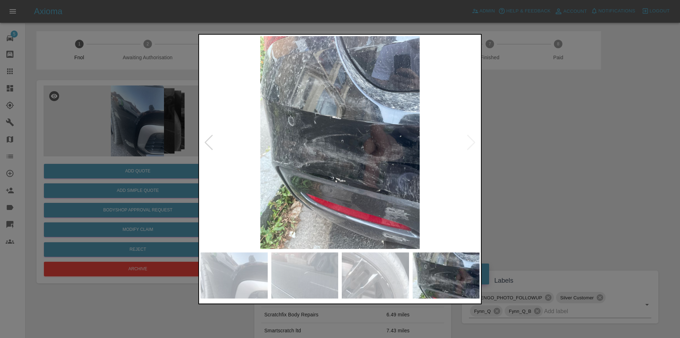
click at [389, 211] on img at bounding box center [340, 142] width 279 height 213
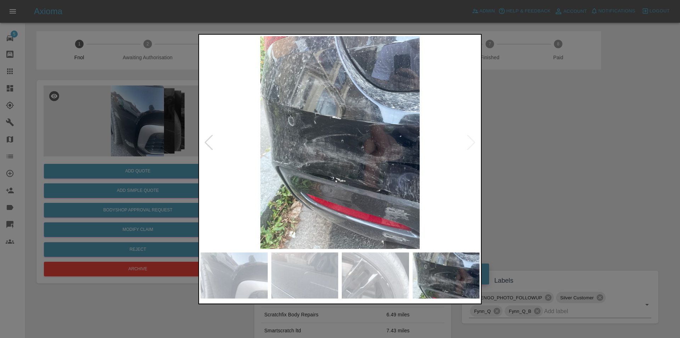
click at [536, 174] on div at bounding box center [340, 169] width 680 height 338
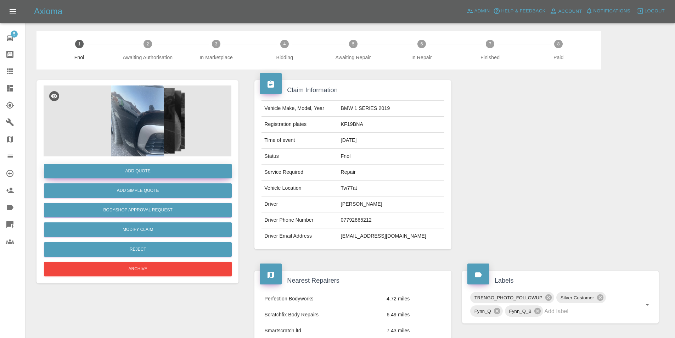
click at [152, 173] on button "Add Quote" at bounding box center [138, 171] width 188 height 15
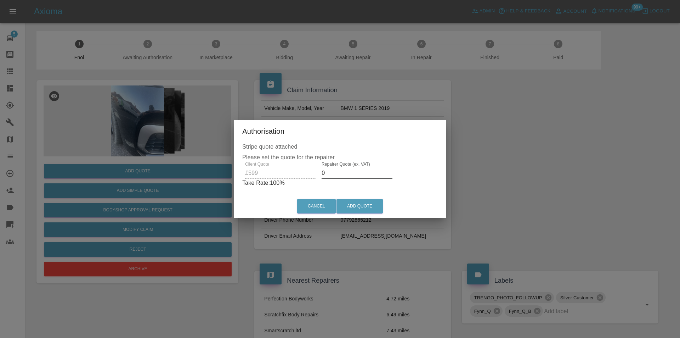
click at [334, 174] on input "0" at bounding box center [357, 172] width 71 height 11
type input "0380"
click at [348, 202] on button "Add Quote" at bounding box center [360, 206] width 46 height 15
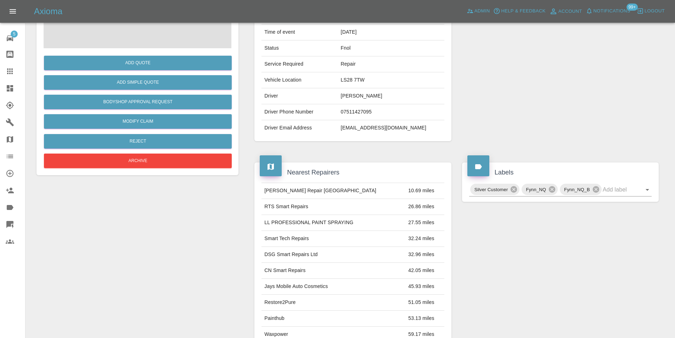
scroll to position [35, 0]
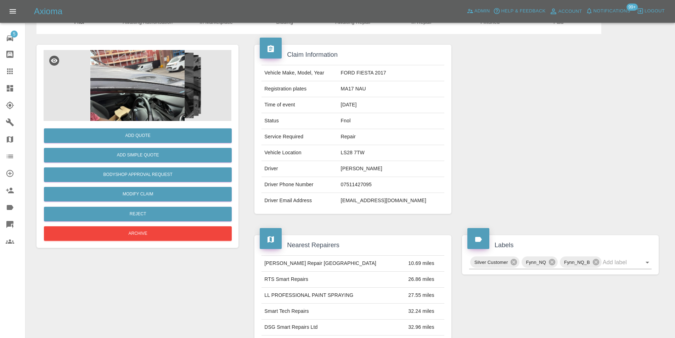
click at [155, 87] on img at bounding box center [138, 85] width 188 height 71
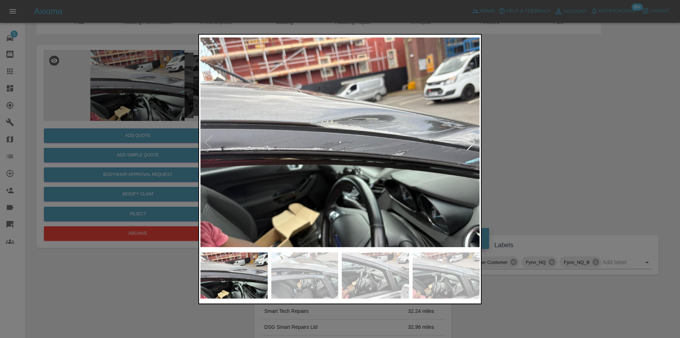
click at [474, 146] on div at bounding box center [472, 142] width 10 height 16
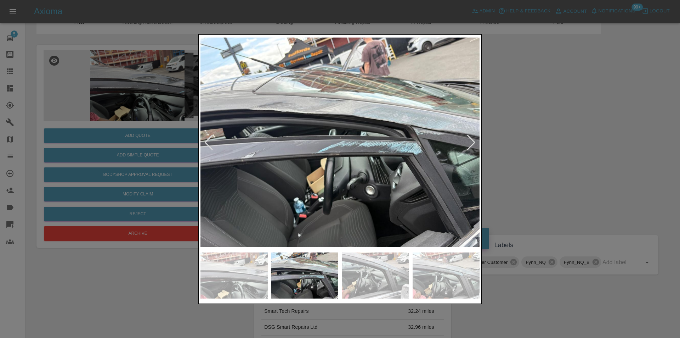
click at [474, 146] on div at bounding box center [472, 142] width 10 height 16
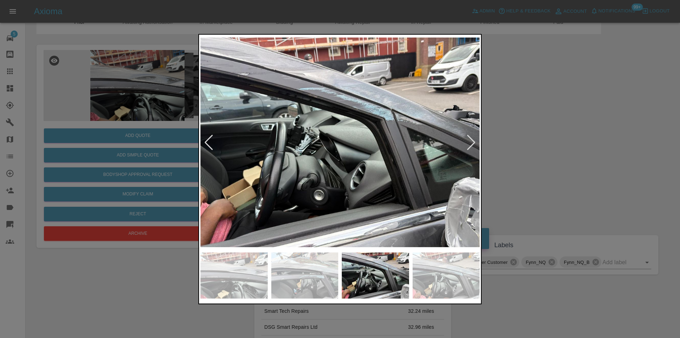
click at [551, 157] on div at bounding box center [340, 169] width 680 height 338
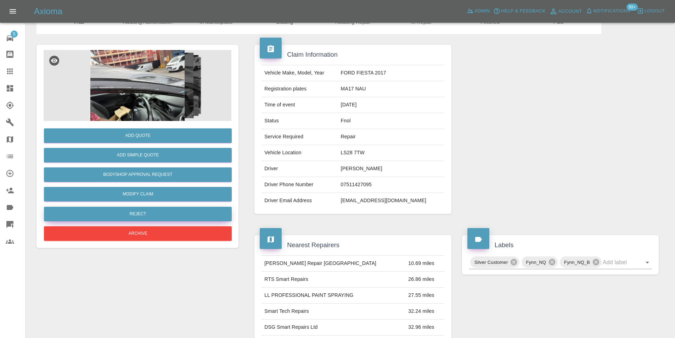
click at [158, 213] on button "Reject" at bounding box center [138, 214] width 188 height 15
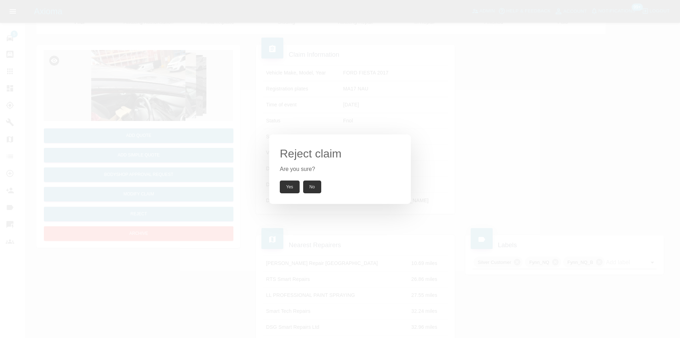
click at [294, 186] on button "Yes" at bounding box center [290, 186] width 20 height 13
